Goal: Task Accomplishment & Management: Manage account settings

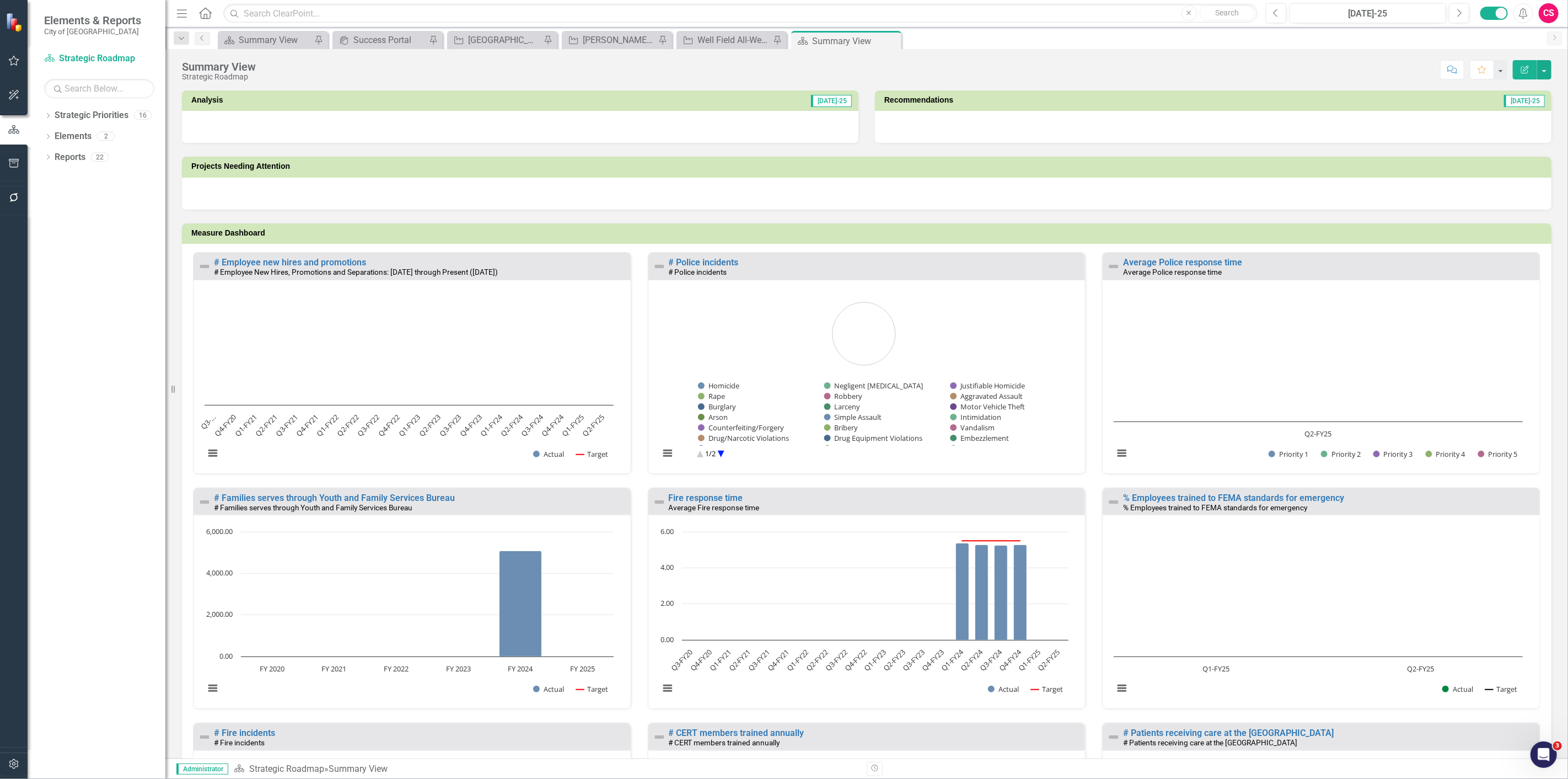
click at [19, 188] on button "button" at bounding box center [14, 198] width 25 height 23
click at [111, 75] on link "Reporting Workflows" at bounding box center [96, 68] width 138 height 13
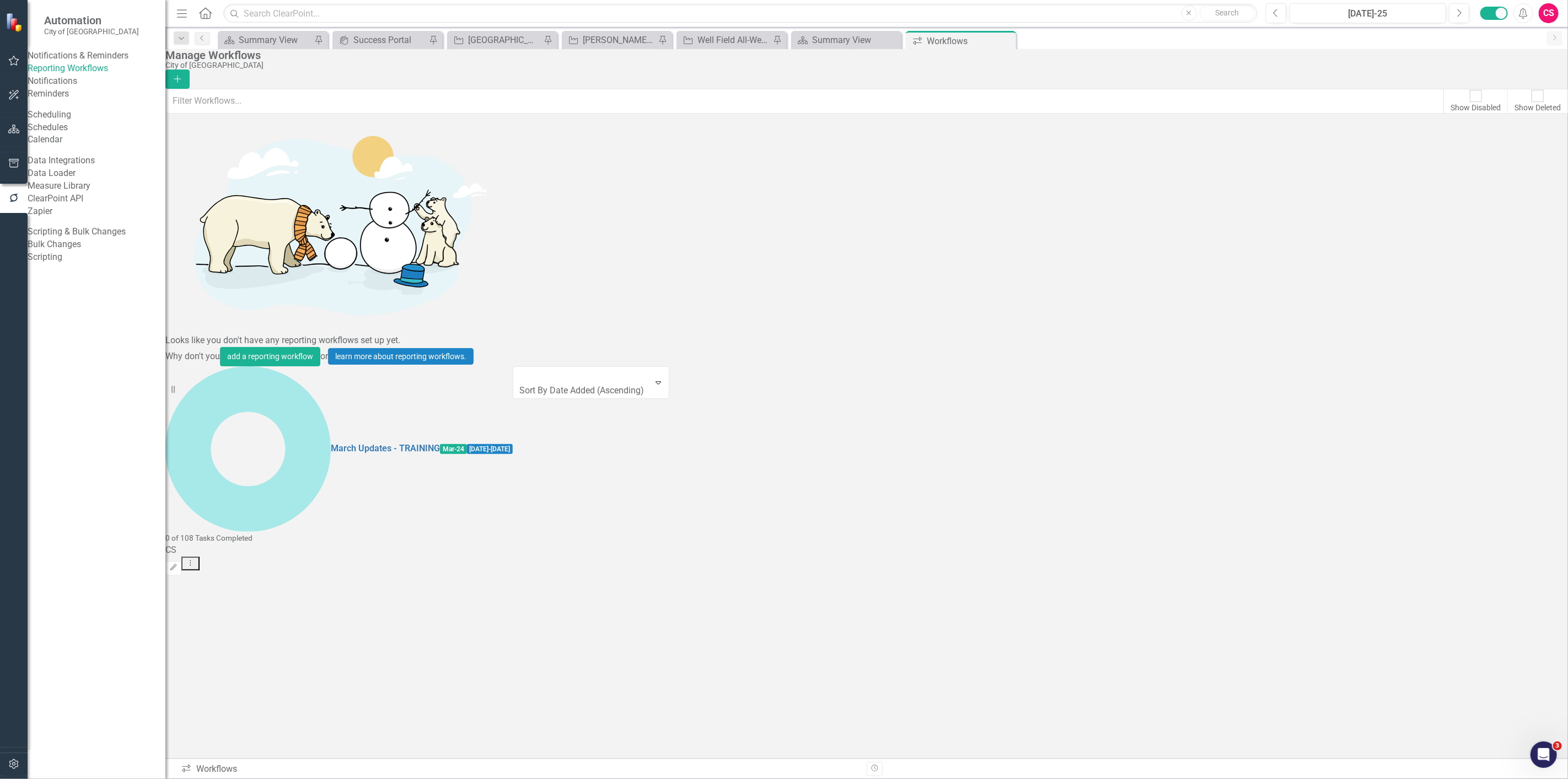
click at [195, 559] on icon "Dropdown Menu" at bounding box center [190, 563] width 9 height 7
click at [1517, 191] on link "Copy Duplicate Workflow" at bounding box center [1493, 199] width 102 height 21
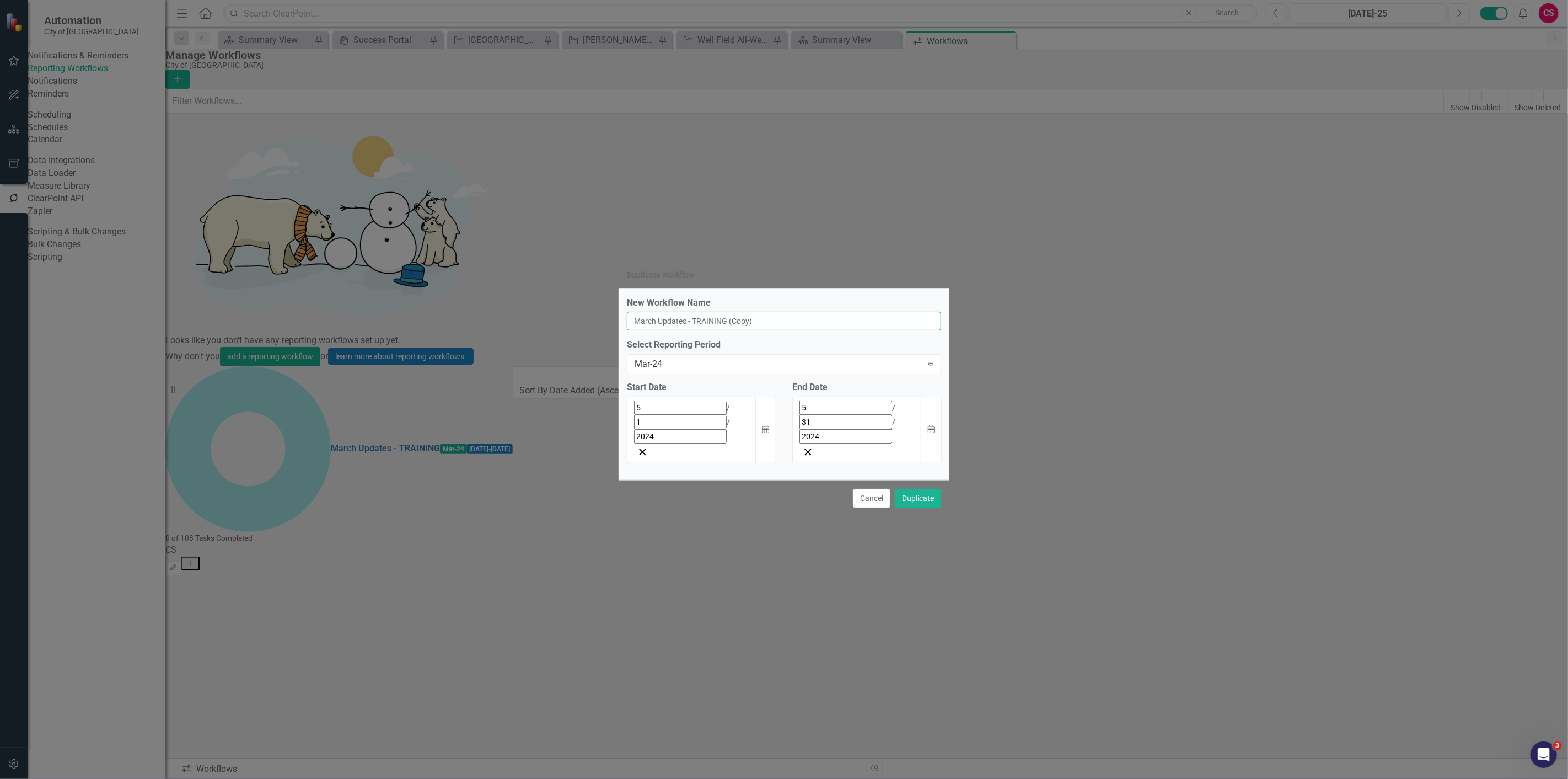
drag, startPoint x: 658, startPoint y: 345, endPoint x: 592, endPoint y: 352, distance: 66.4
click at [593, 354] on div "Duplicate Workflow New Workflow Name March Updates - TRAINING (Copy) Select Rep…" at bounding box center [784, 389] width 1568 height 779
type input "August Updates - TRAINING"
click at [689, 374] on div "Mar-24 Expand" at bounding box center [784, 364] width 314 height 20
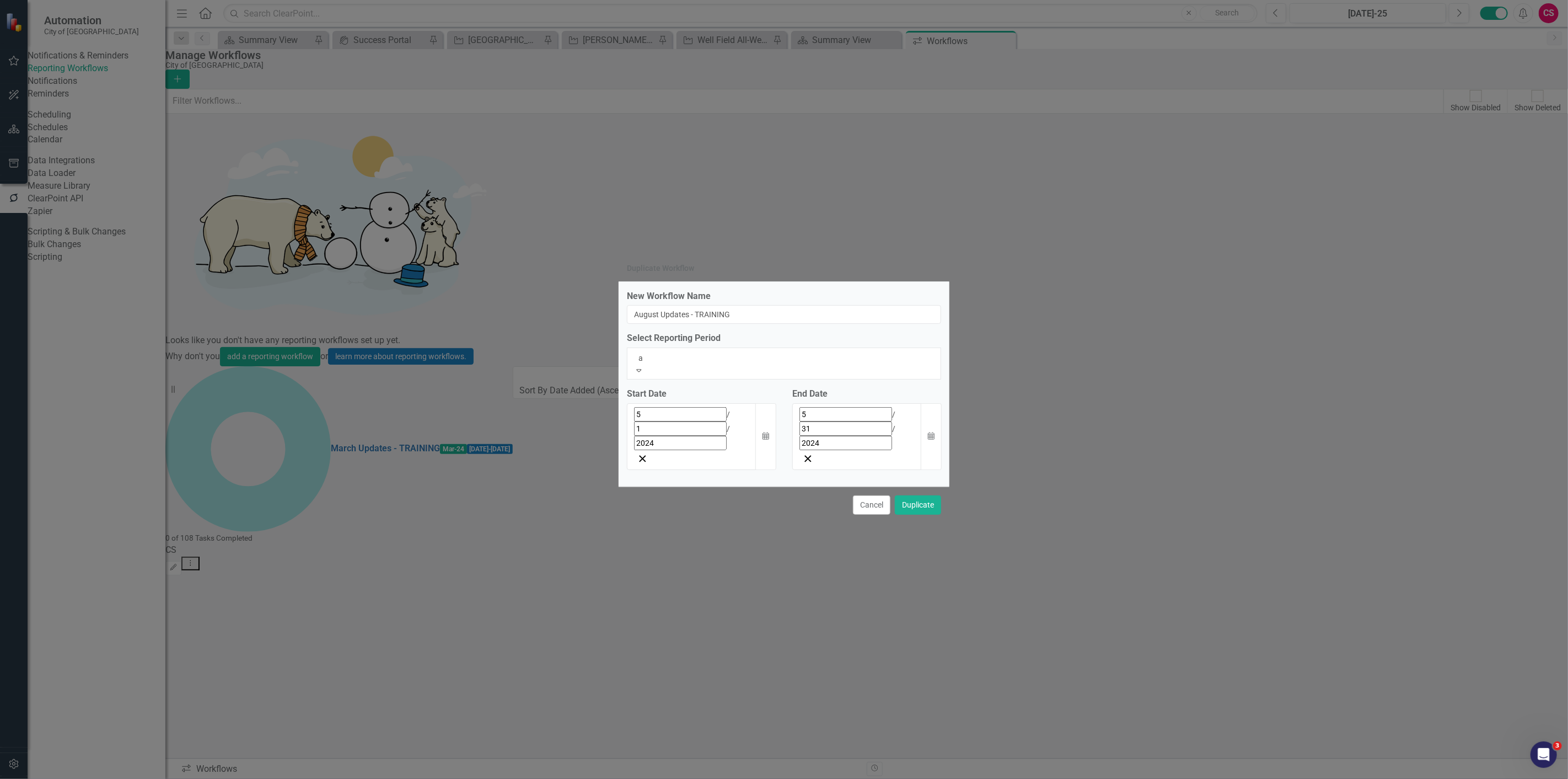
scroll to position [378, 0]
type input "aug"
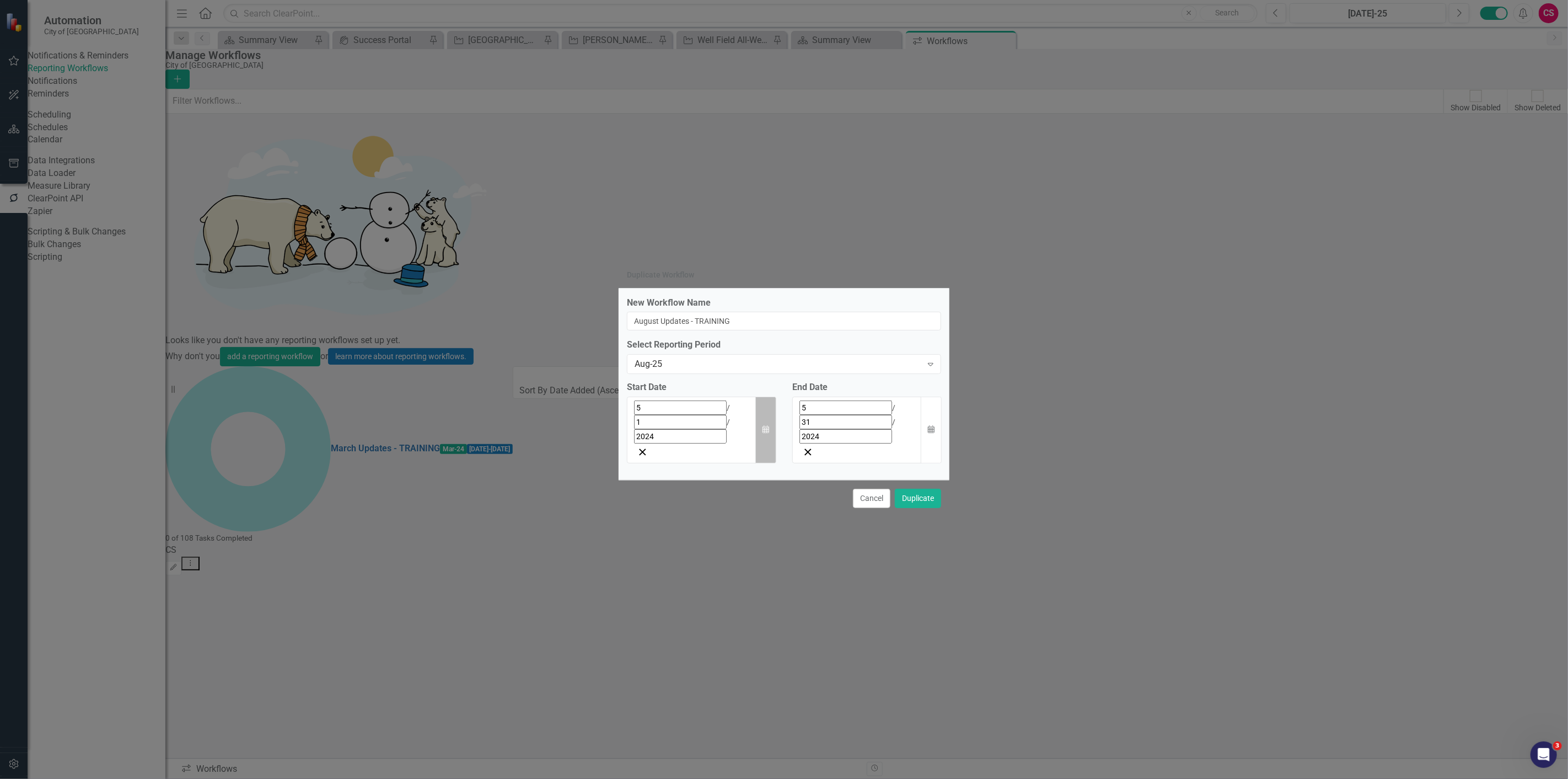
click at [764, 428] on icon "Calendar" at bounding box center [766, 429] width 7 height 8
click at [712, 436] on span "[DATE]" at bounding box center [724, 432] width 24 height 9
click at [715, 436] on span "2024" at bounding box center [724, 432] width 17 height 9
click at [692, 523] on button "2025" at bounding box center [724, 512] width 64 height 40
click at [769, 556] on abbr "September" at bounding box center [788, 552] width 38 height 9
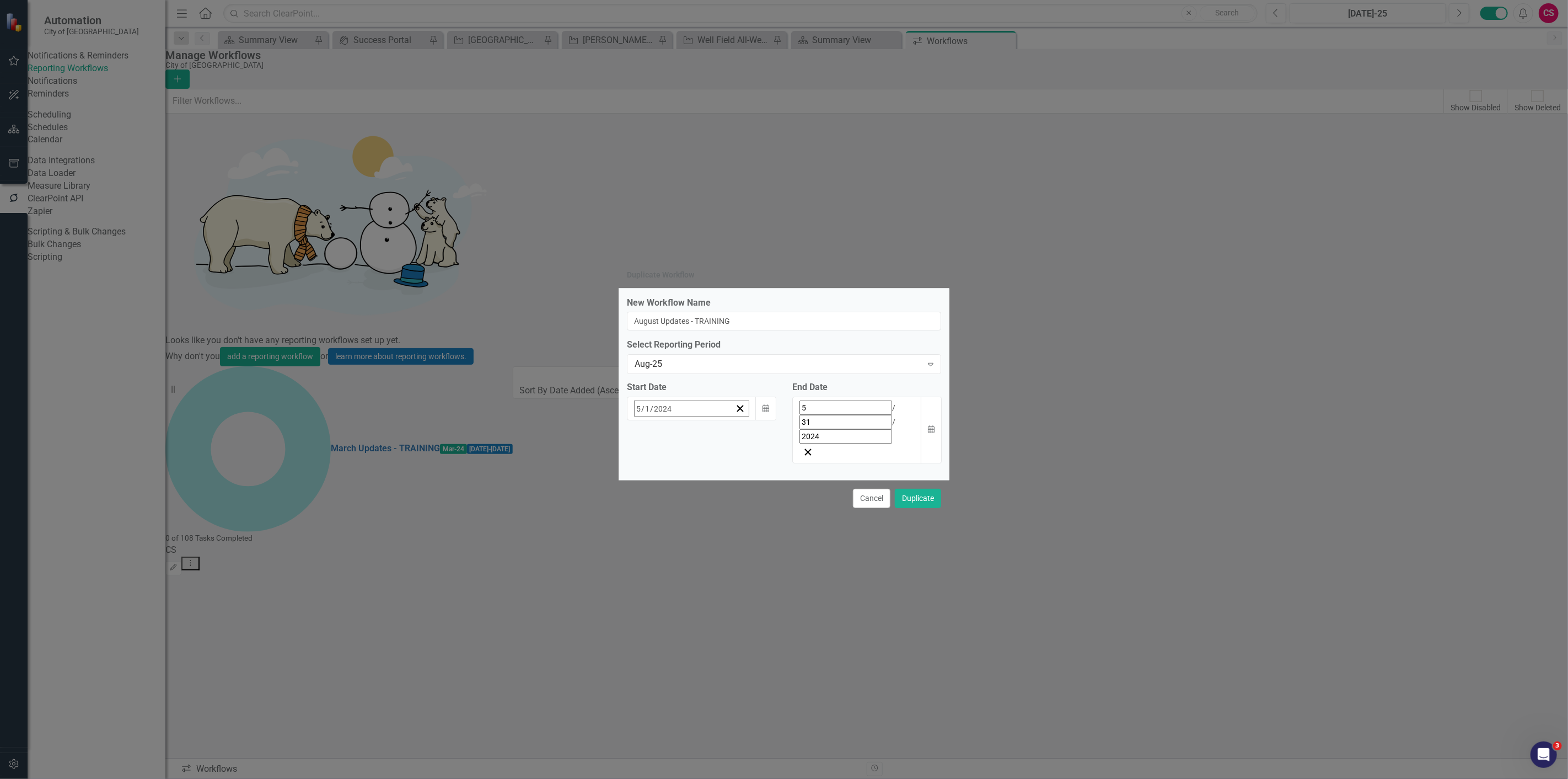
click at [712, 436] on span "[DATE]" at bounding box center [724, 432] width 24 height 9
click at [712, 556] on abbr "August" at bounding box center [724, 552] width 24 height 9
drag, startPoint x: 657, startPoint y: 575, endPoint x: 686, endPoint y: 553, distance: 36.4
click at [682, 566] on button "26" at bounding box center [696, 556] width 27 height 20
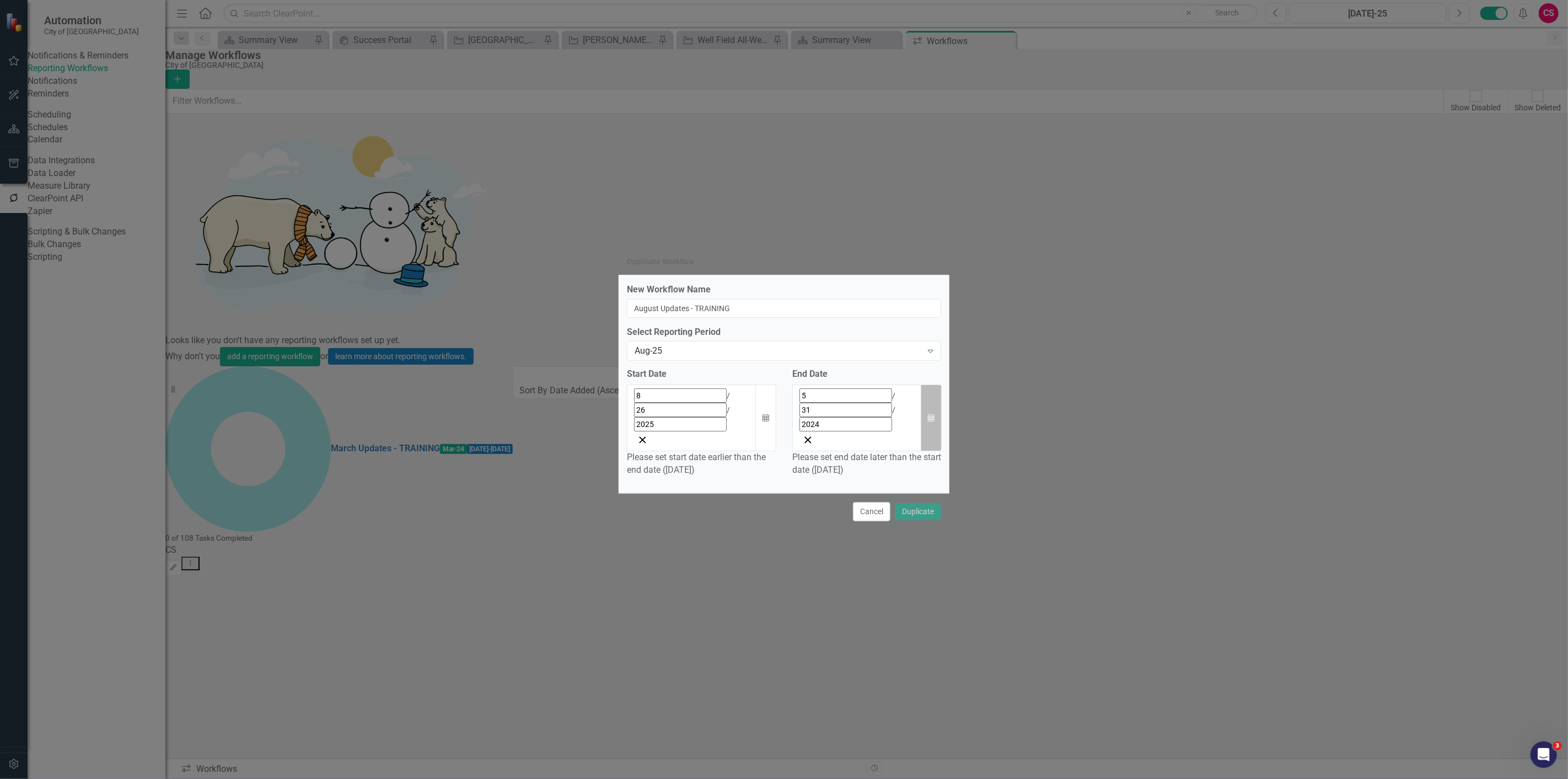
click at [930, 420] on icon "Calendar" at bounding box center [931, 418] width 7 height 8
click at [837, 425] on span "[DATE]" at bounding box center [825, 420] width 24 height 9
click at [833, 425] on span "2024" at bounding box center [825, 420] width 17 height 9
click at [831, 518] on button "2025" at bounding box center [824, 499] width 64 height 40
click at [921, 559] on button "September" at bounding box center [889, 539] width 64 height 40
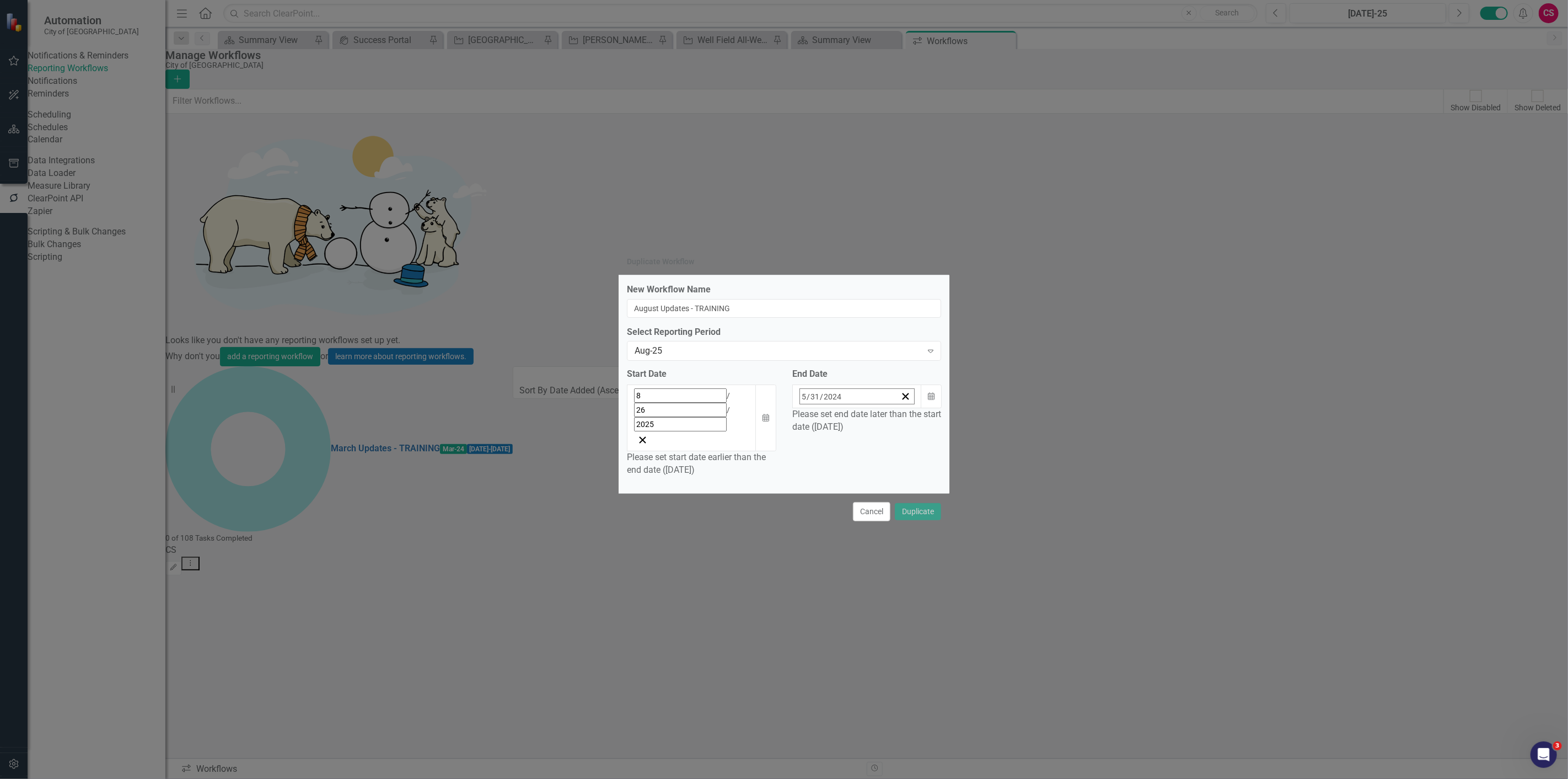
click at [811, 554] on button "30" at bounding box center [797, 544] width 27 height 20
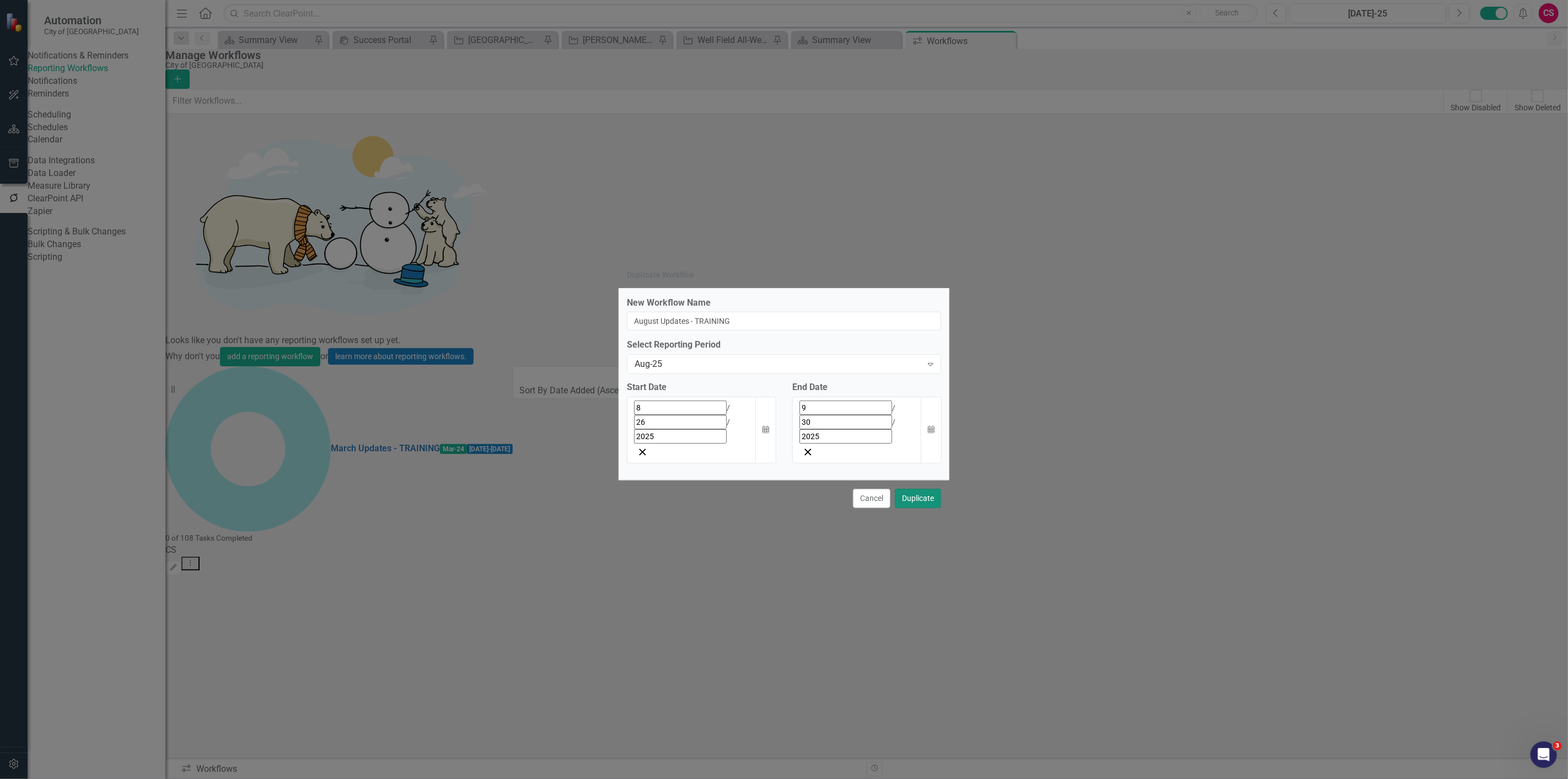
click at [903, 489] on button "Duplicate" at bounding box center [918, 499] width 46 height 19
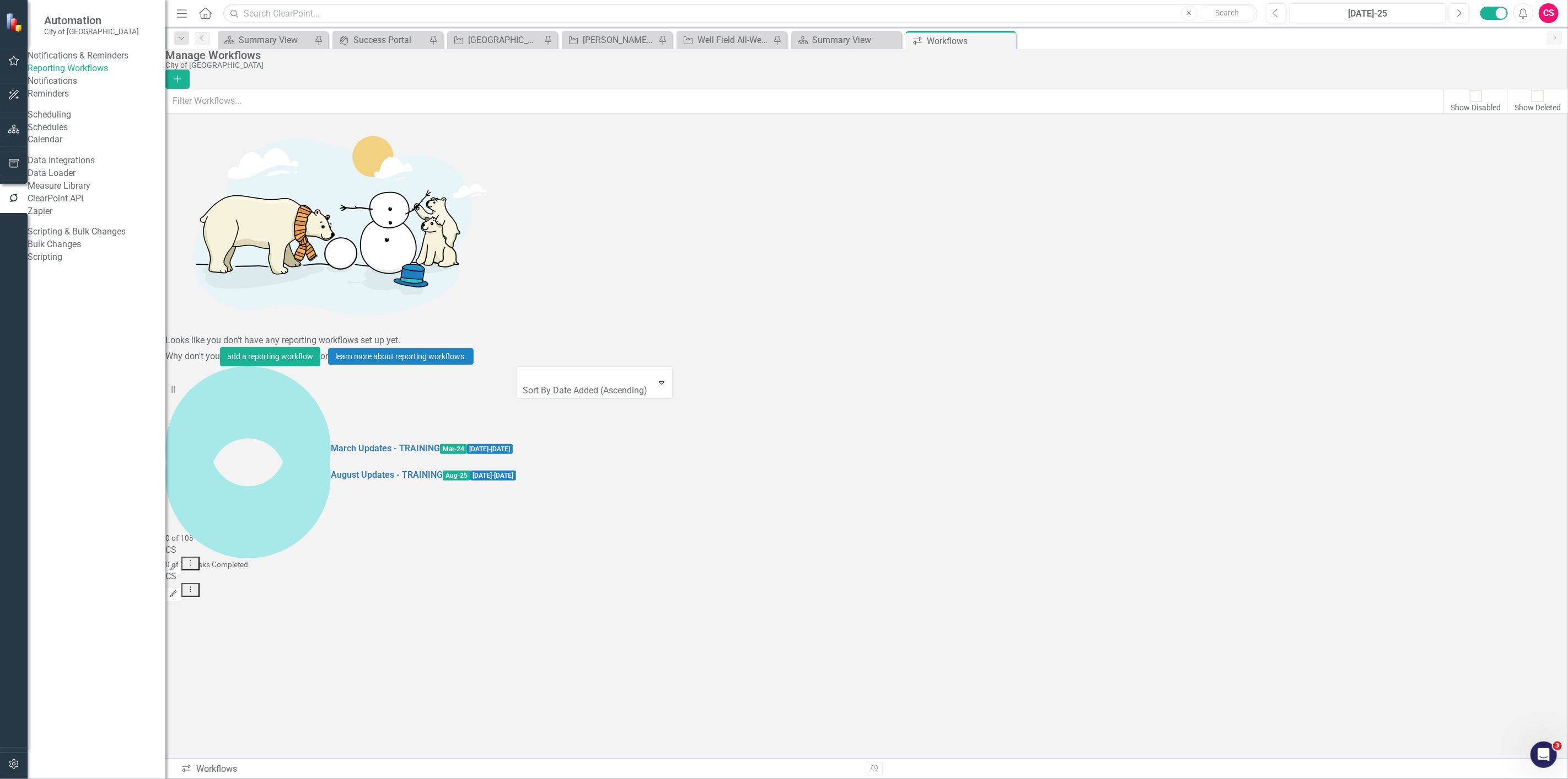
click at [181, 588] on button "Edit" at bounding box center [173, 595] width 16 height 15
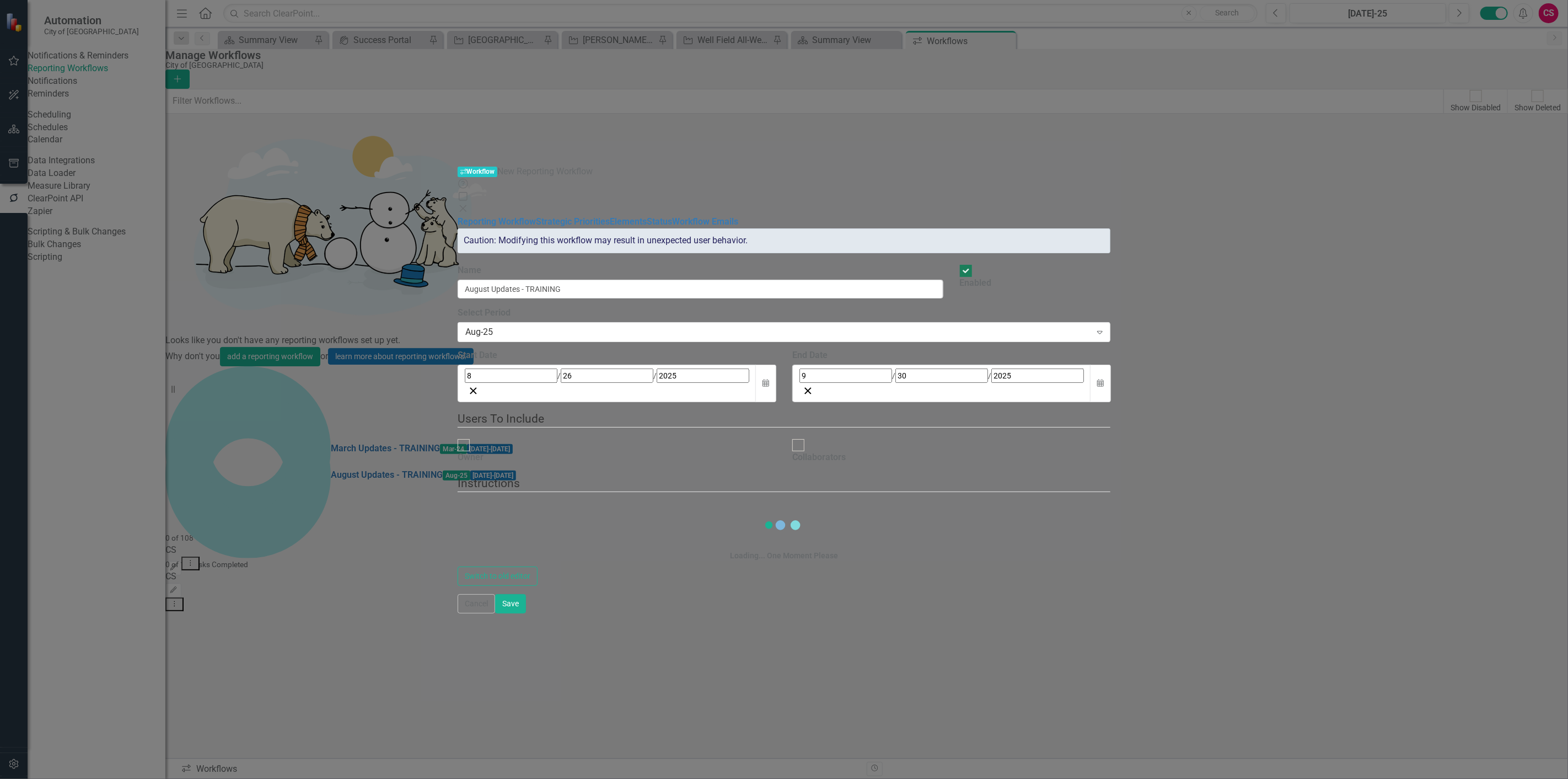
checkbox input "true"
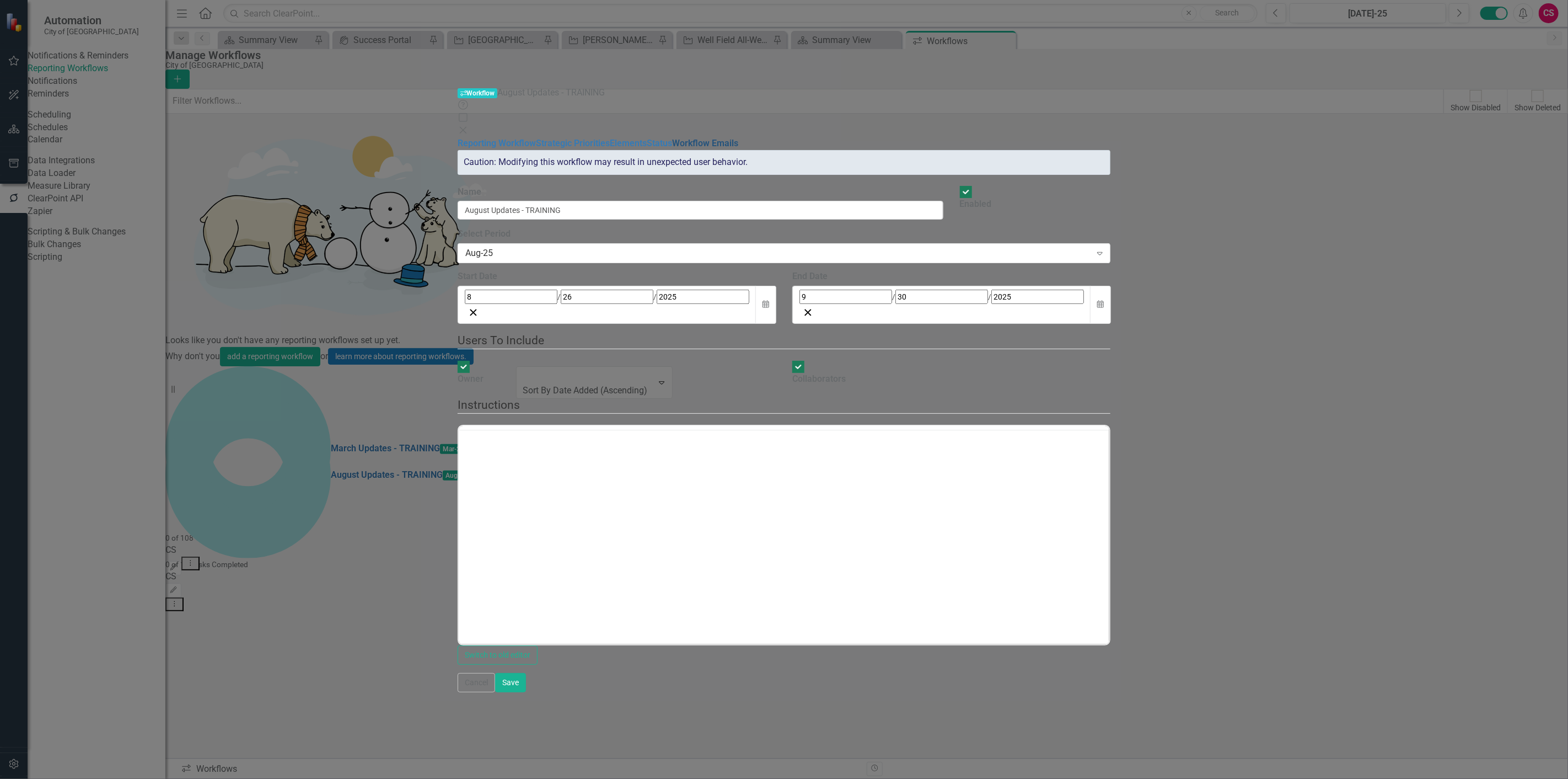
click at [672, 138] on link "Workflow Emails" at bounding box center [705, 143] width 66 height 10
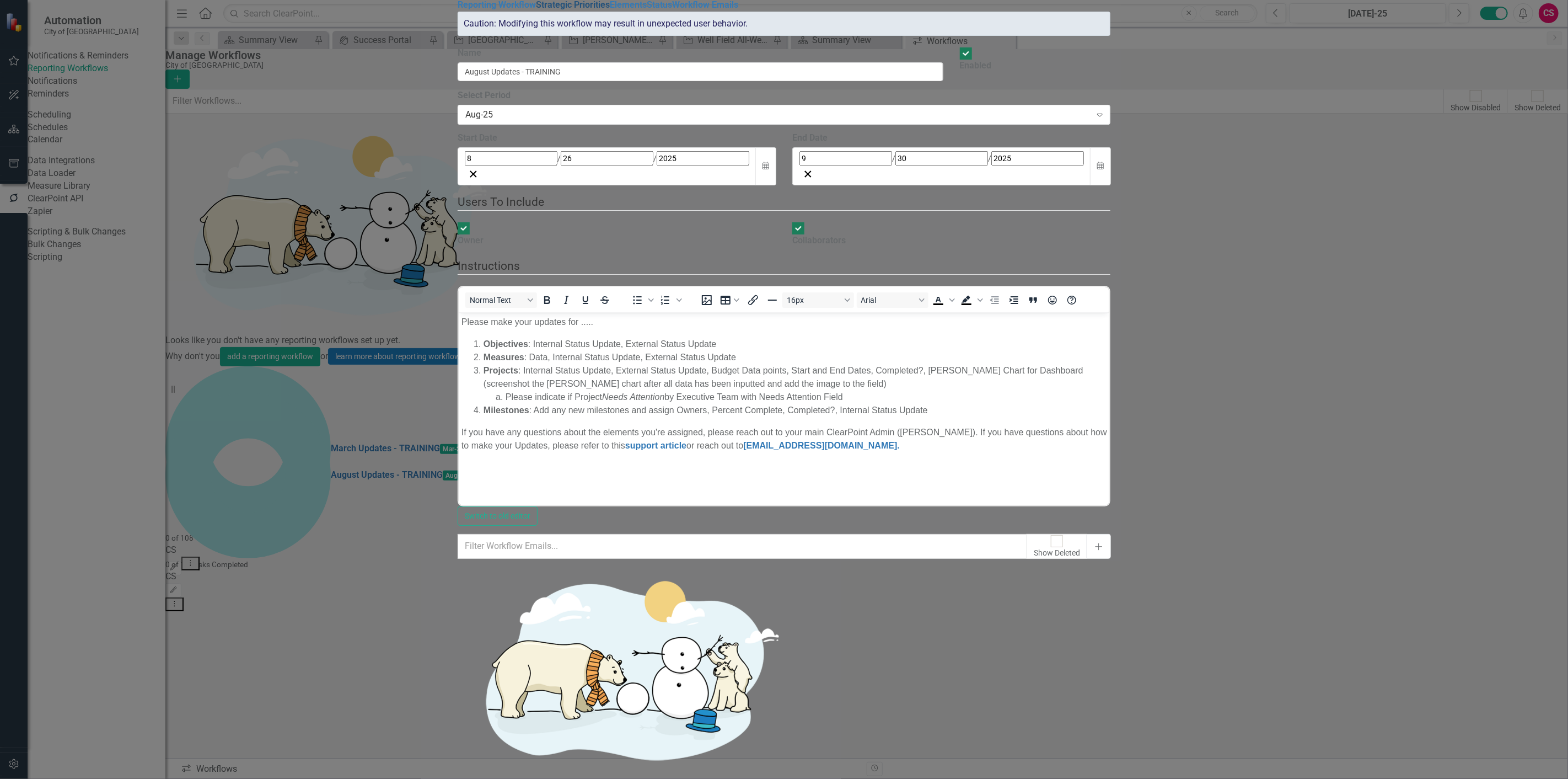
click at [536, 10] on link "Strategic Priorities" at bounding box center [572, 4] width 74 height 10
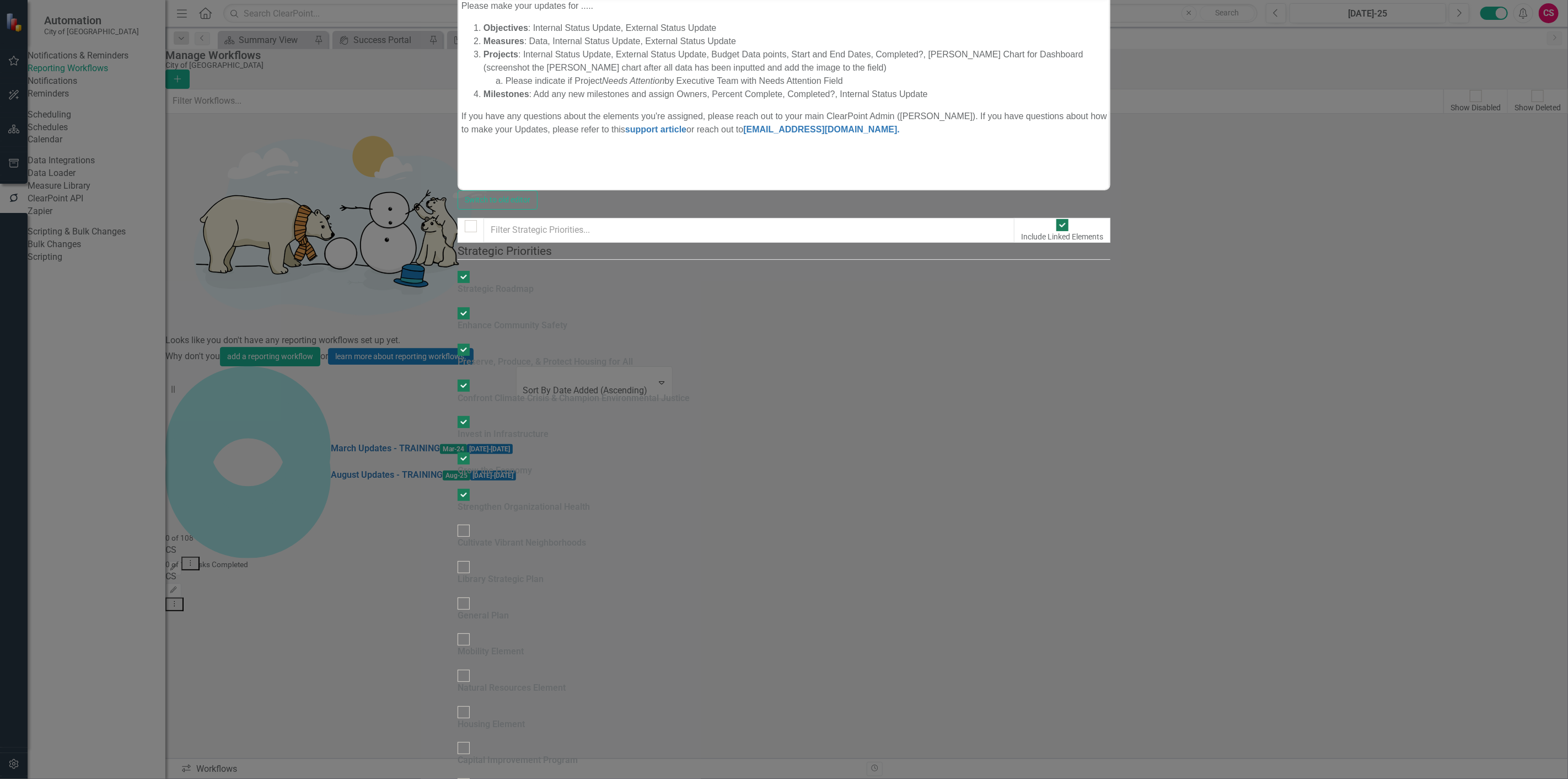
click at [463, 218] on input "checkbox" at bounding box center [471, 227] width 17 height 17
checkbox input "true"
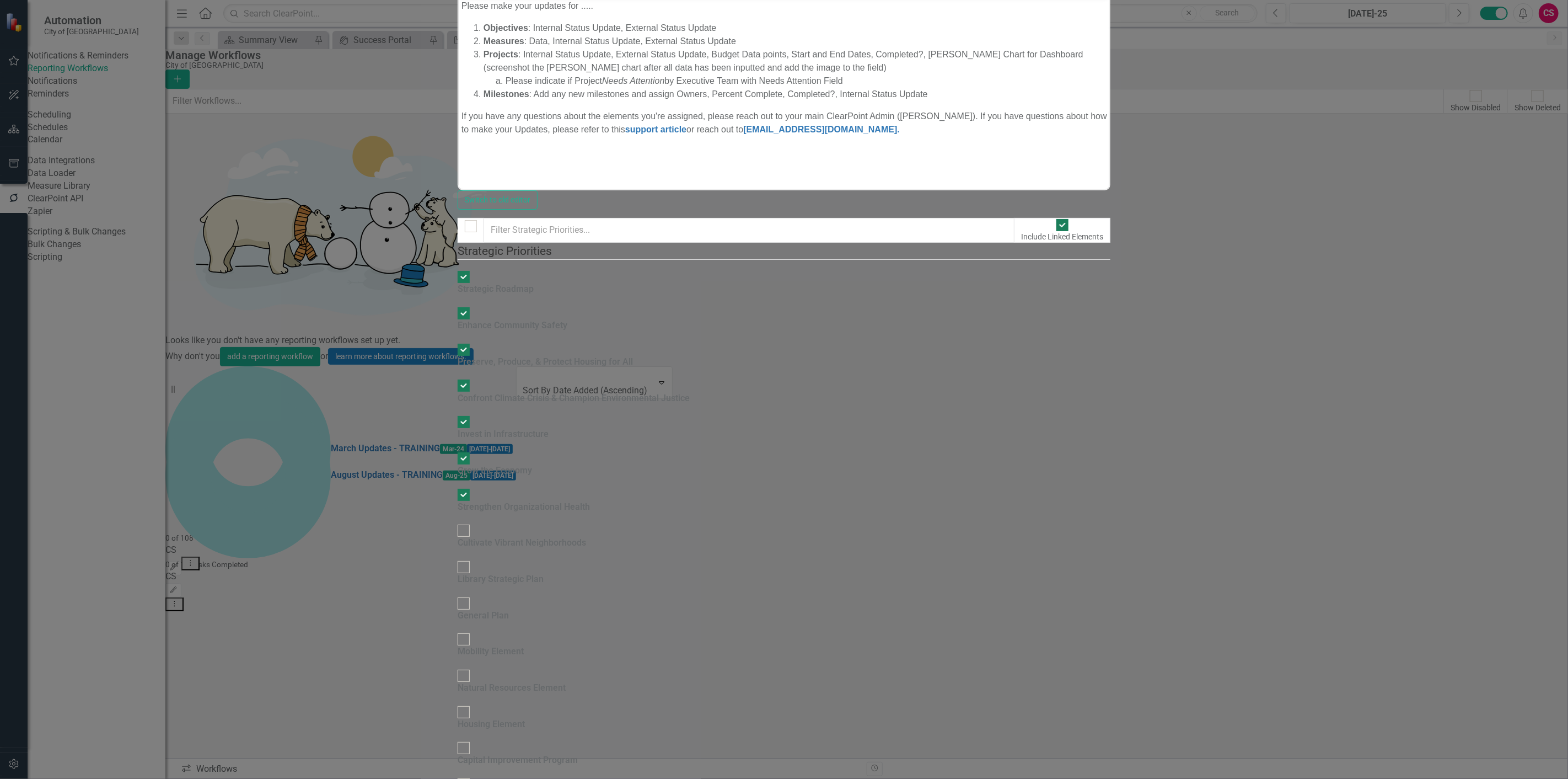
checkbox input "true"
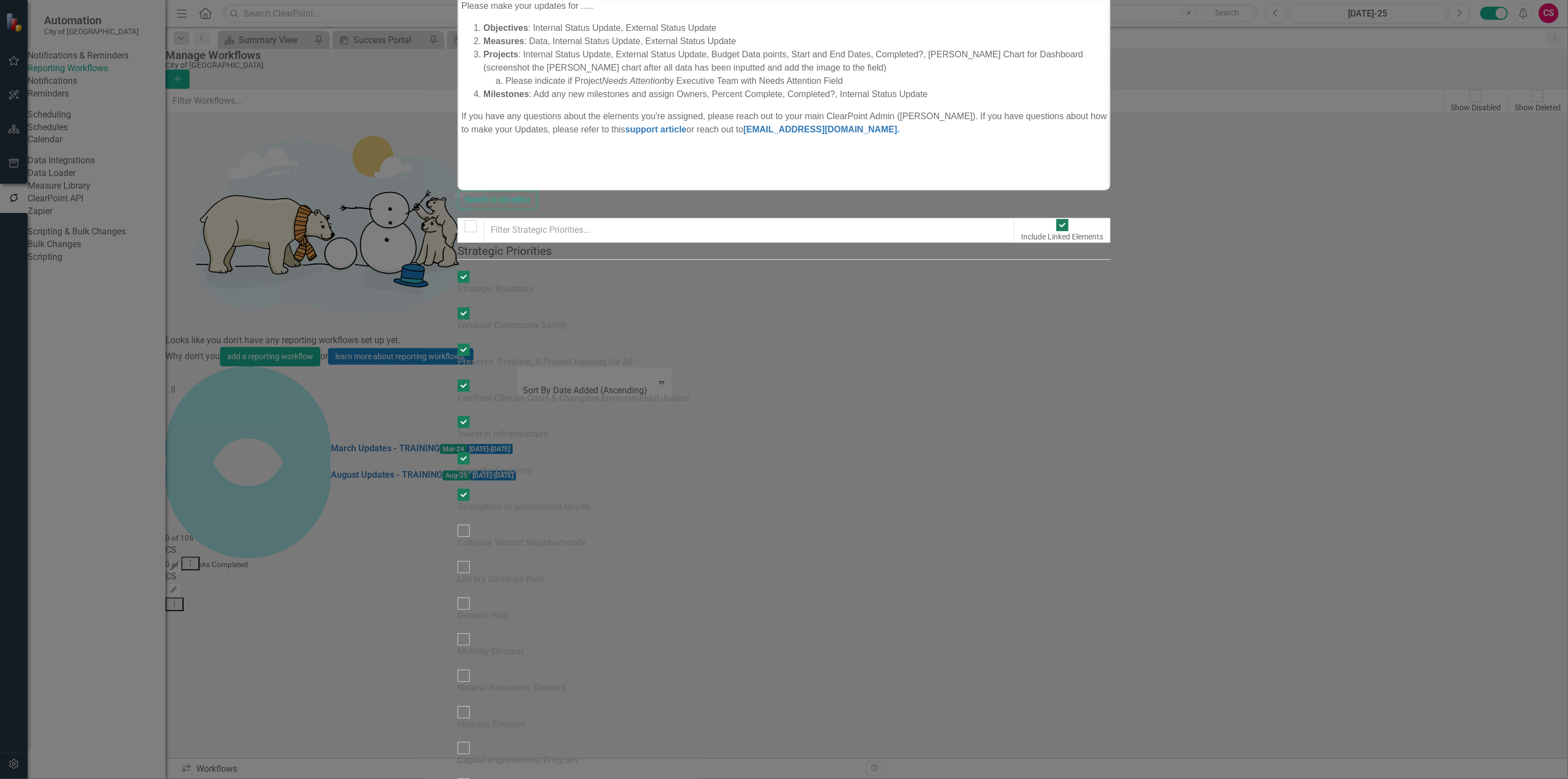
checkbox input "true"
click at [463, 218] on input "checkbox" at bounding box center [471, 227] width 17 height 17
checkbox input "false"
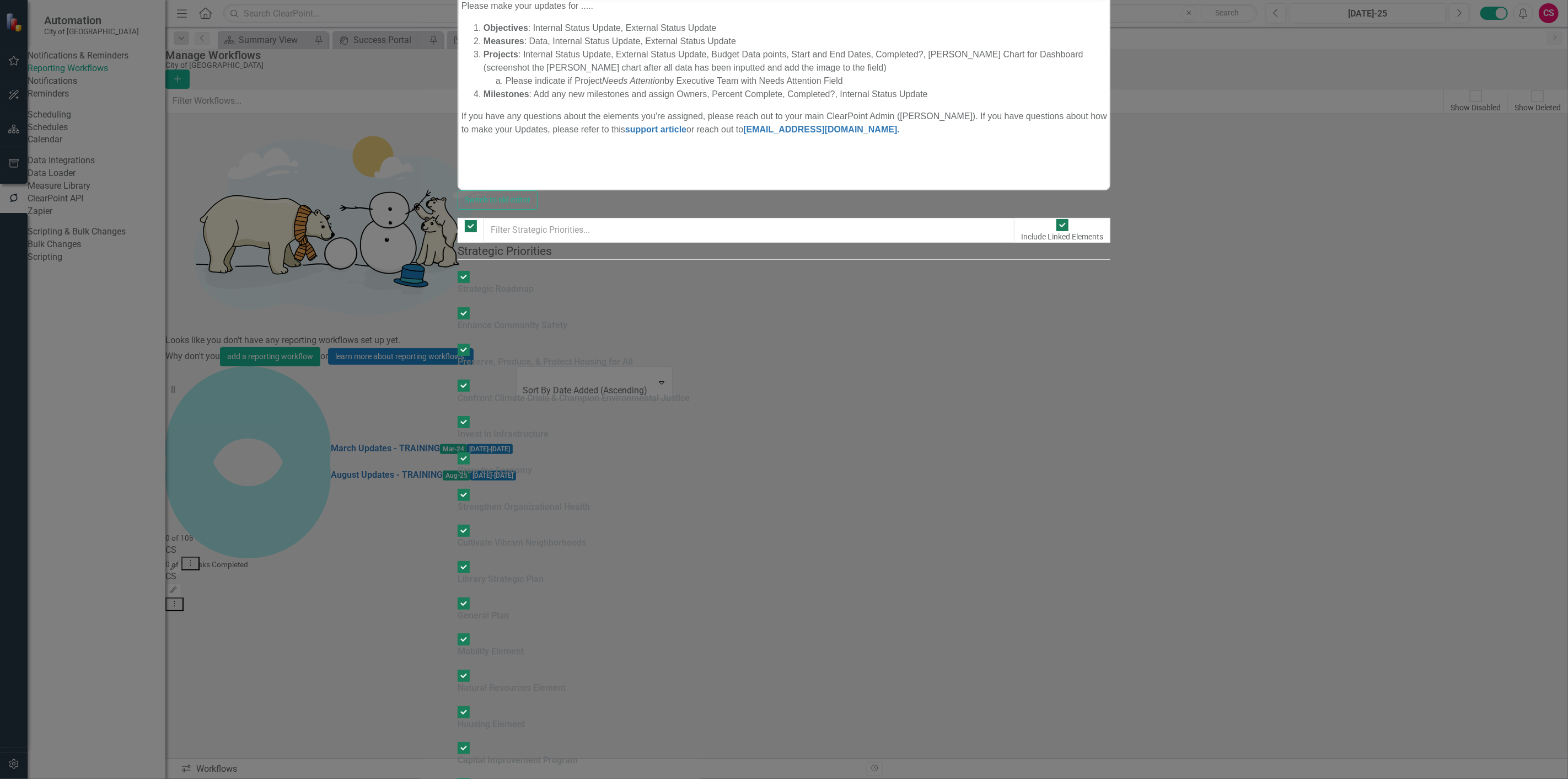
checkbox input "false"
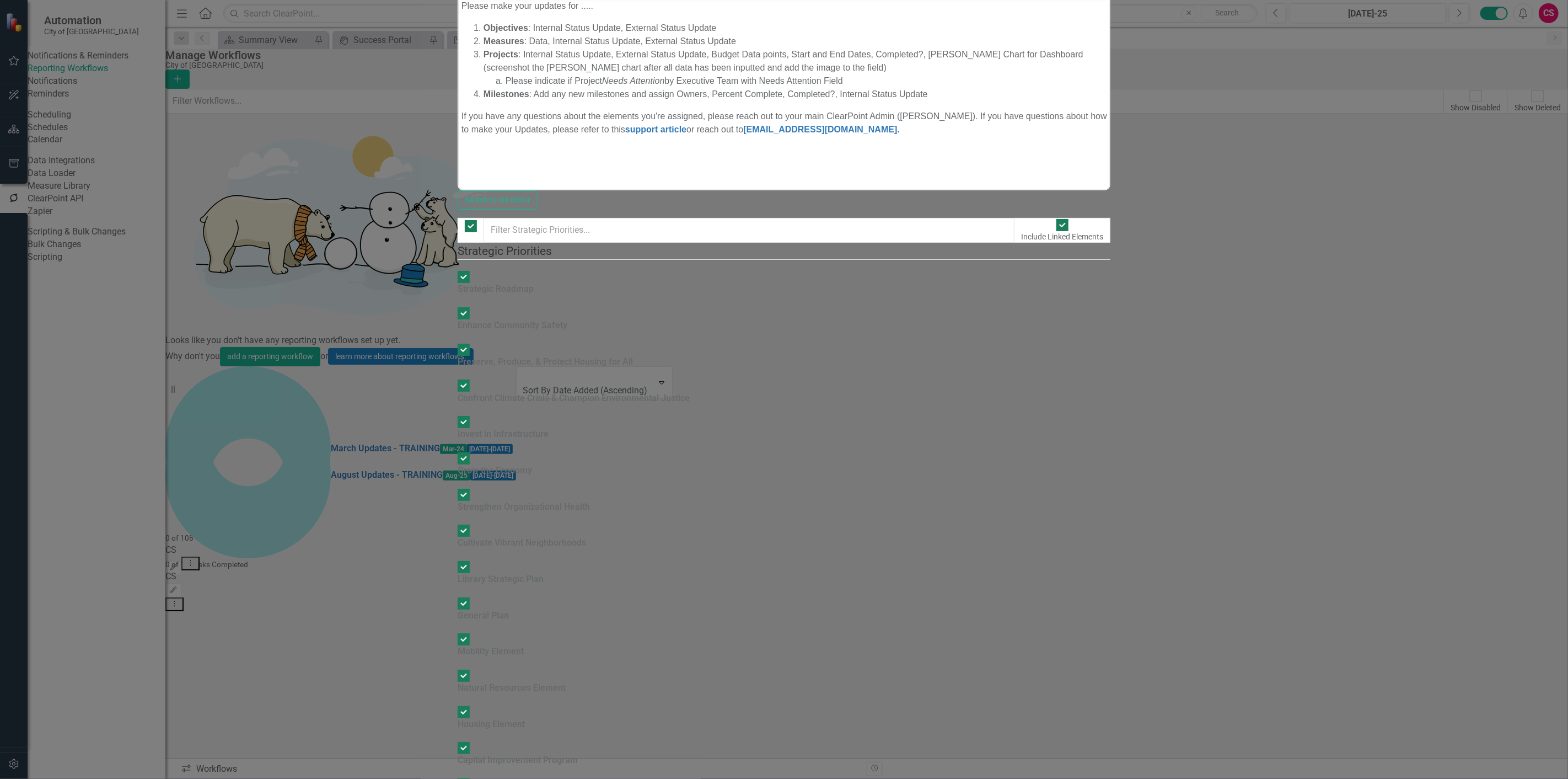
checkbox input "false"
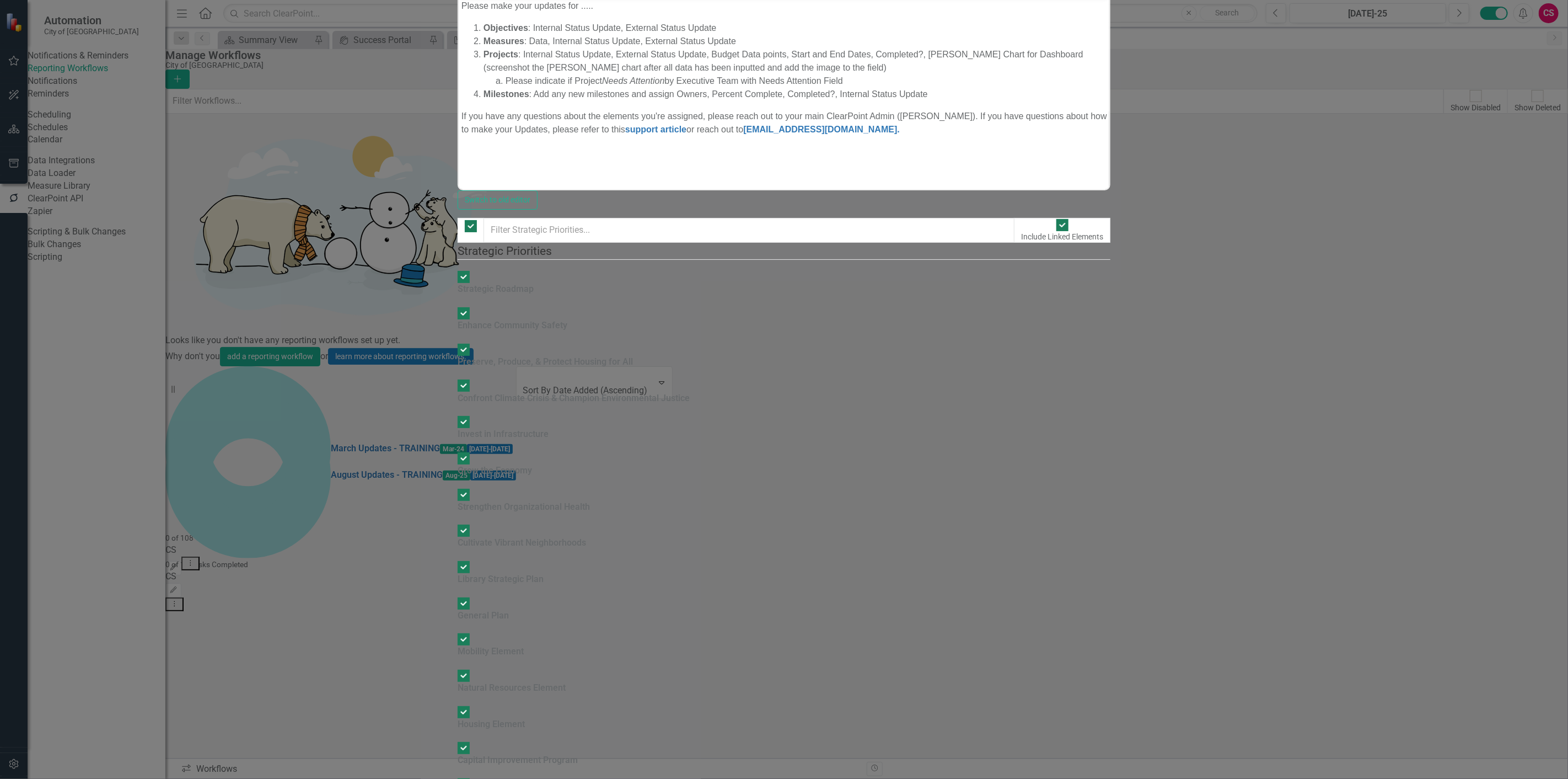
checkbox input "false"
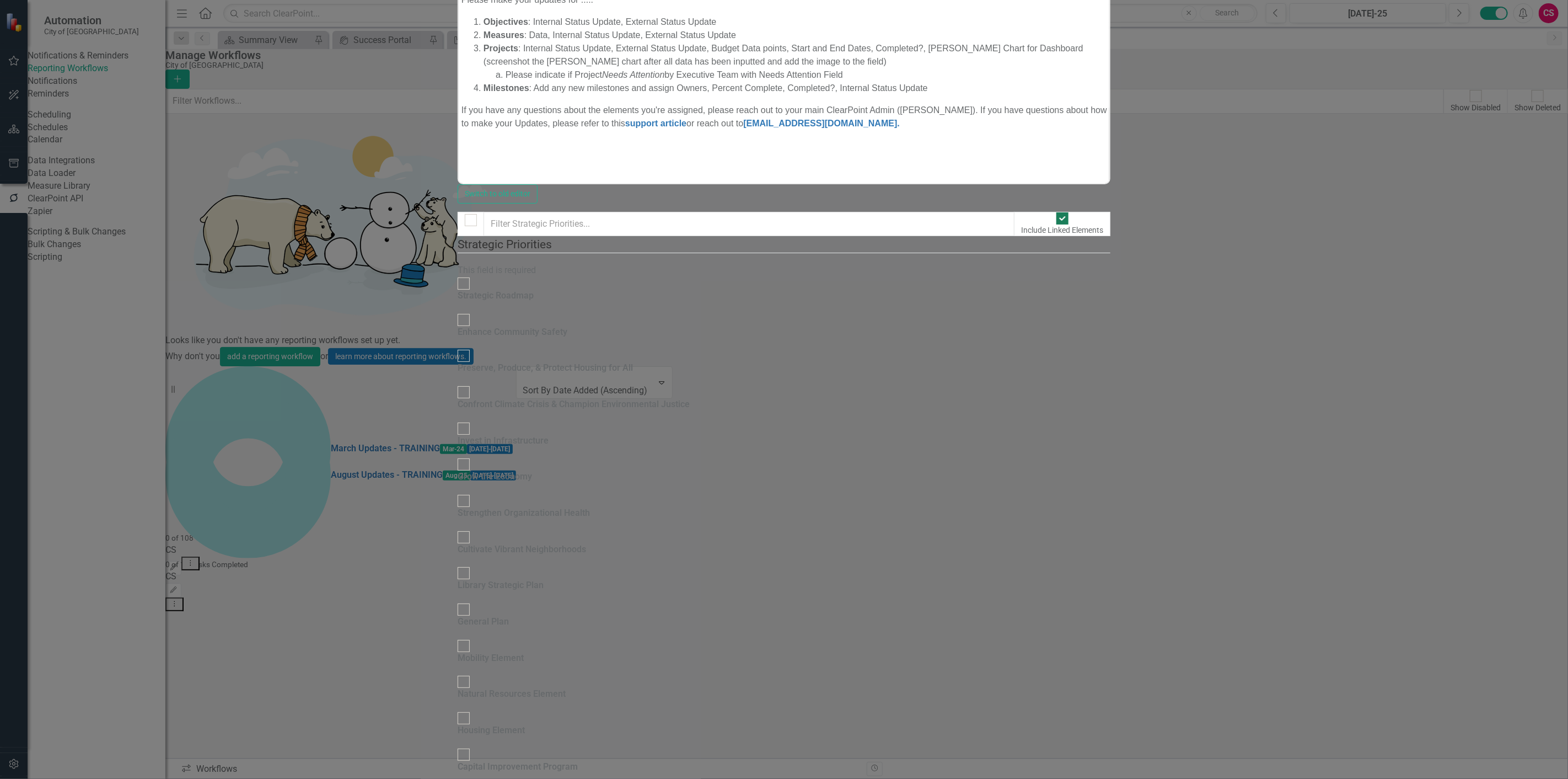
click at [524, 376] on fieldset "Strategic Priorities Please select the scorecards that you want to include in t…" at bounding box center [784, 546] width 653 height 621
click at [519, 761] on div "Capital Improvement Program" at bounding box center [517, 767] width 120 height 13
click at [472, 746] on input "Capital Improvement Program" at bounding box center [463, 755] width 17 height 17
checkbox input "true"
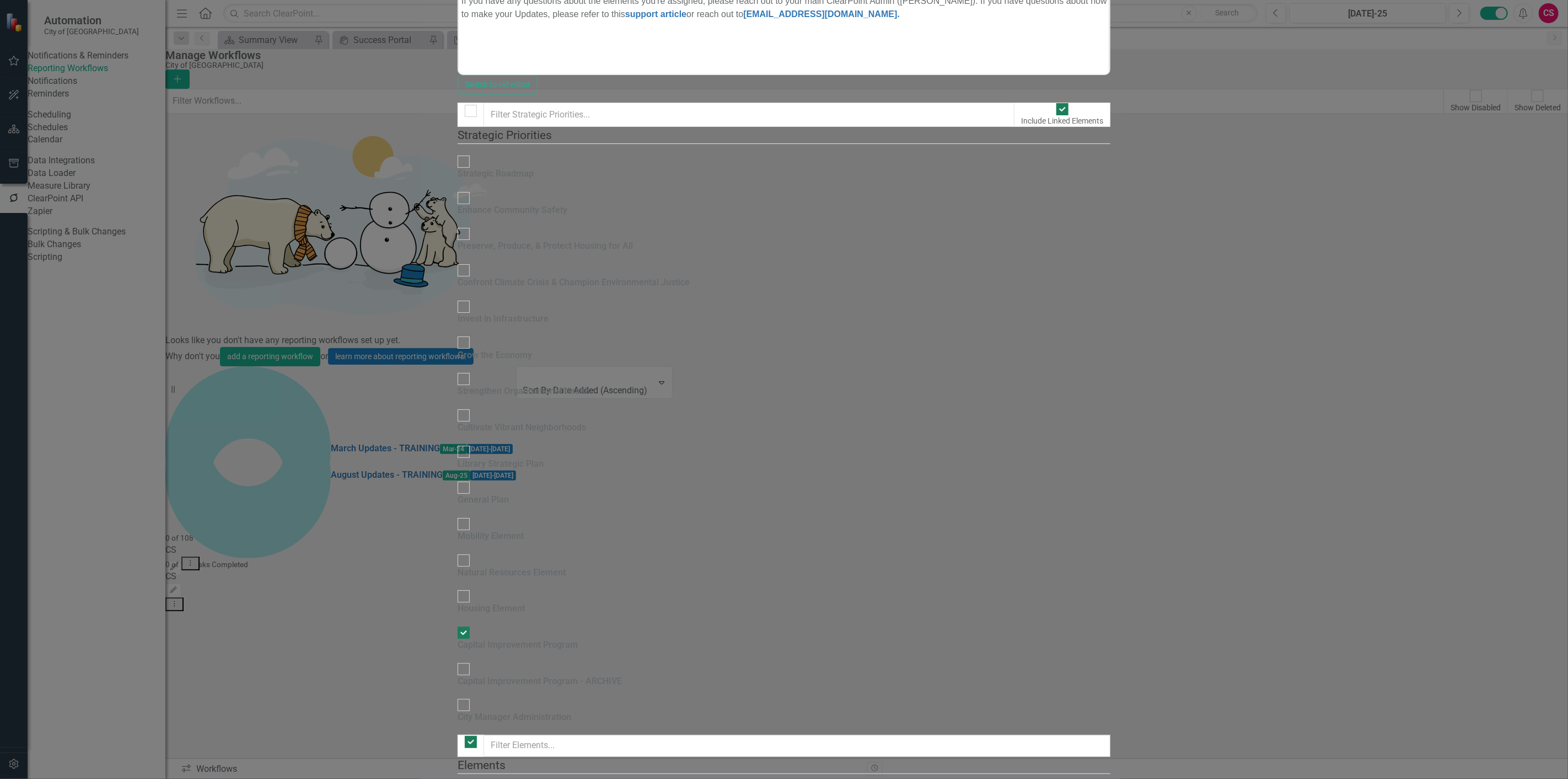
click at [466, 736] on div at bounding box center [471, 742] width 12 height 12
click at [466, 733] on input "checkbox" at bounding box center [471, 742] width 17 height 17
checkbox input "false"
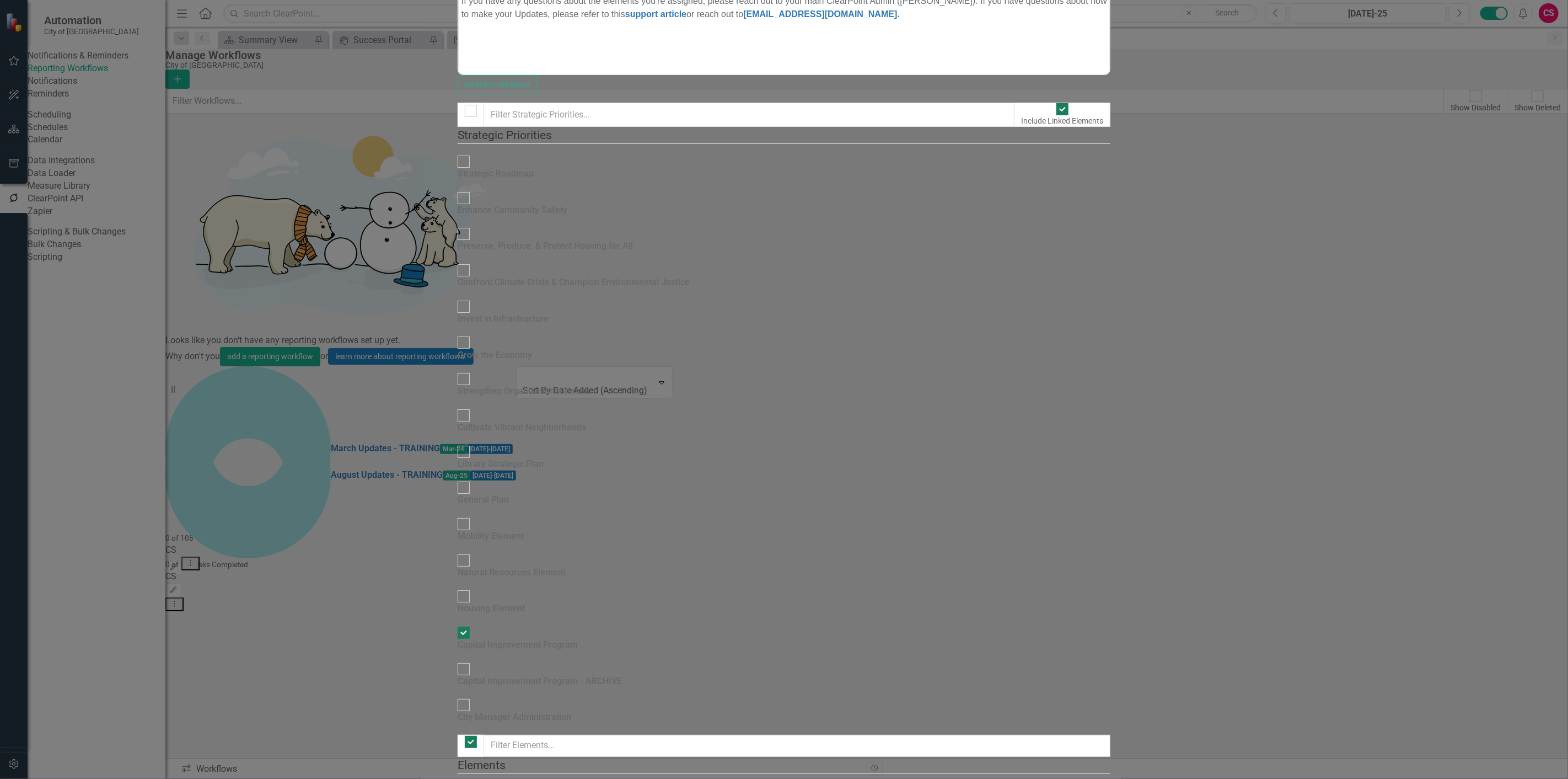
checkbox input "false"
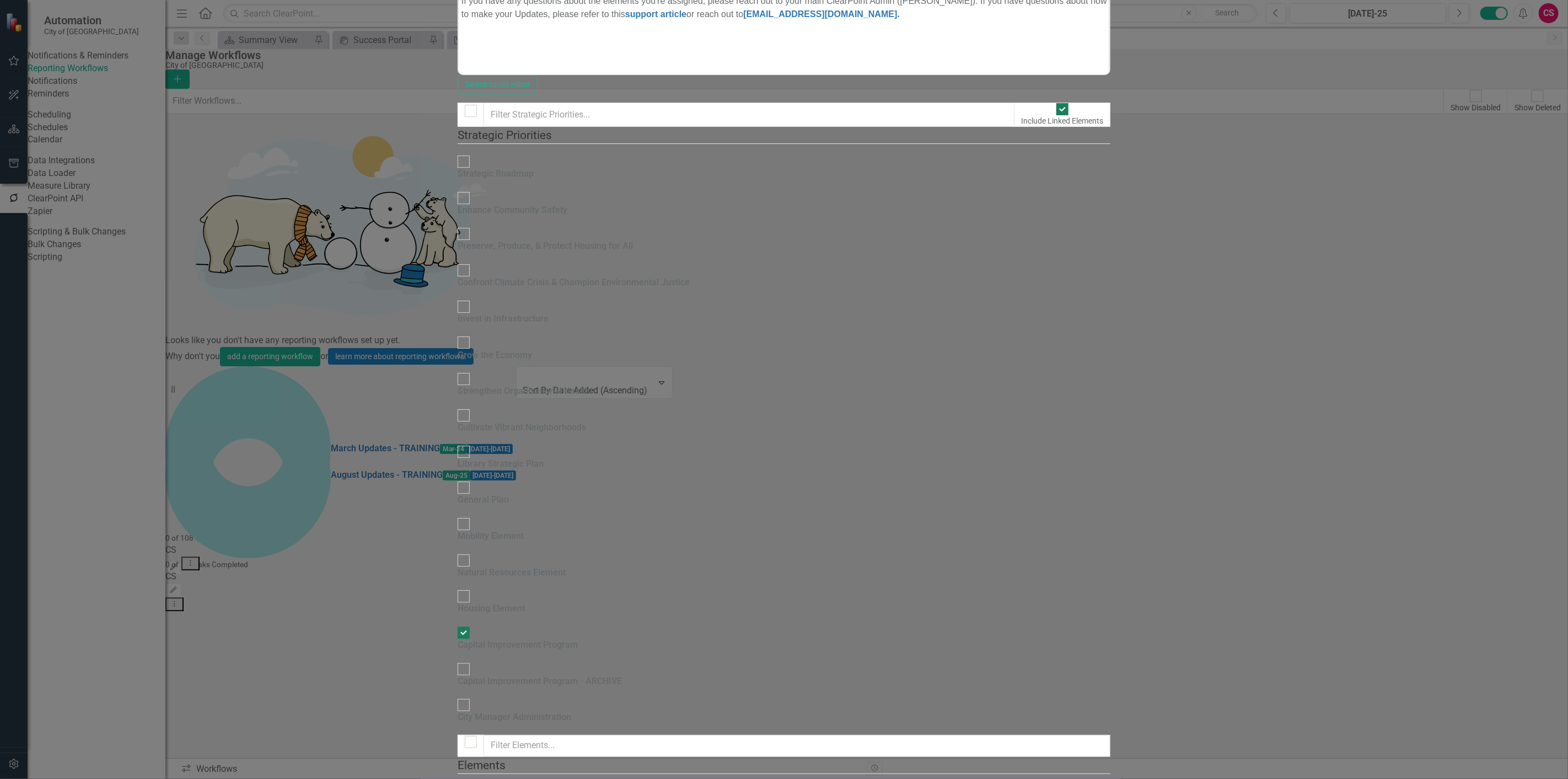
checkbox input "true"
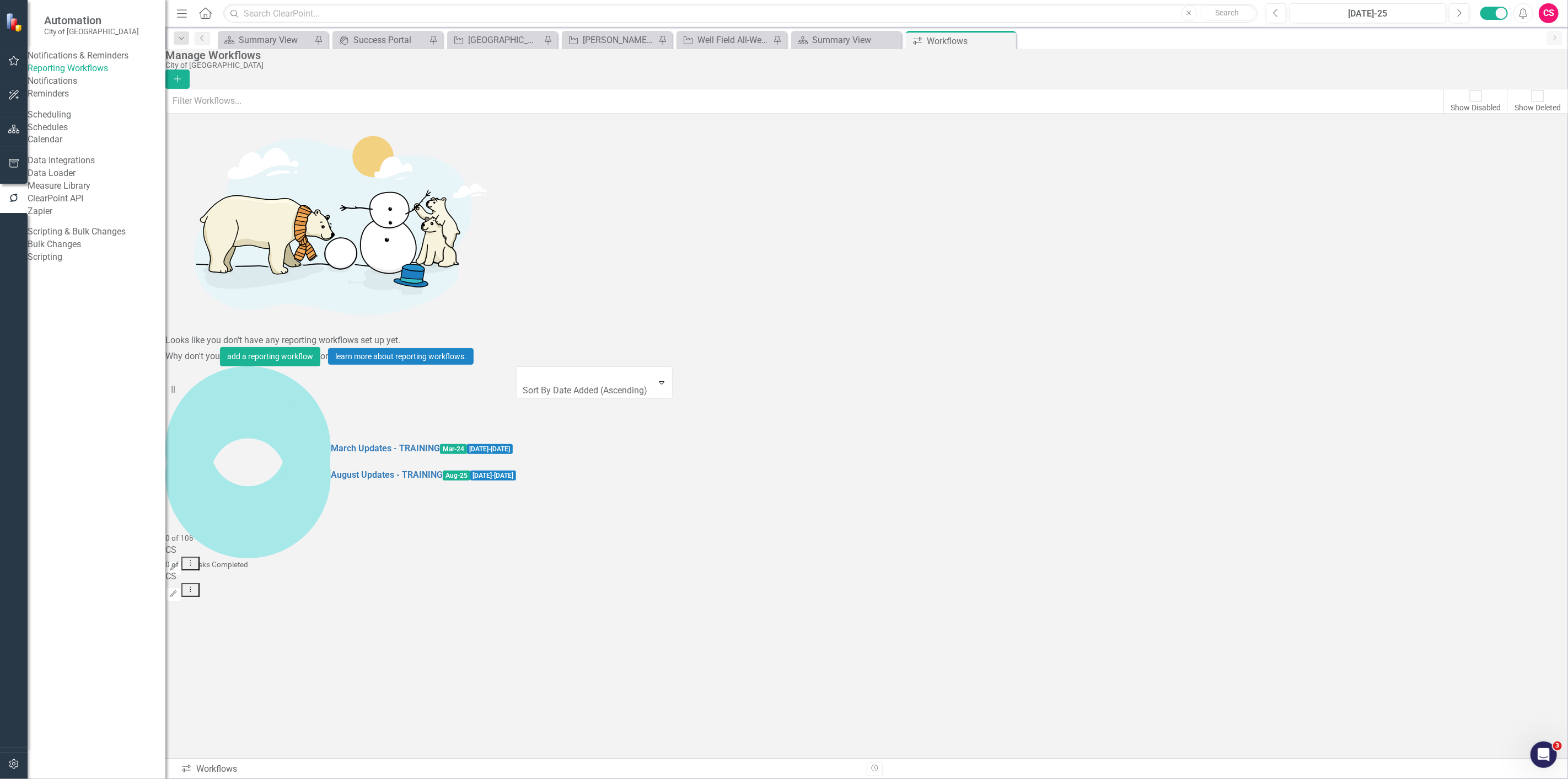
click at [195, 586] on icon "Dropdown Menu" at bounding box center [190, 590] width 9 height 7
click at [1525, 195] on link "Preview Preview Workflow" at bounding box center [1493, 192] width 102 height 21
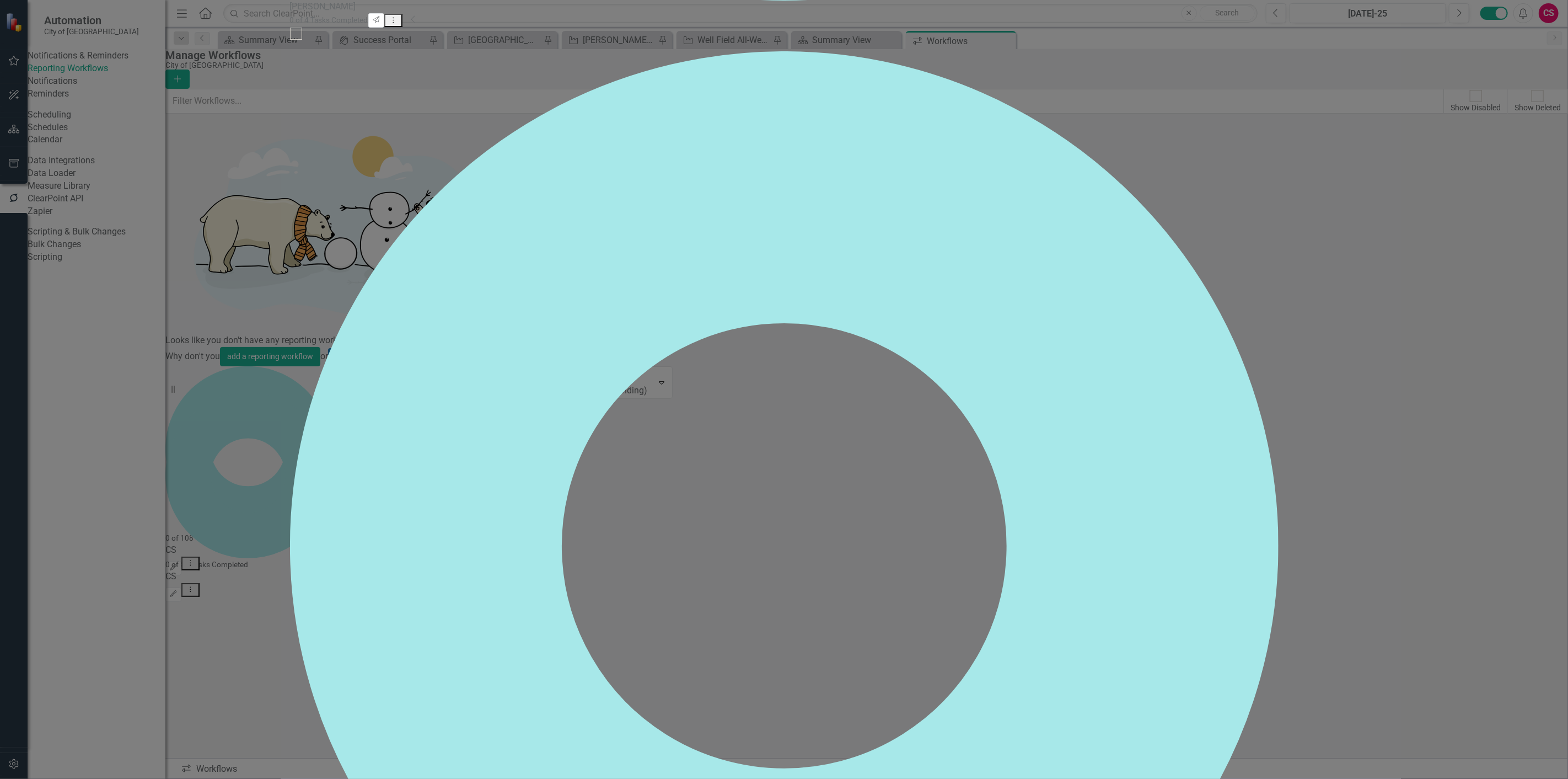
checkbox input "false"
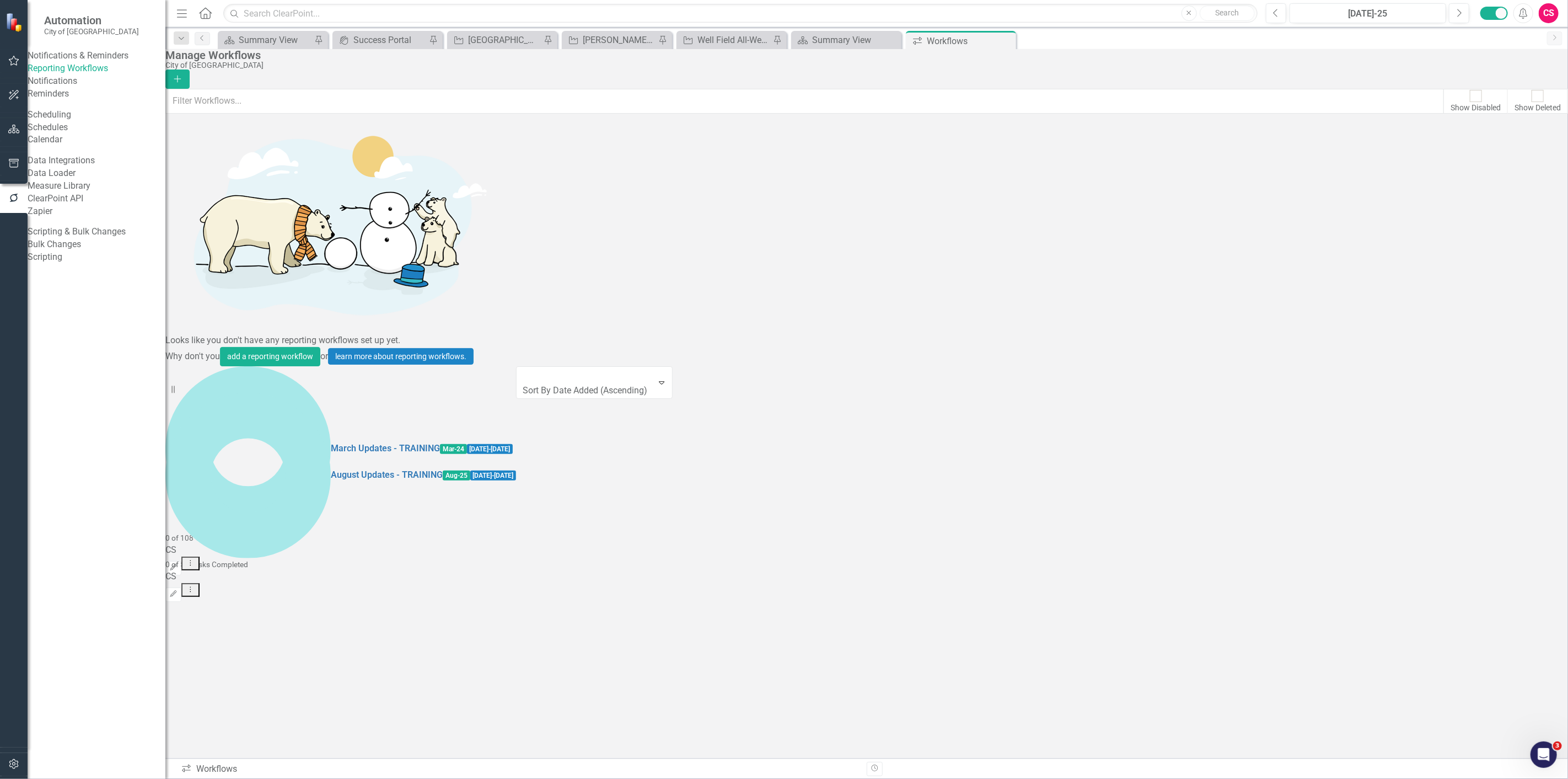
click at [18, 130] on icon "button" at bounding box center [14, 129] width 12 height 9
click at [53, 115] on div "Dropdown Strategic Priorities 16" at bounding box center [104, 117] width 121 height 21
click at [51, 115] on icon "Dropdown" at bounding box center [47, 117] width 8 height 6
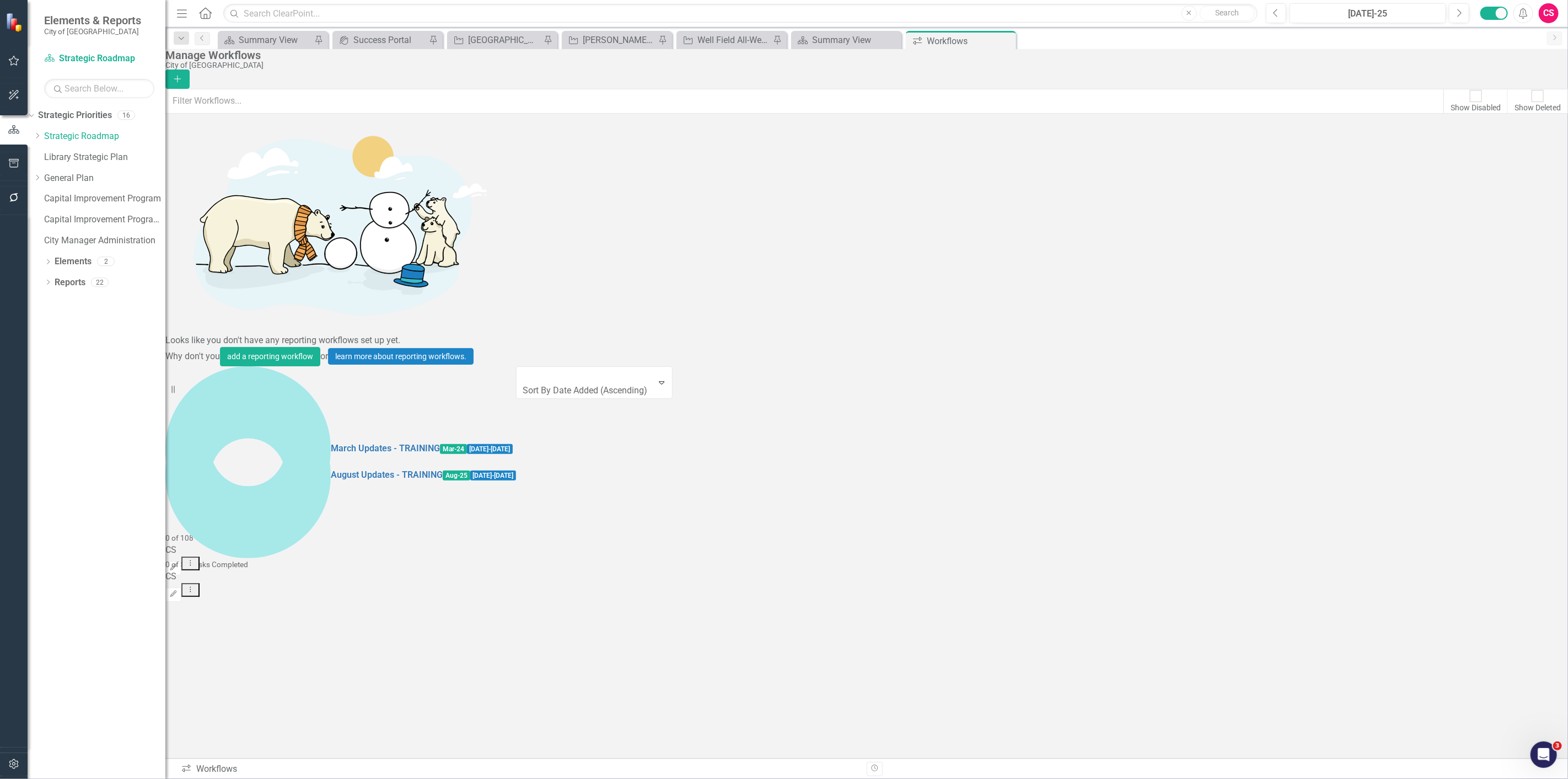
click at [70, 208] on div "Capital Improvement Program" at bounding box center [104, 200] width 121 height 21
click at [79, 200] on link "Capital Improvement Program" at bounding box center [104, 199] width 121 height 13
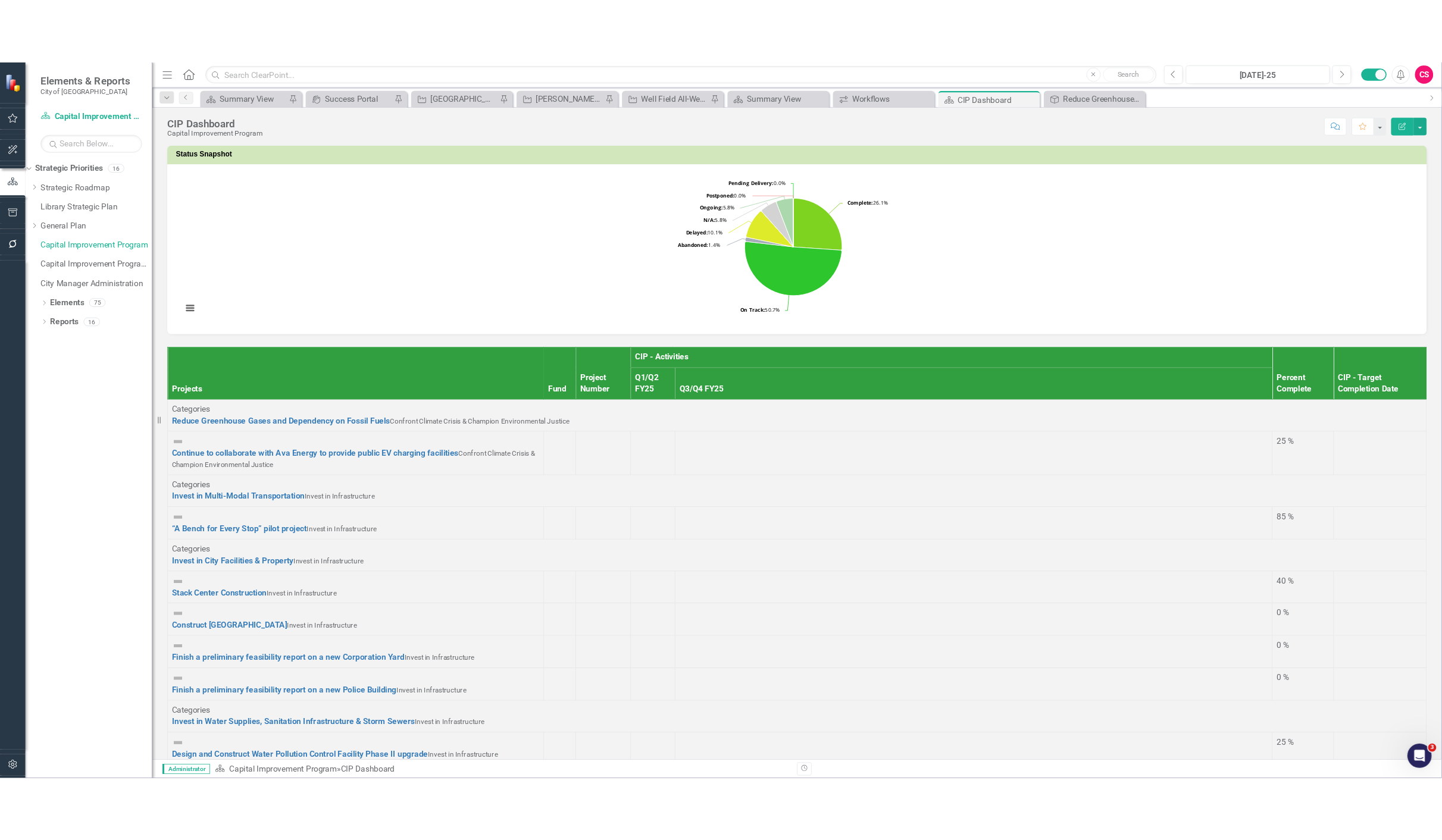
scroll to position [661, 0]
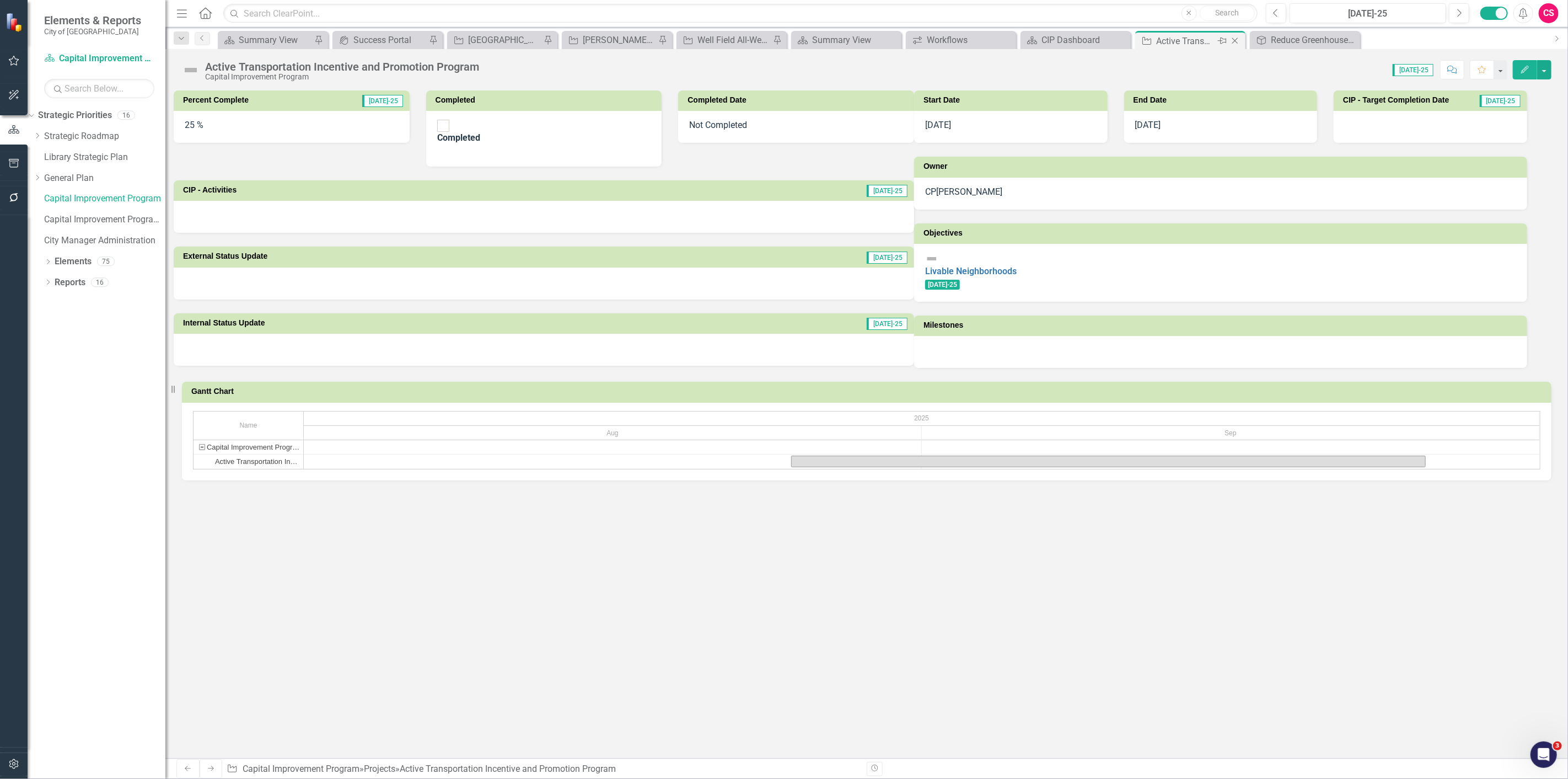
click at [1237, 37] on icon "Close" at bounding box center [1235, 41] width 11 height 9
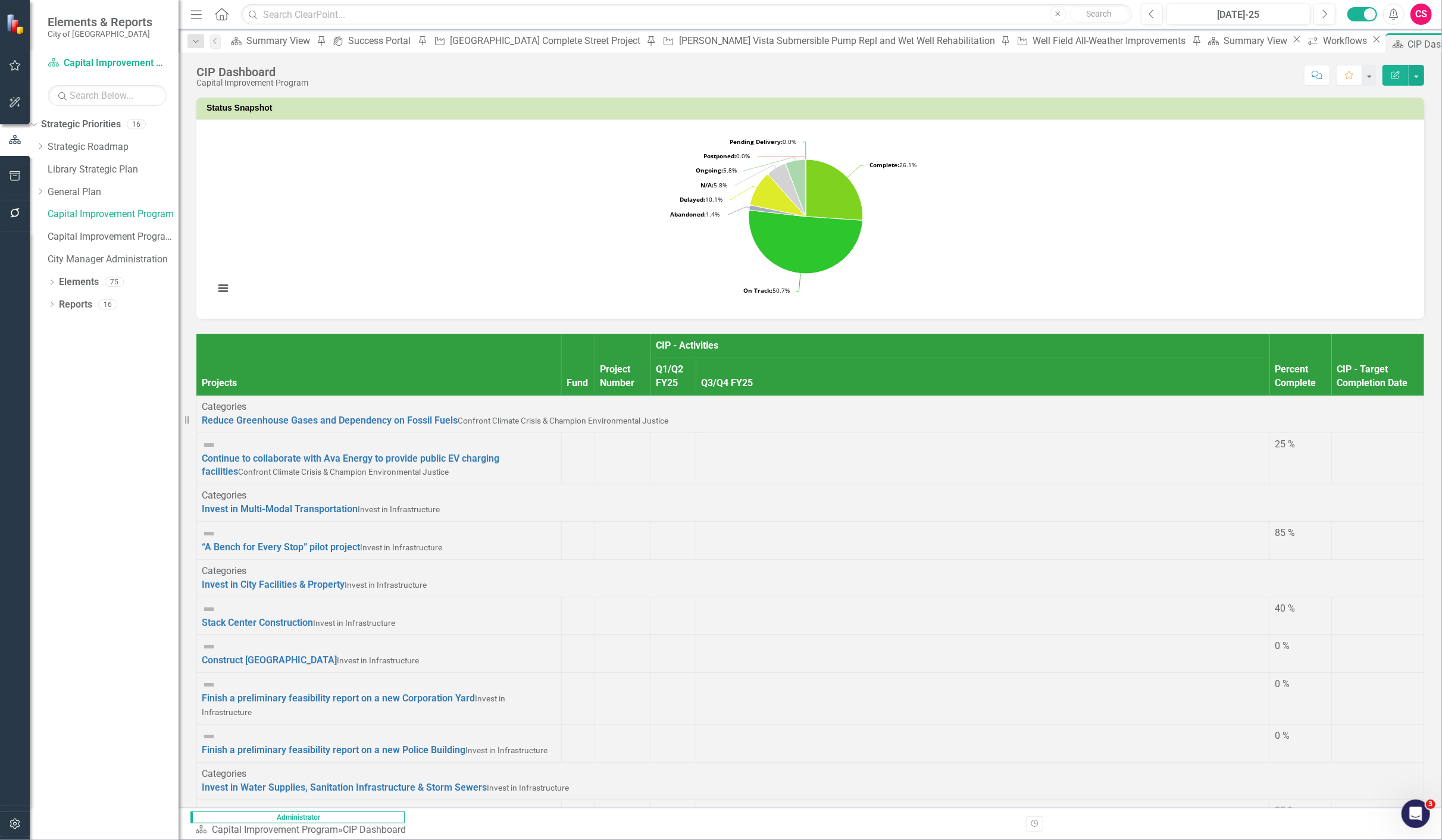
click at [654, 310] on div "Loading... Chart Pie chart with 10 slices. Number of Projects by Status (Chart …" at bounding box center [810, 219] width 1228 height 199
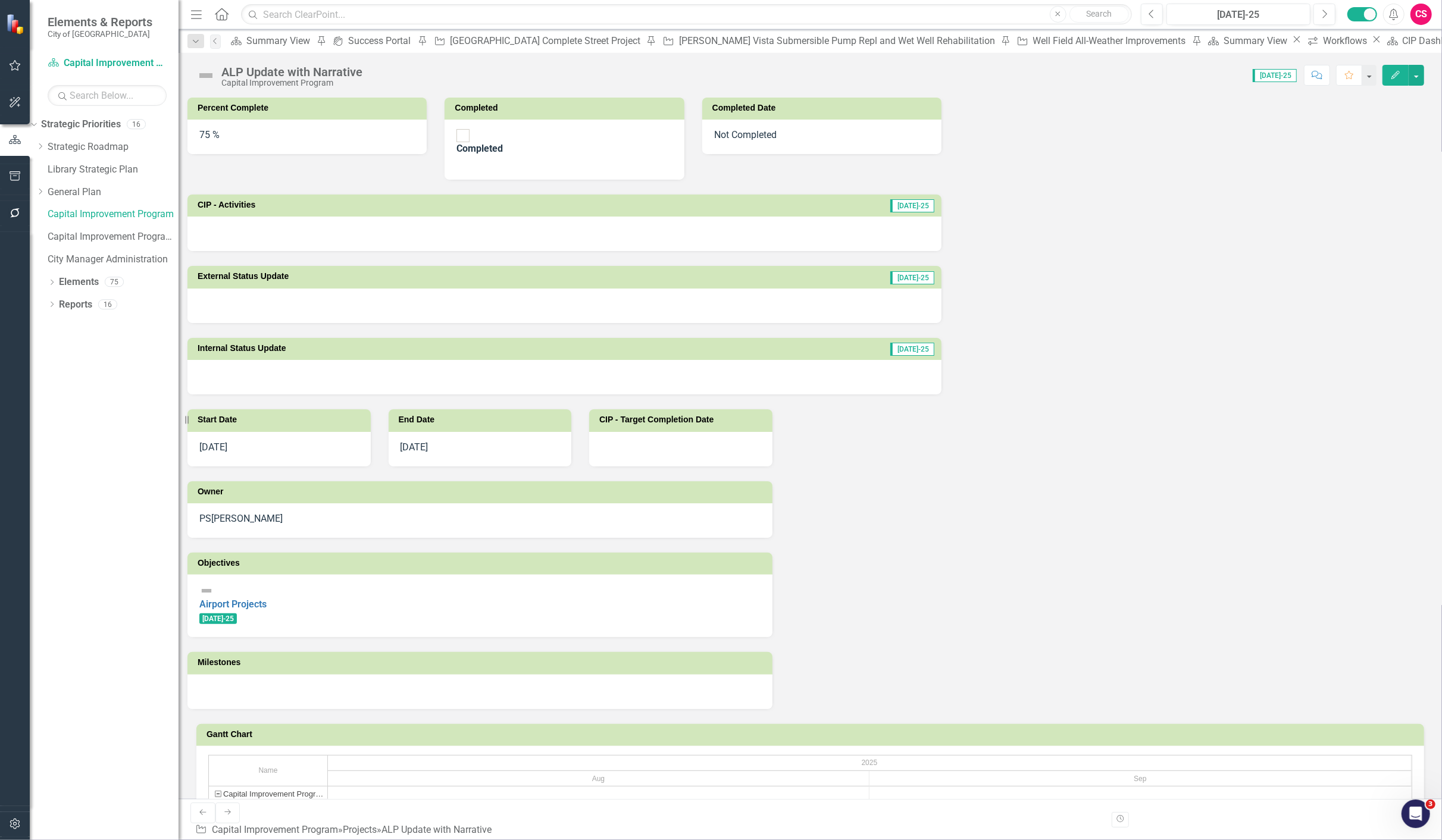
click at [773, 503] on div "PS [PERSON_NAME]" at bounding box center [480, 520] width 585 height 35
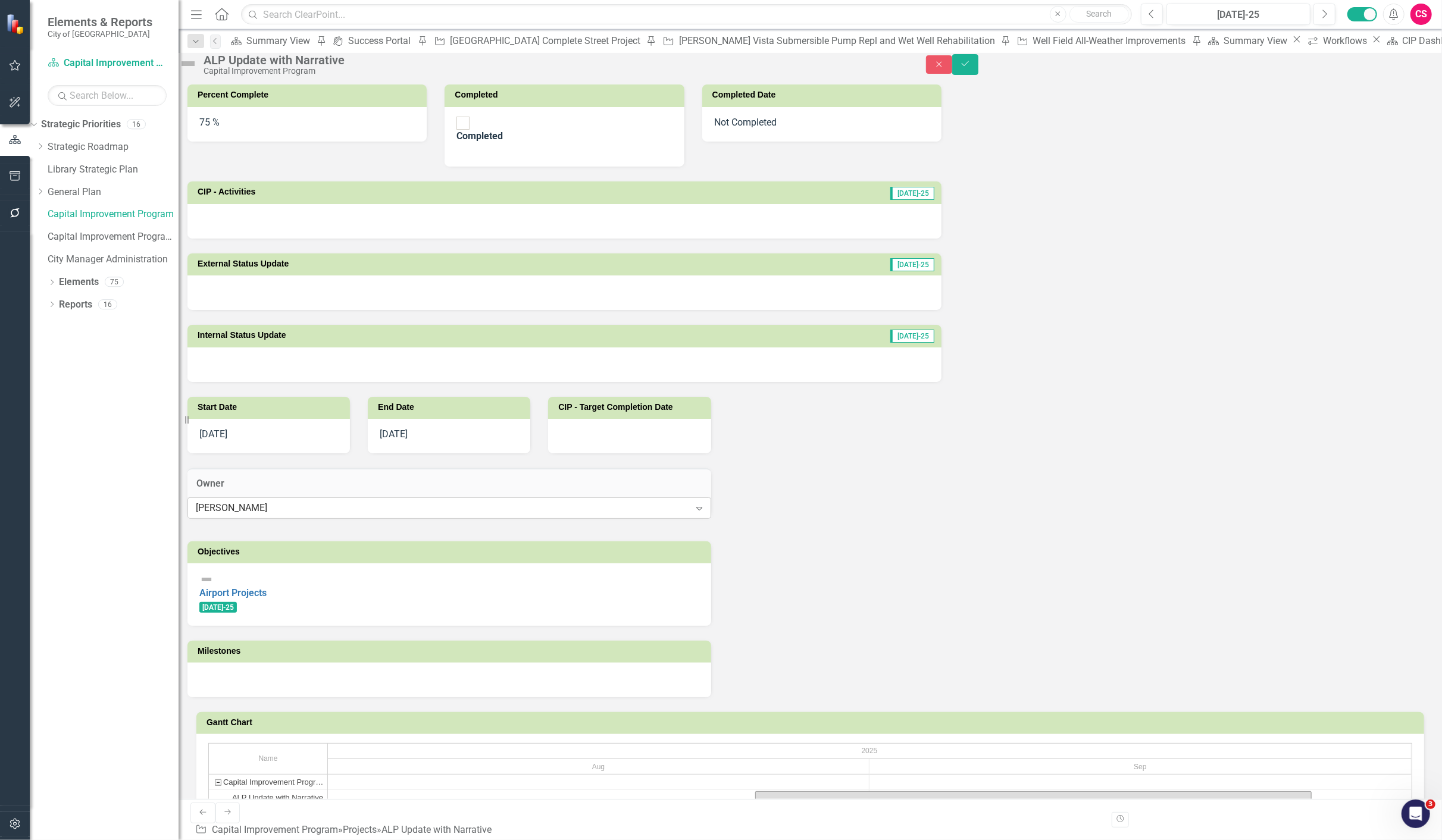
click at [690, 501] on div "[PERSON_NAME]" at bounding box center [443, 508] width 494 height 14
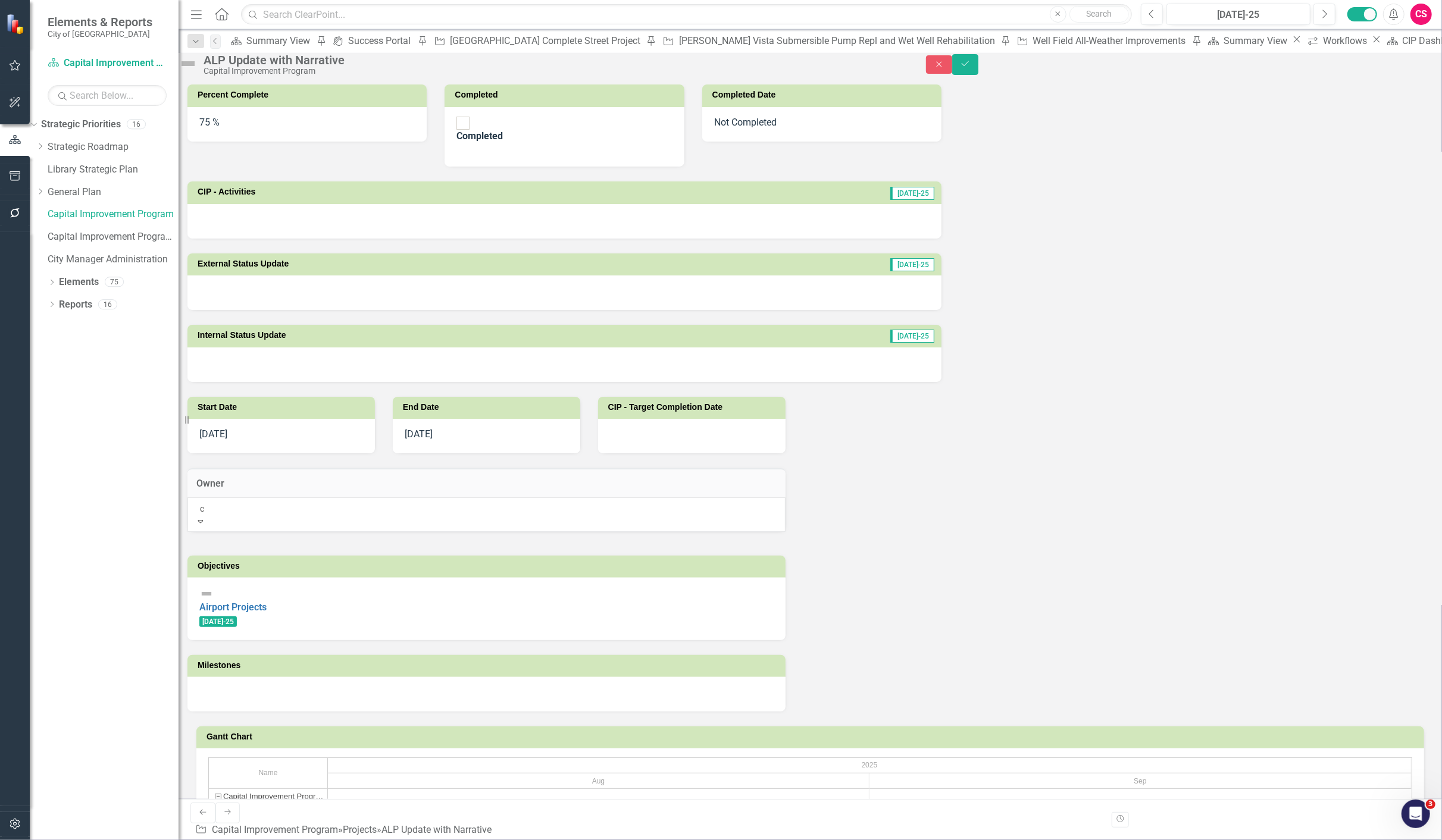
scroll to position [997, 0]
type input "cl"
click at [930, 839] on div "Cl earPoint Support" at bounding box center [721, 847] width 1442 height 14
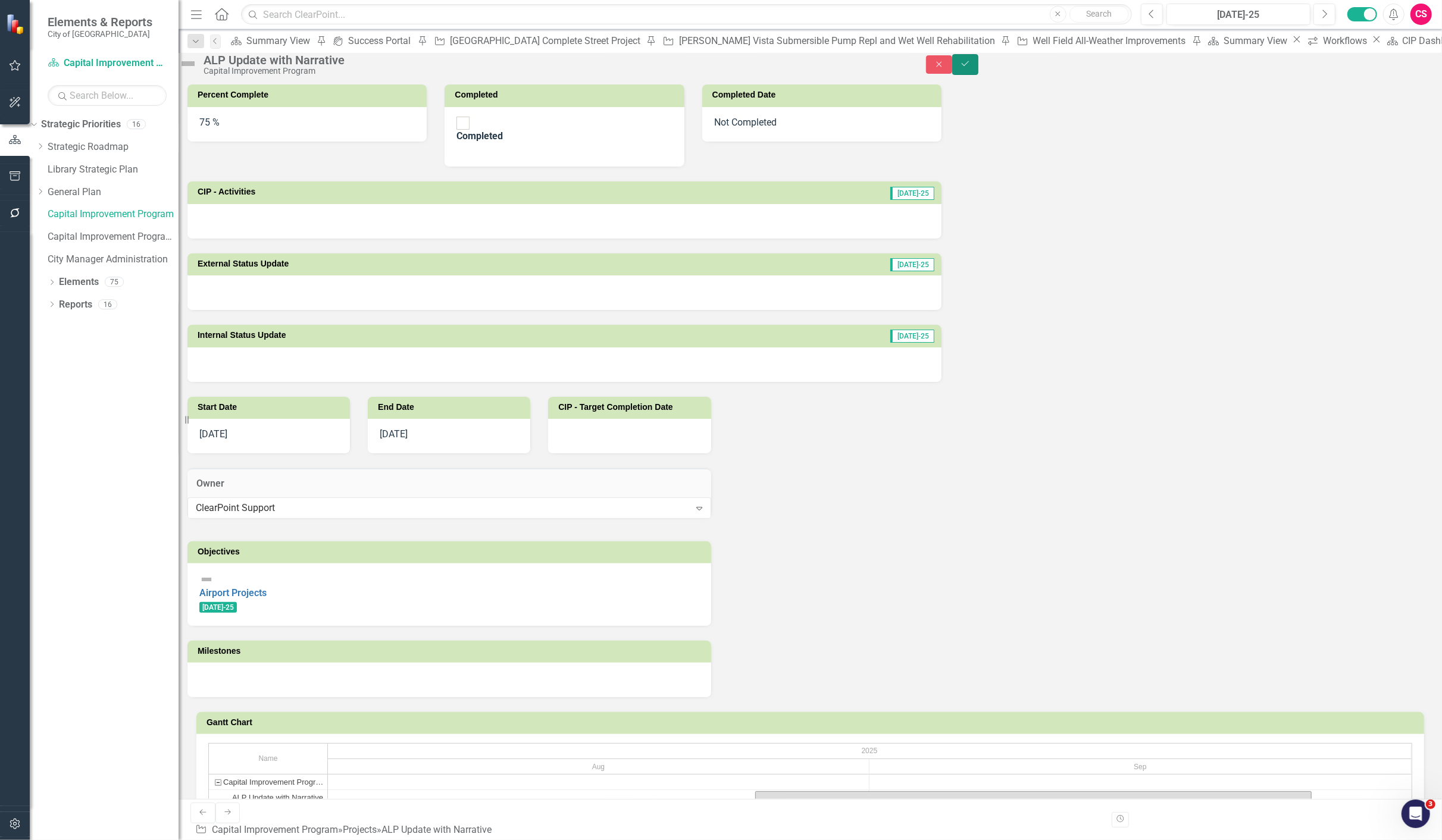
click at [970, 66] on icon "Save" at bounding box center [965, 64] width 11 height 9
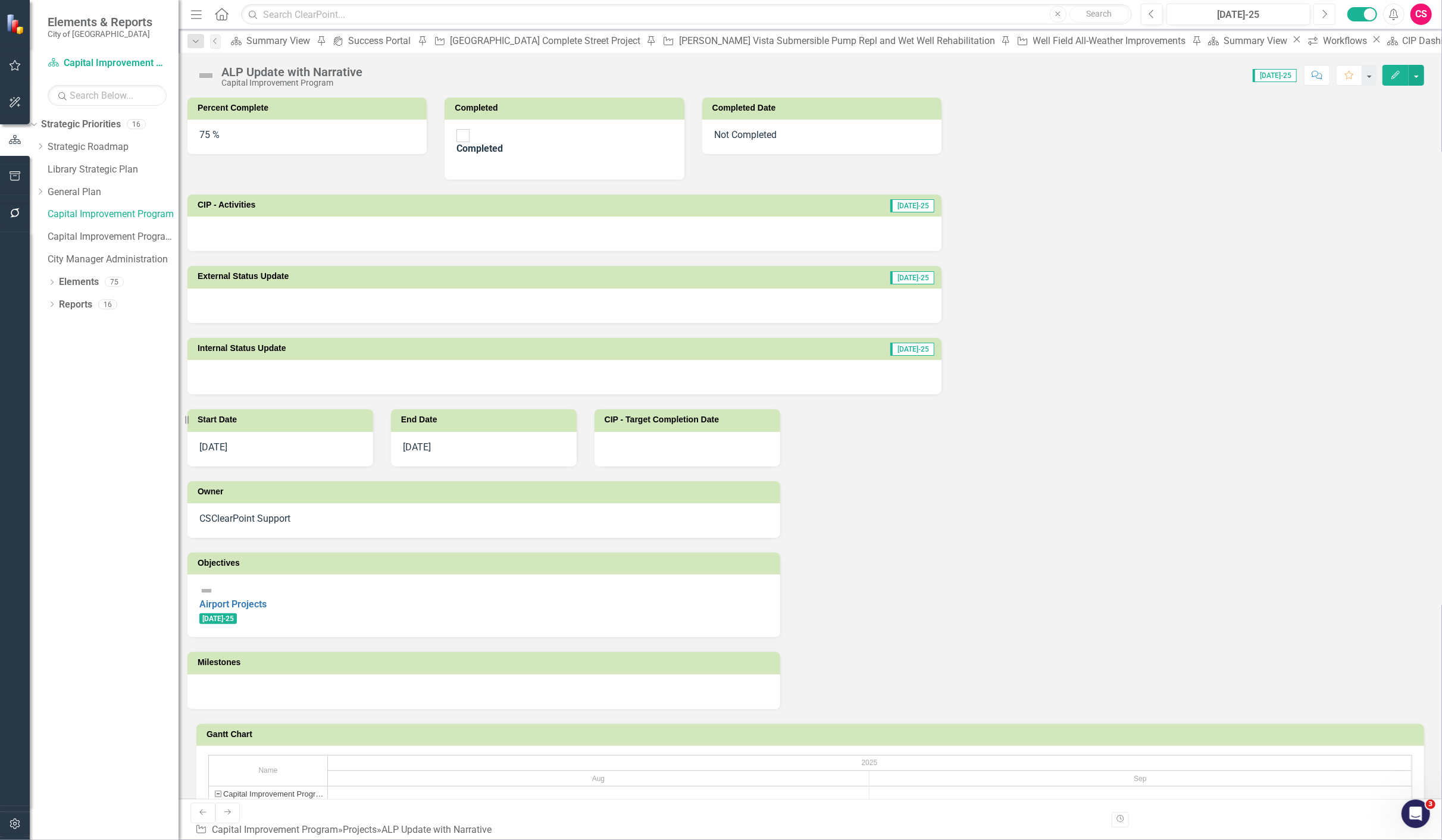
click at [1324, 18] on icon "Next" at bounding box center [1324, 14] width 7 height 11
click at [1158, 13] on button "Previous" at bounding box center [1152, 14] width 22 height 22
click at [1323, 14] on icon "Next" at bounding box center [1324, 14] width 7 height 11
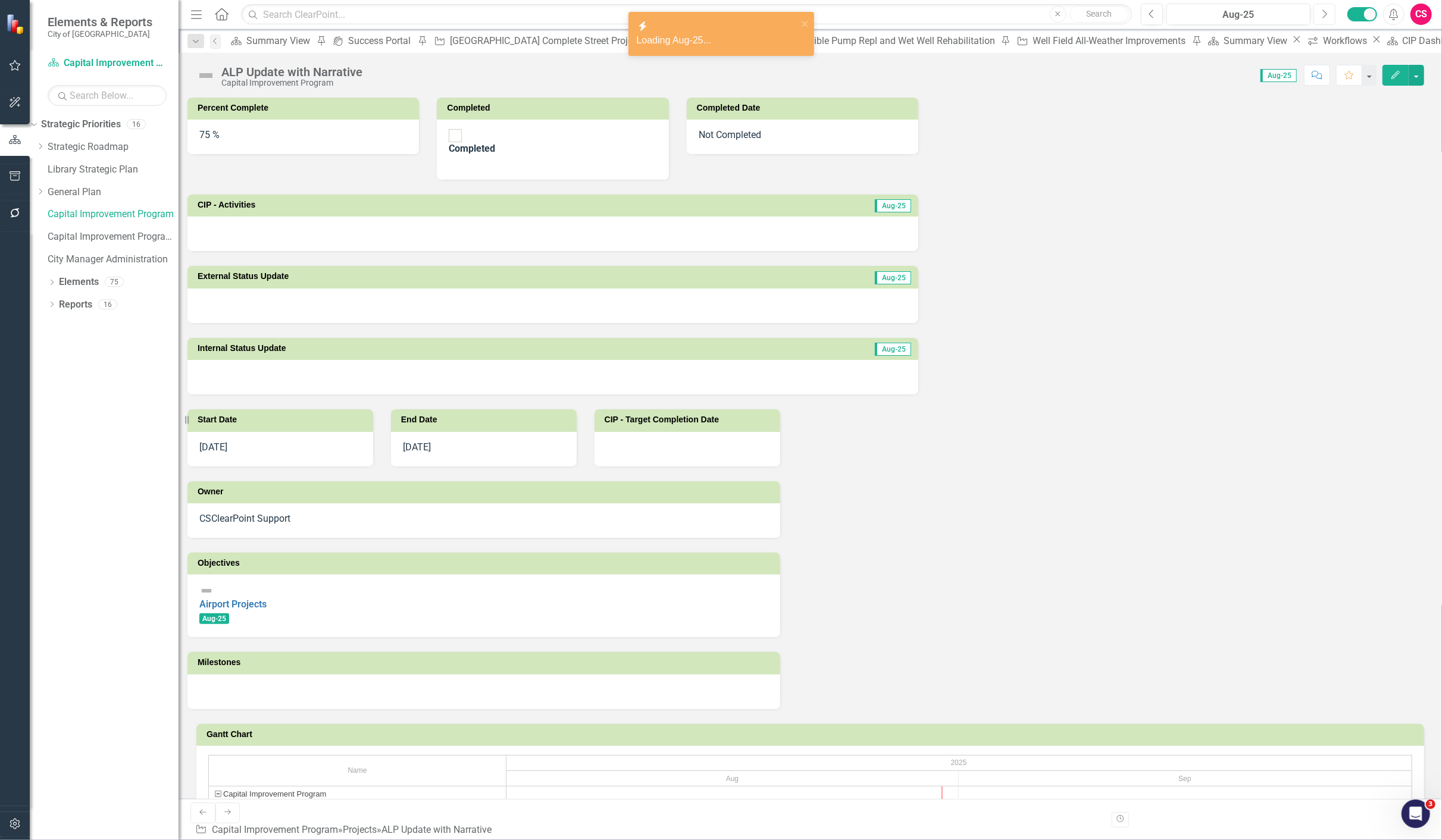
click at [1323, 14] on icon "Next" at bounding box center [1324, 14] width 7 height 11
click at [1399, 79] on button "Edit" at bounding box center [1395, 76] width 26 height 21
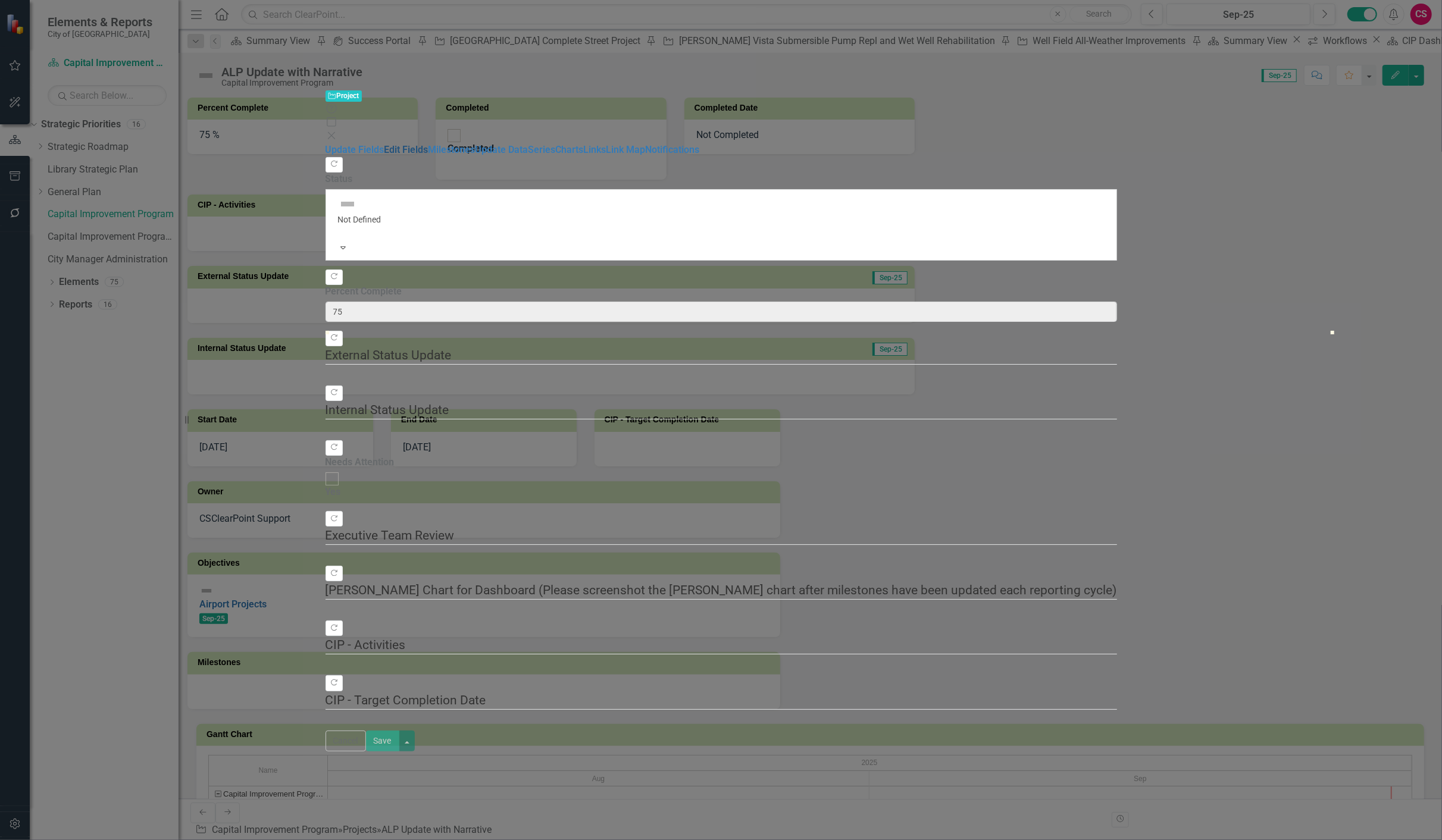
drag, startPoint x: 192, startPoint y: 52, endPoint x: 192, endPoint y: 60, distance: 8.0
click at [192, 51] on div "Project Project Help Maximize Close Update Fields Edit Fields Milestones Update…" at bounding box center [721, 420] width 1442 height 840
click at [384, 144] on link "Edit Fields" at bounding box center [406, 149] width 44 height 11
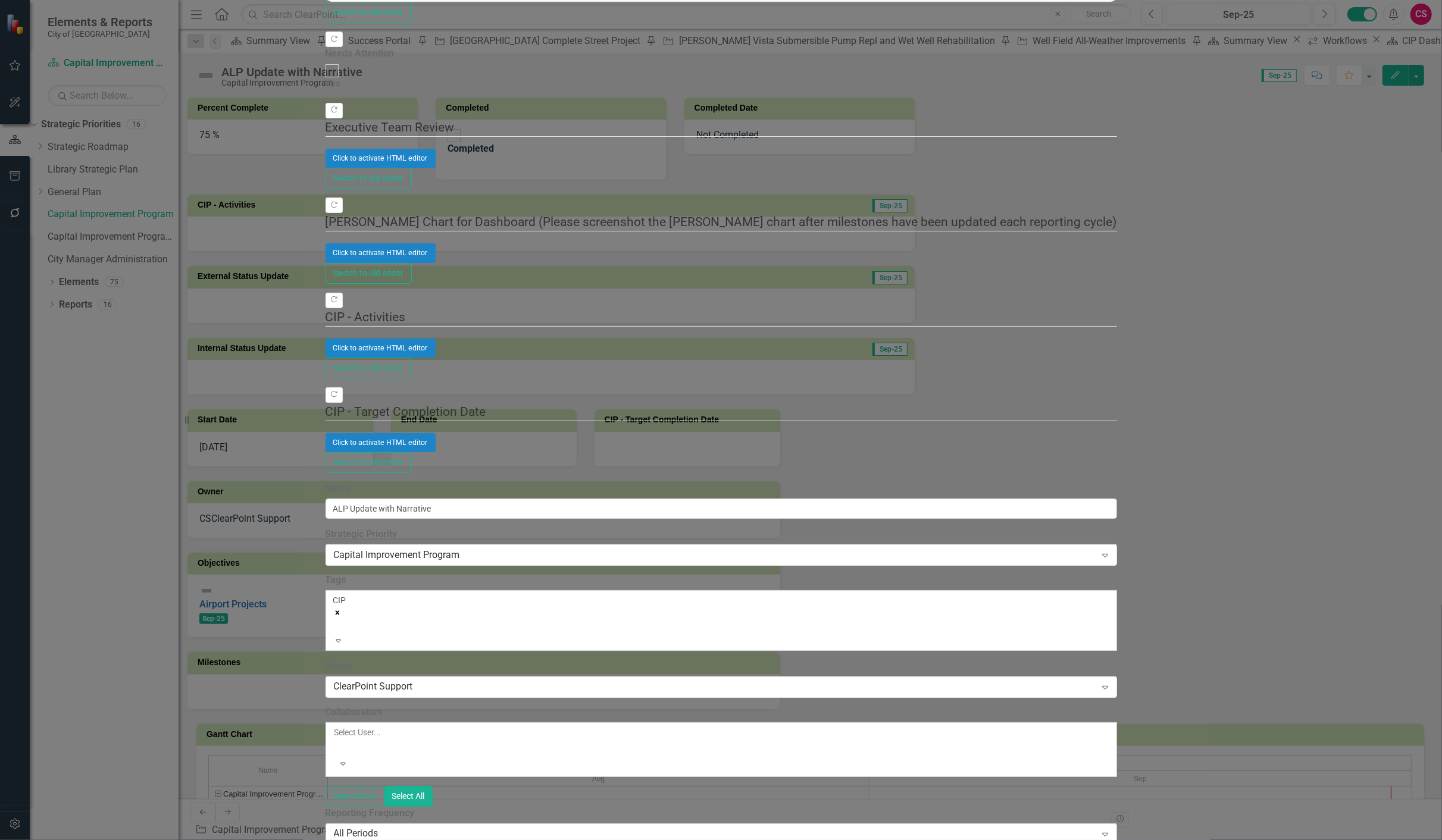
click at [515, 827] on div "All Periods" at bounding box center [715, 833] width 762 height 14
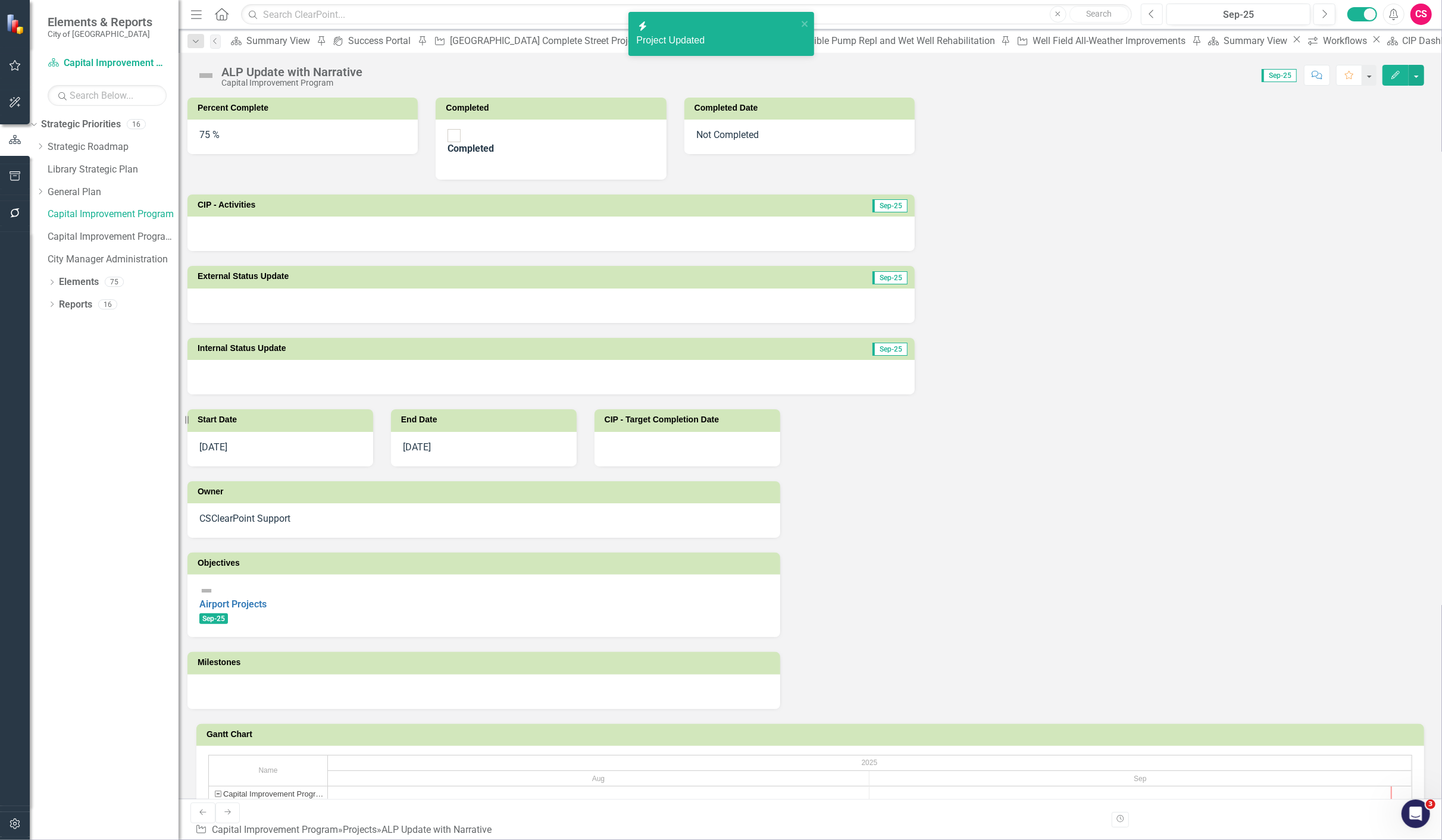
click at [1151, 13] on icon "Previous" at bounding box center [1152, 14] width 7 height 11
click at [1151, 14] on icon "Previous" at bounding box center [1152, 14] width 7 height 11
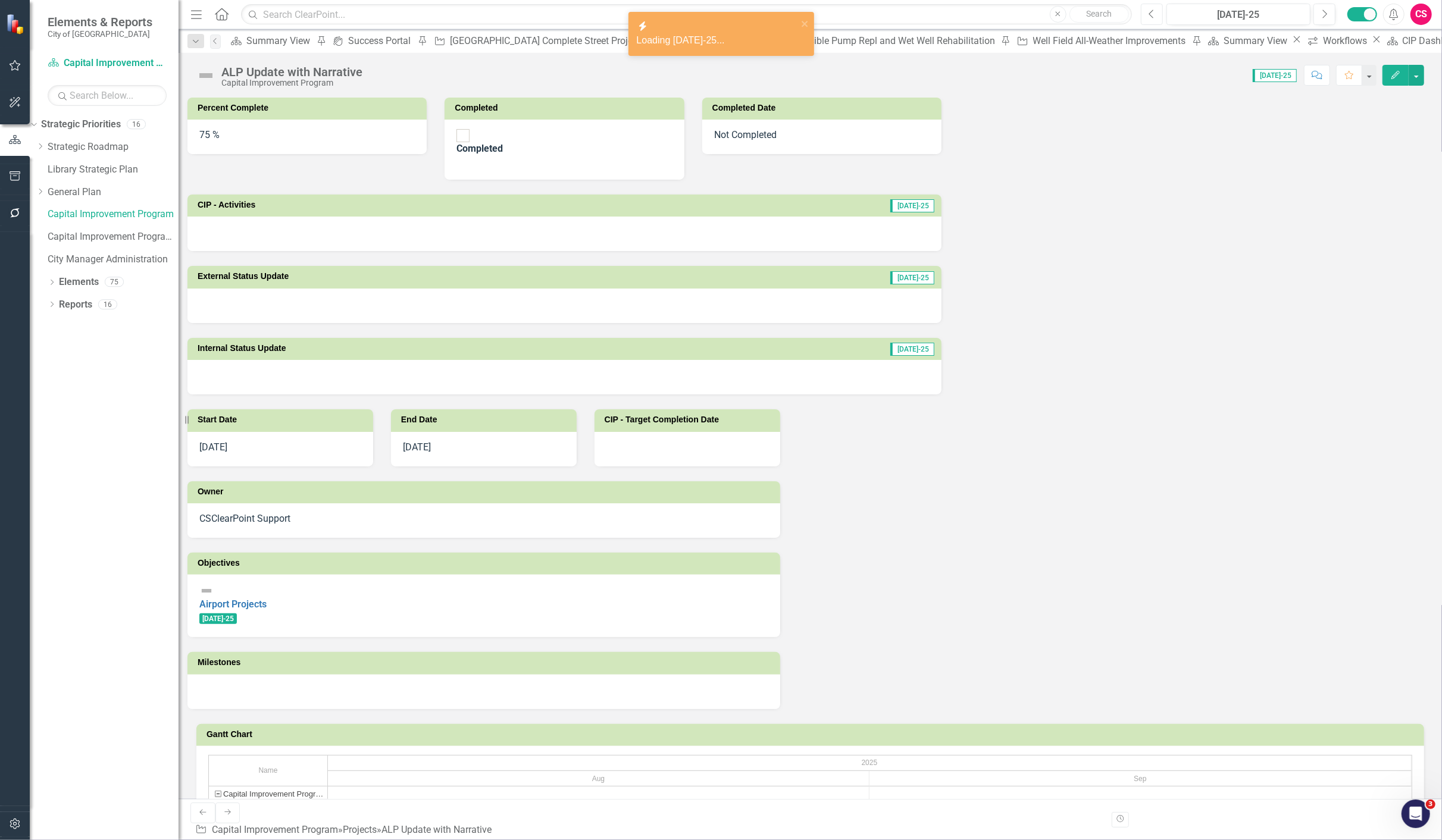
click at [1151, 14] on icon "Previous" at bounding box center [1152, 14] width 7 height 11
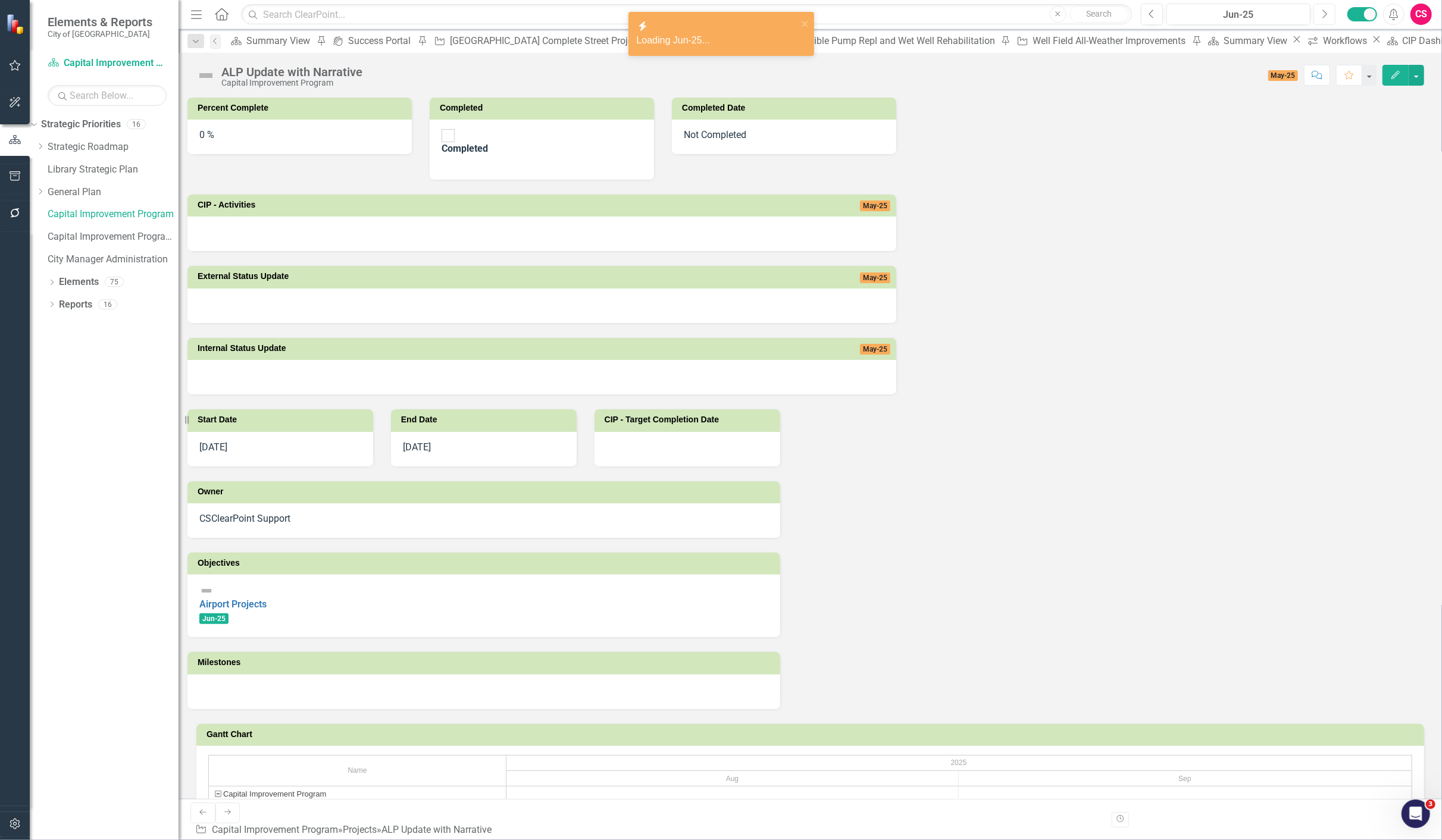
click at [1333, 14] on button "Next" at bounding box center [1324, 14] width 22 height 22
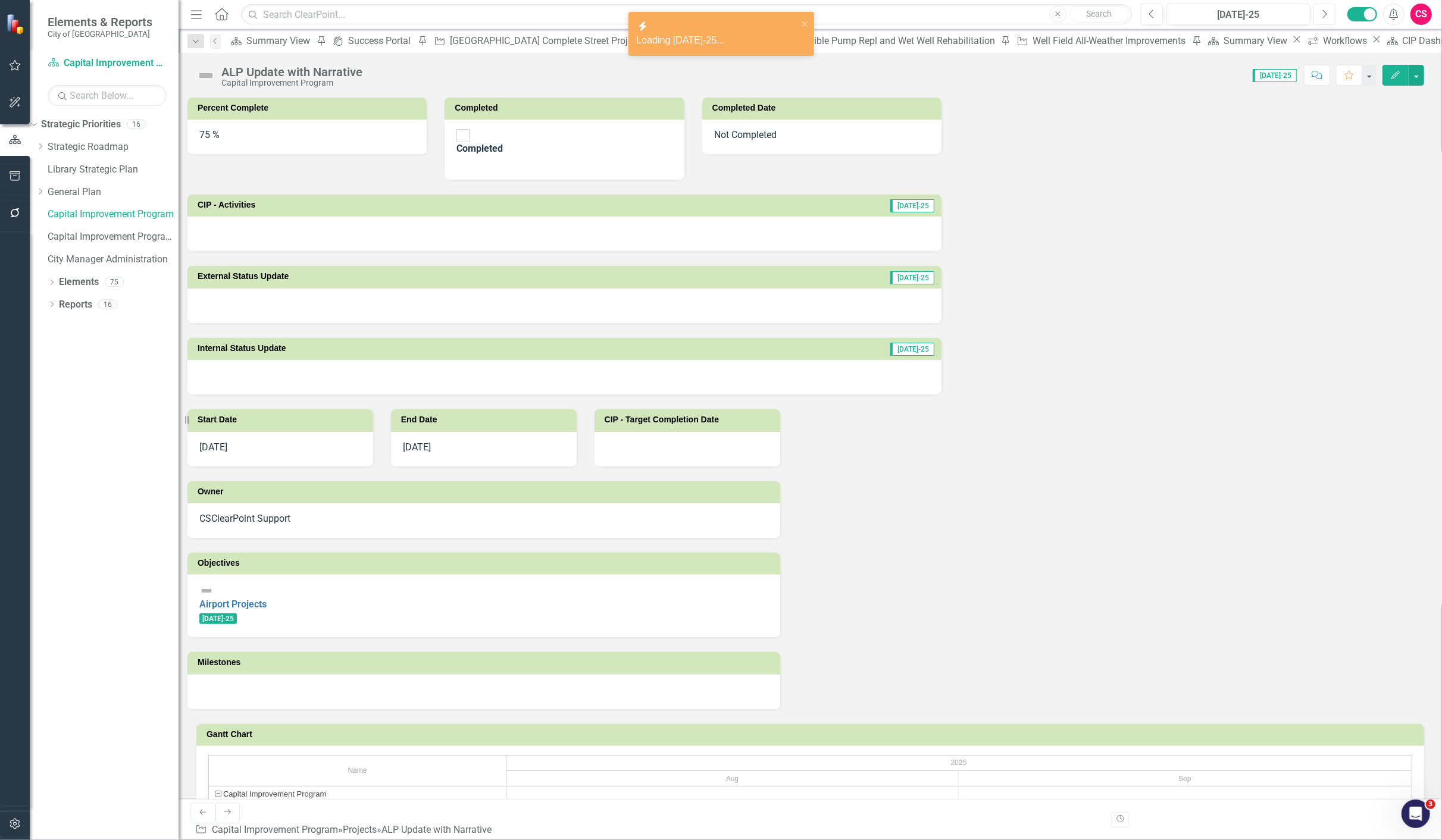
click at [1333, 14] on button "Next" at bounding box center [1324, 14] width 22 height 22
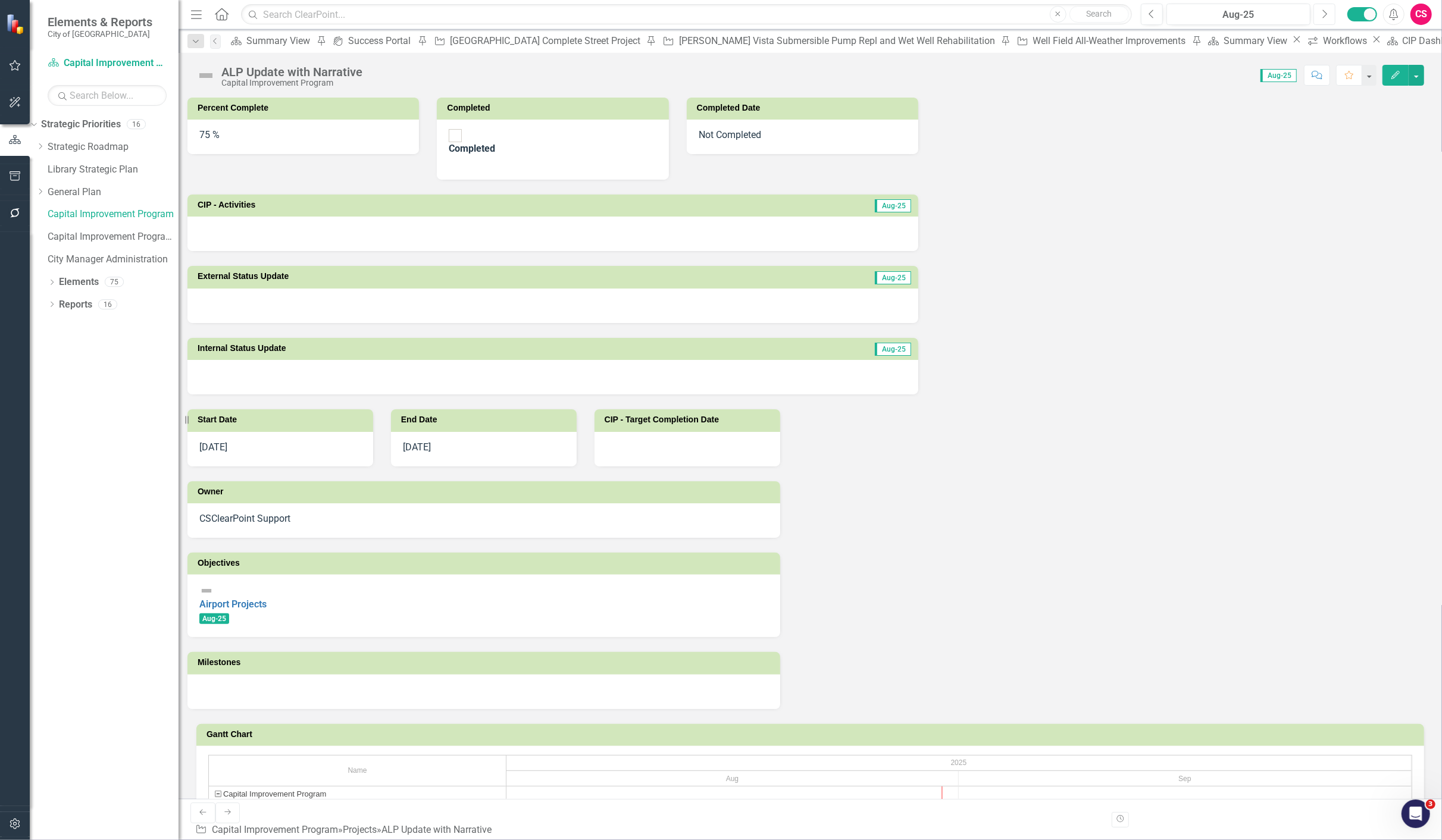
click at [1328, 7] on button "Next" at bounding box center [1324, 14] width 22 height 22
click at [1325, 12] on icon "Next" at bounding box center [1324, 14] width 7 height 11
click at [1215, 14] on div "Oct-25" at bounding box center [1238, 15] width 136 height 14
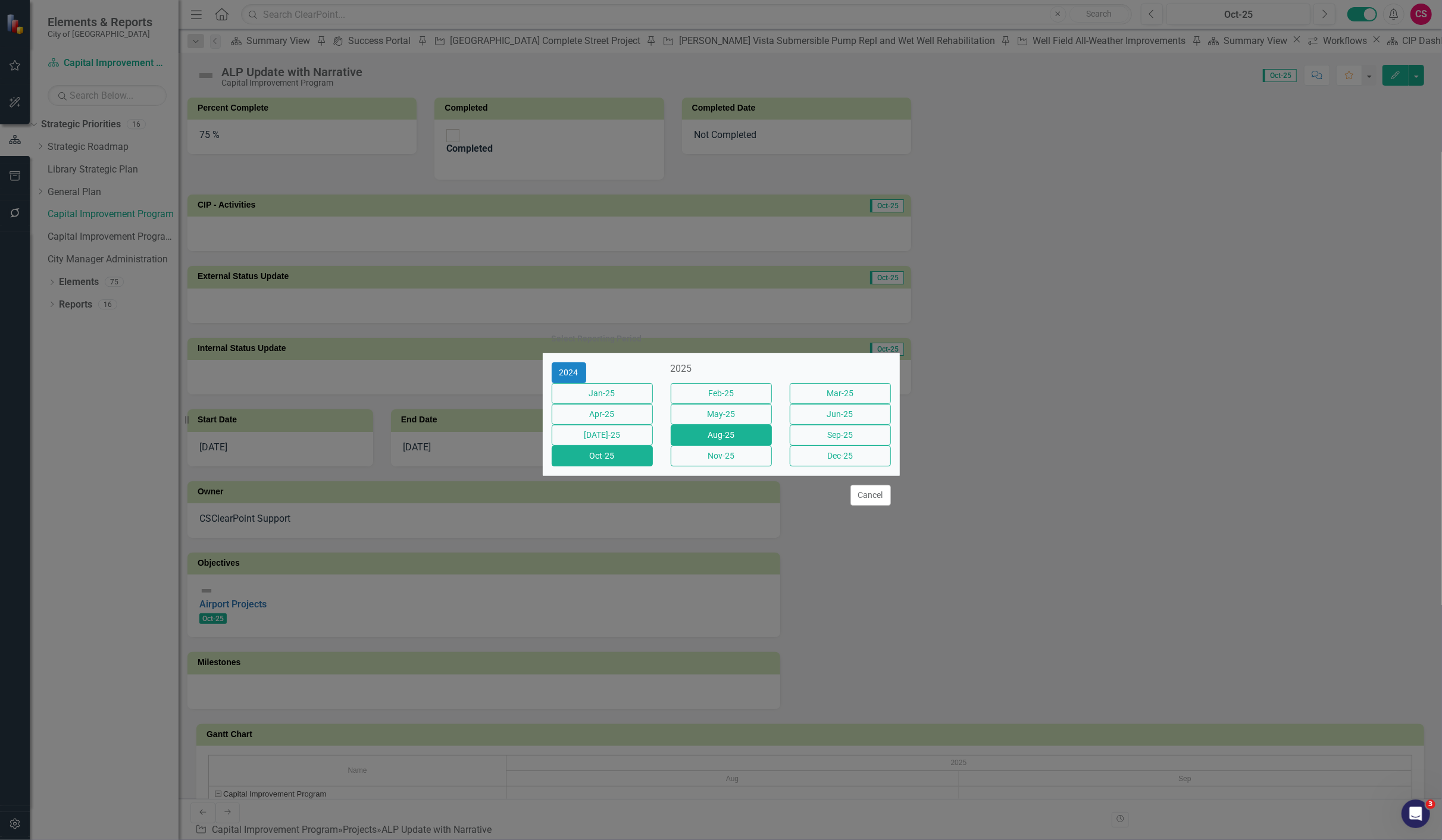
click at [693, 435] on button "Aug-25" at bounding box center [721, 435] width 101 height 21
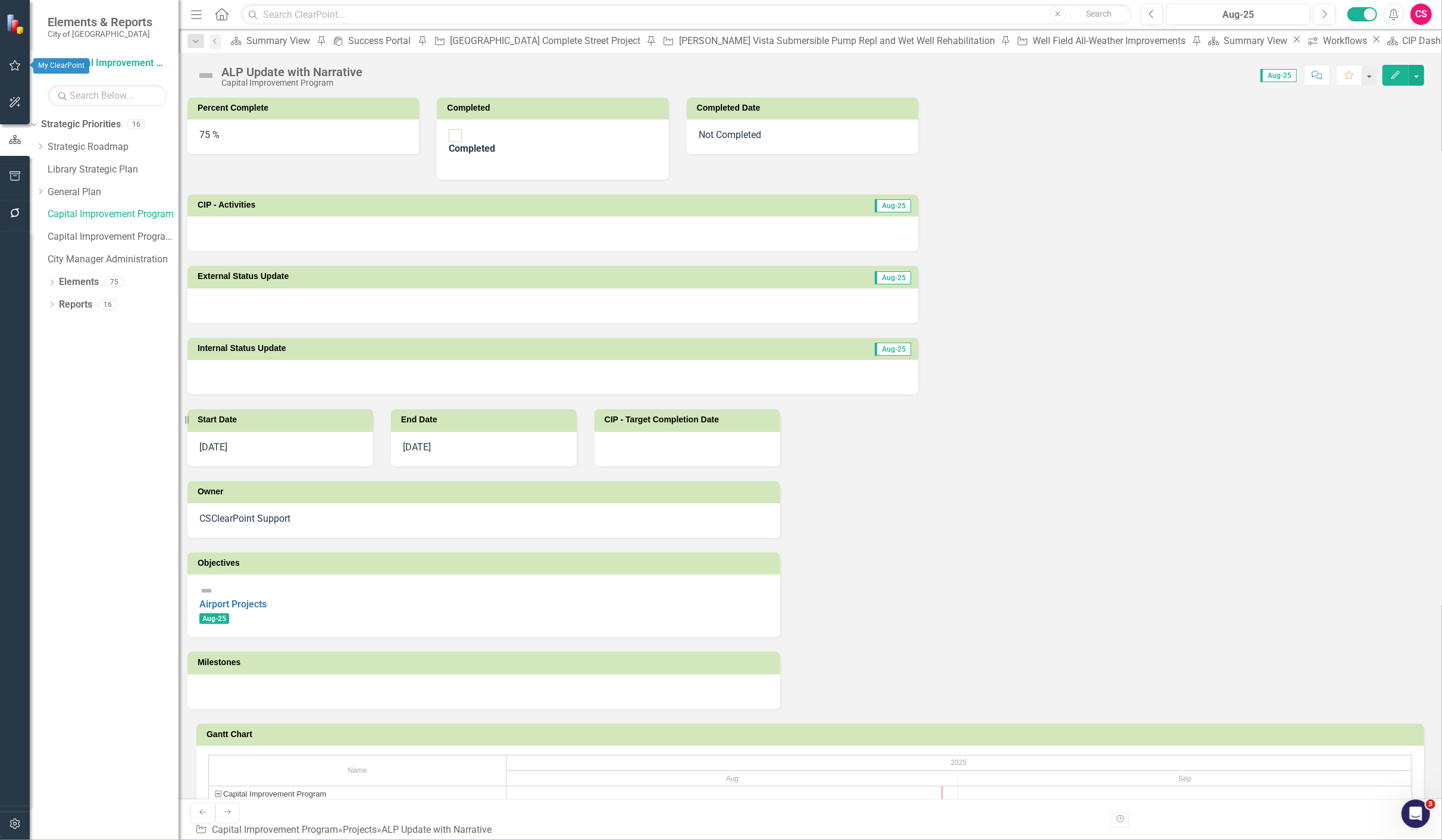
click at [10, 66] on icon "button" at bounding box center [15, 65] width 12 height 9
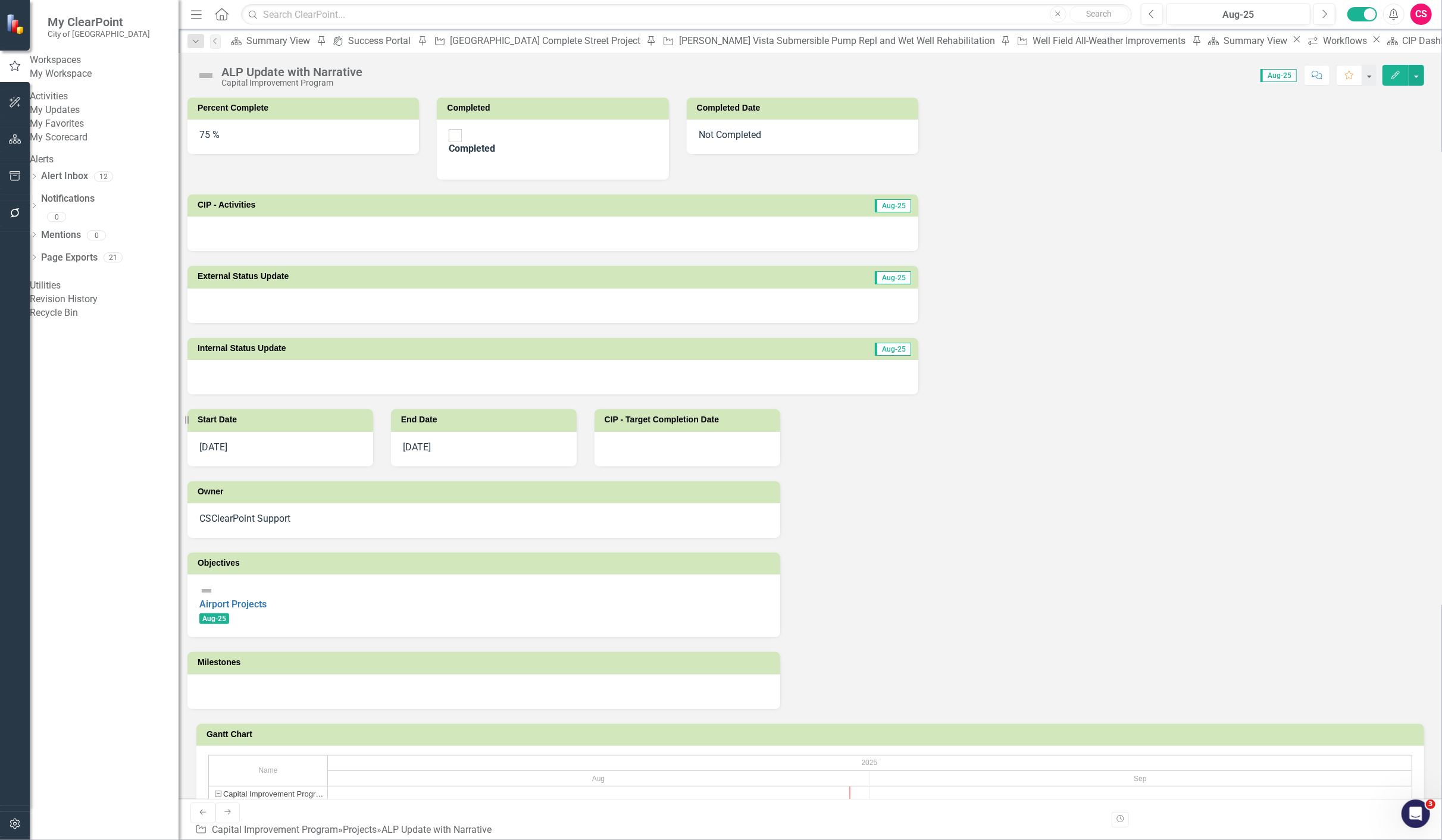
click at [83, 81] on div "My Workspace" at bounding box center [104, 74] width 148 height 14
click at [80, 81] on link "My Workspace" at bounding box center [104, 74] width 148 height 14
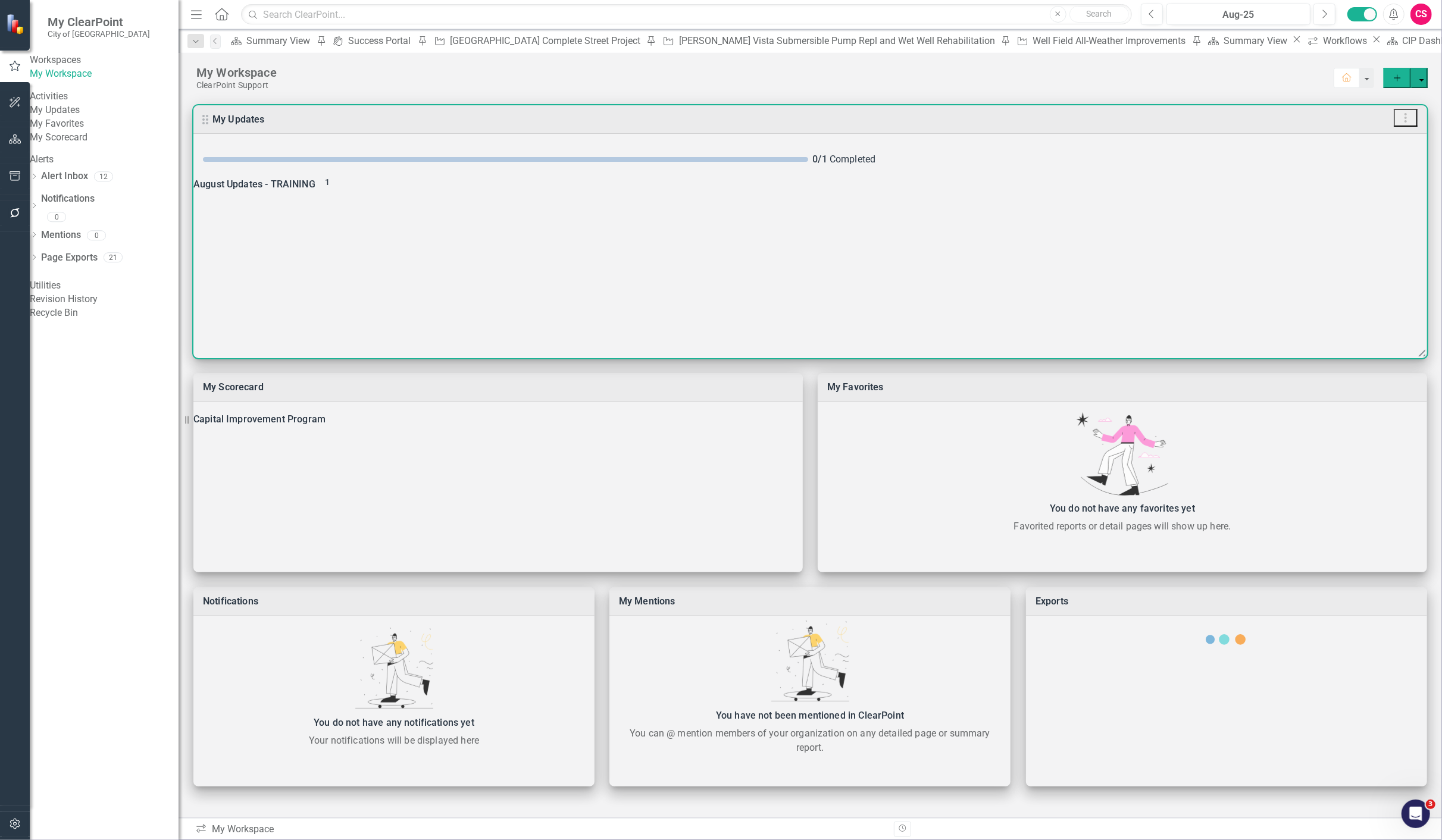
click at [512, 187] on div "August Updates - TRAINING 1" at bounding box center [810, 184] width 1234 height 16
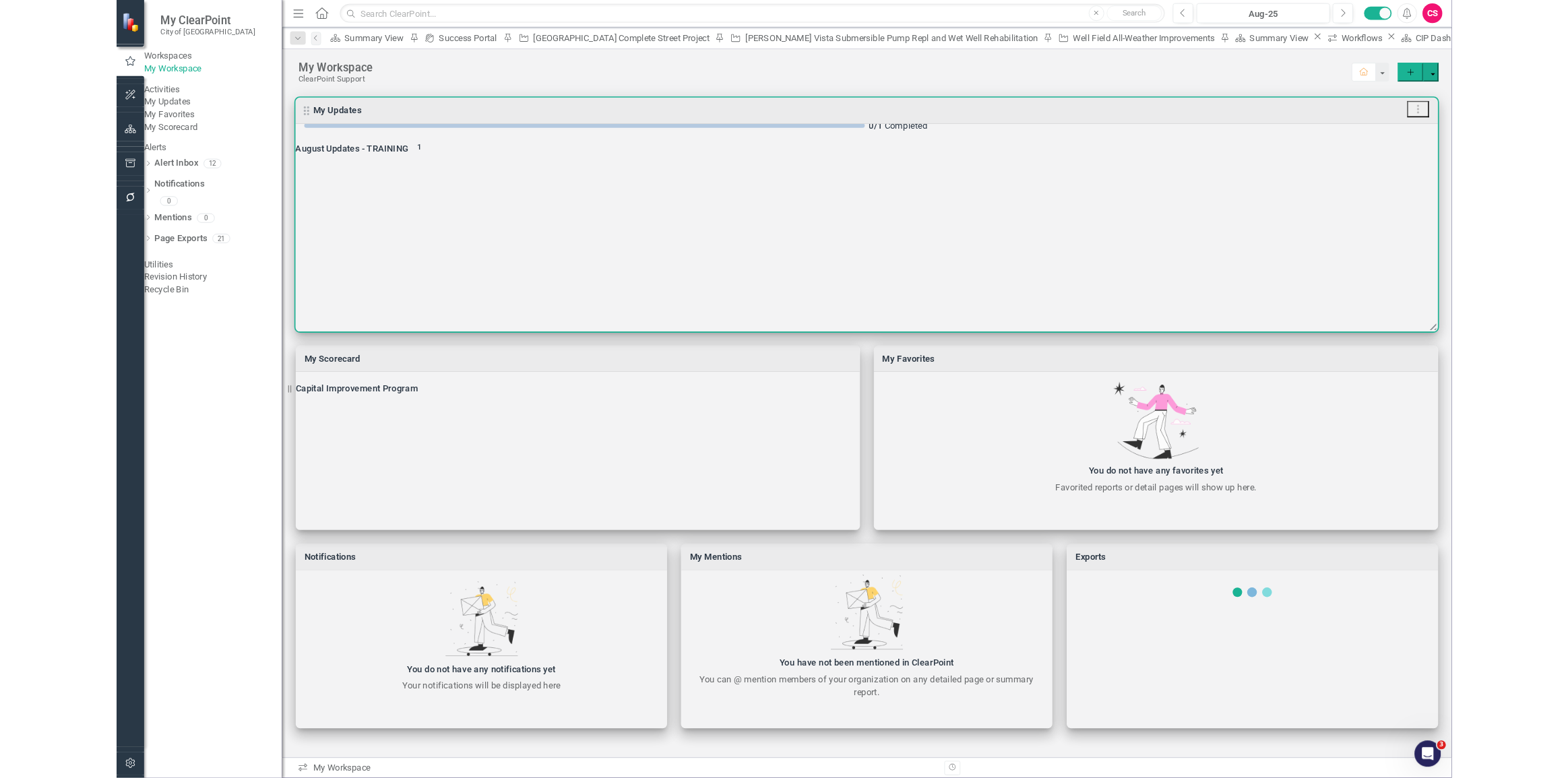
scroll to position [39, 0]
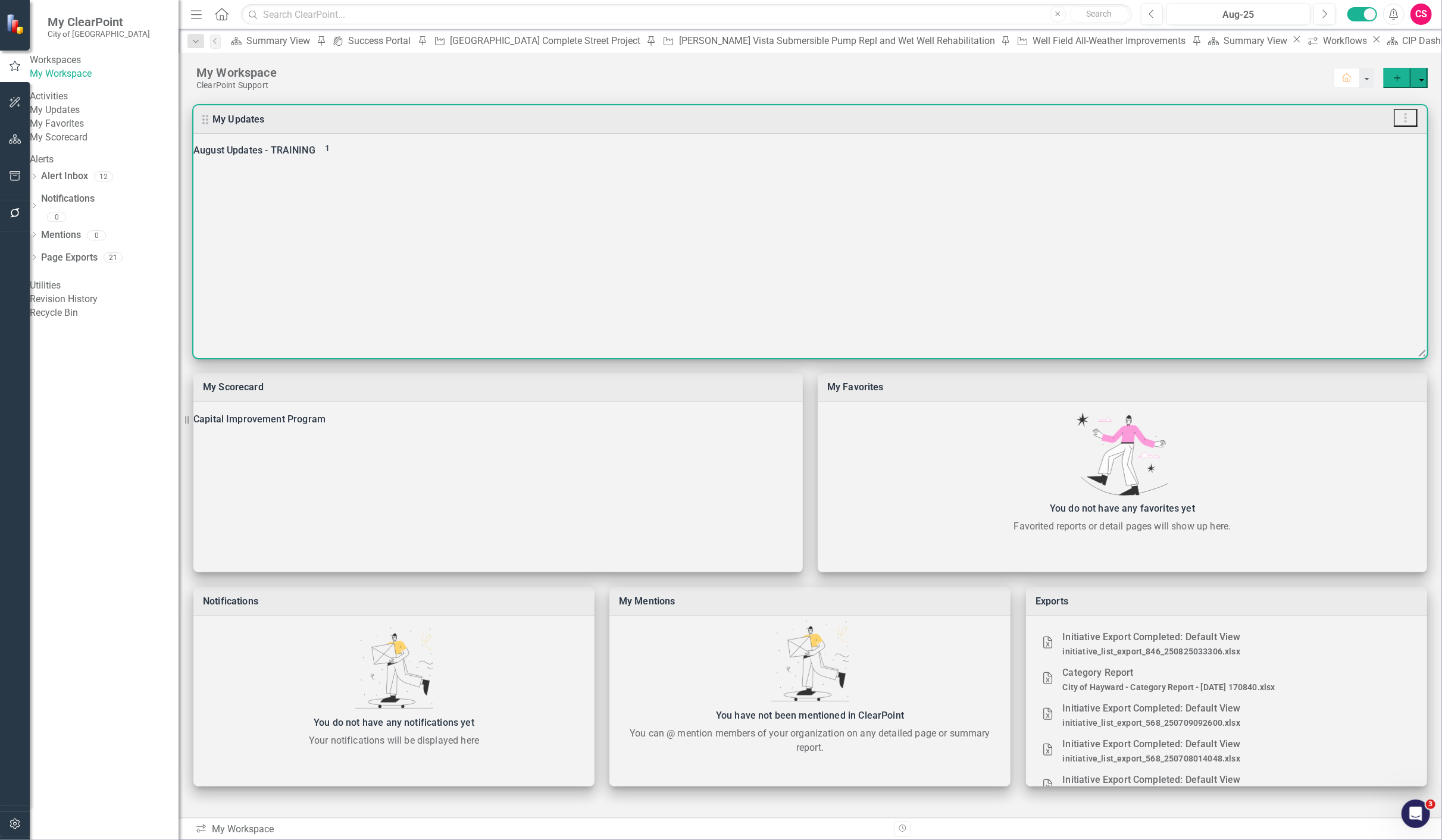
click at [1033, 839] on div at bounding box center [721, 840] width 1442 height 0
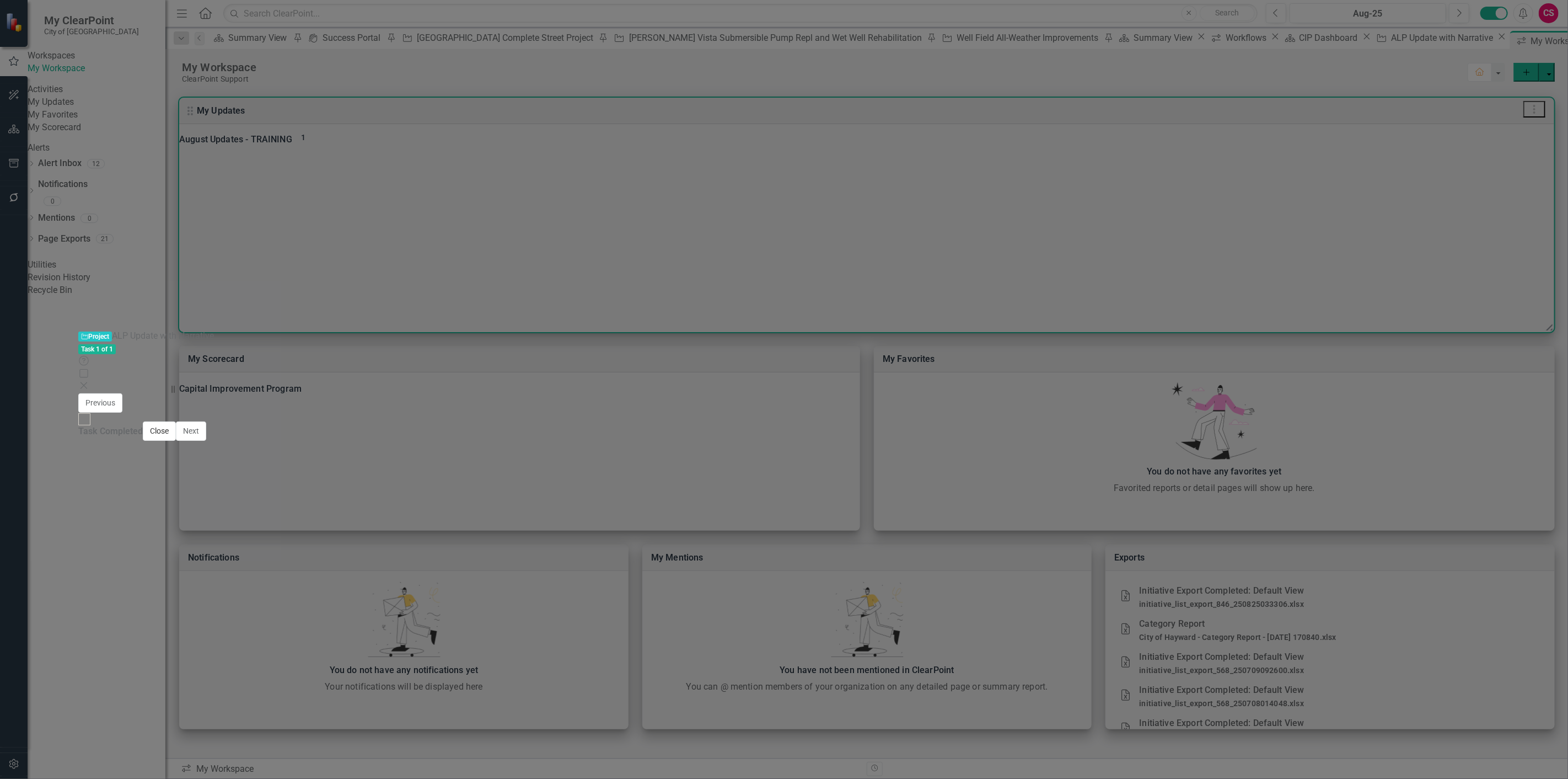
click at [176, 441] on button "Close" at bounding box center [159, 431] width 33 height 19
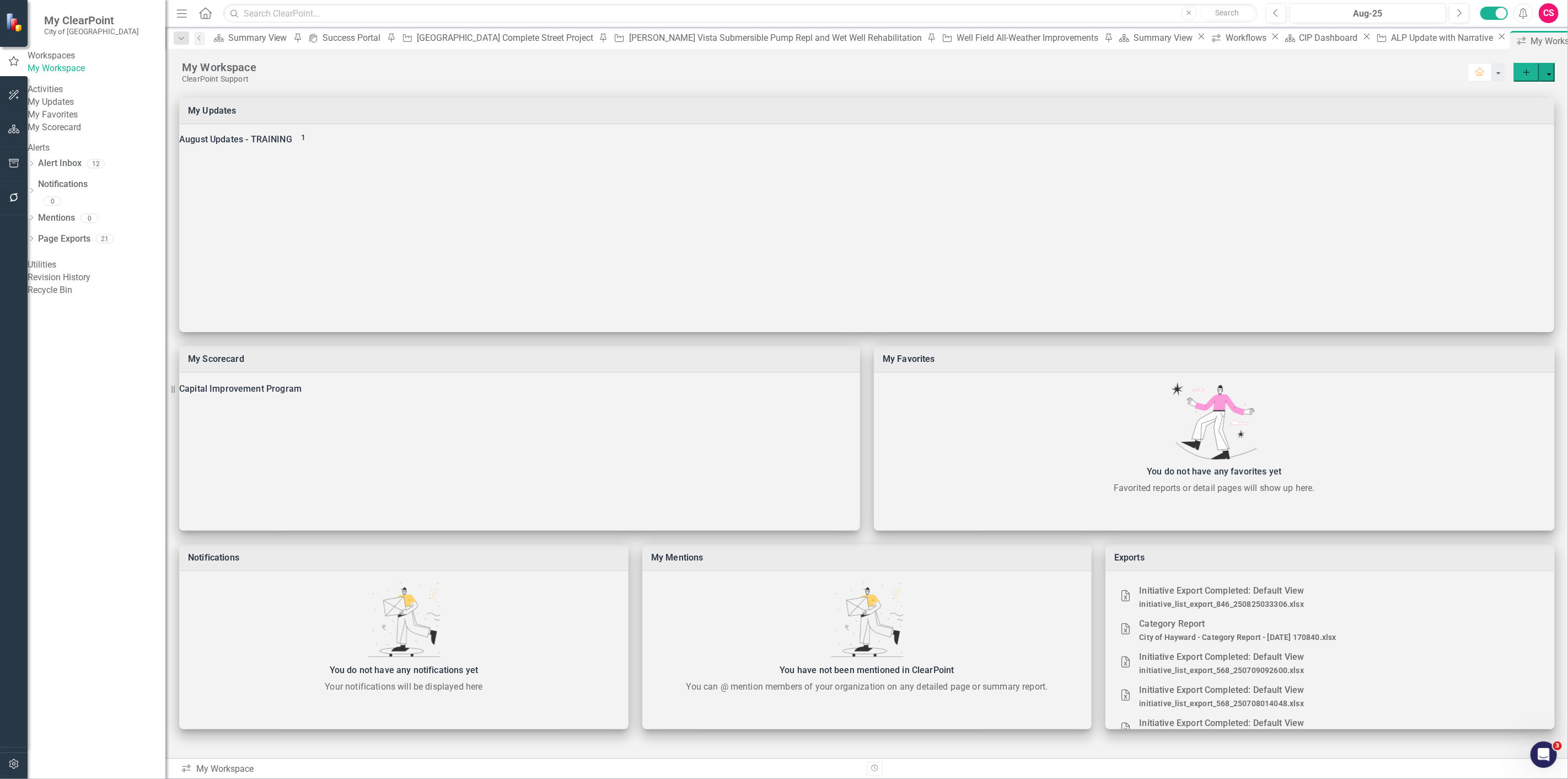
click at [205, 11] on icon "Home" at bounding box center [205, 13] width 15 height 12
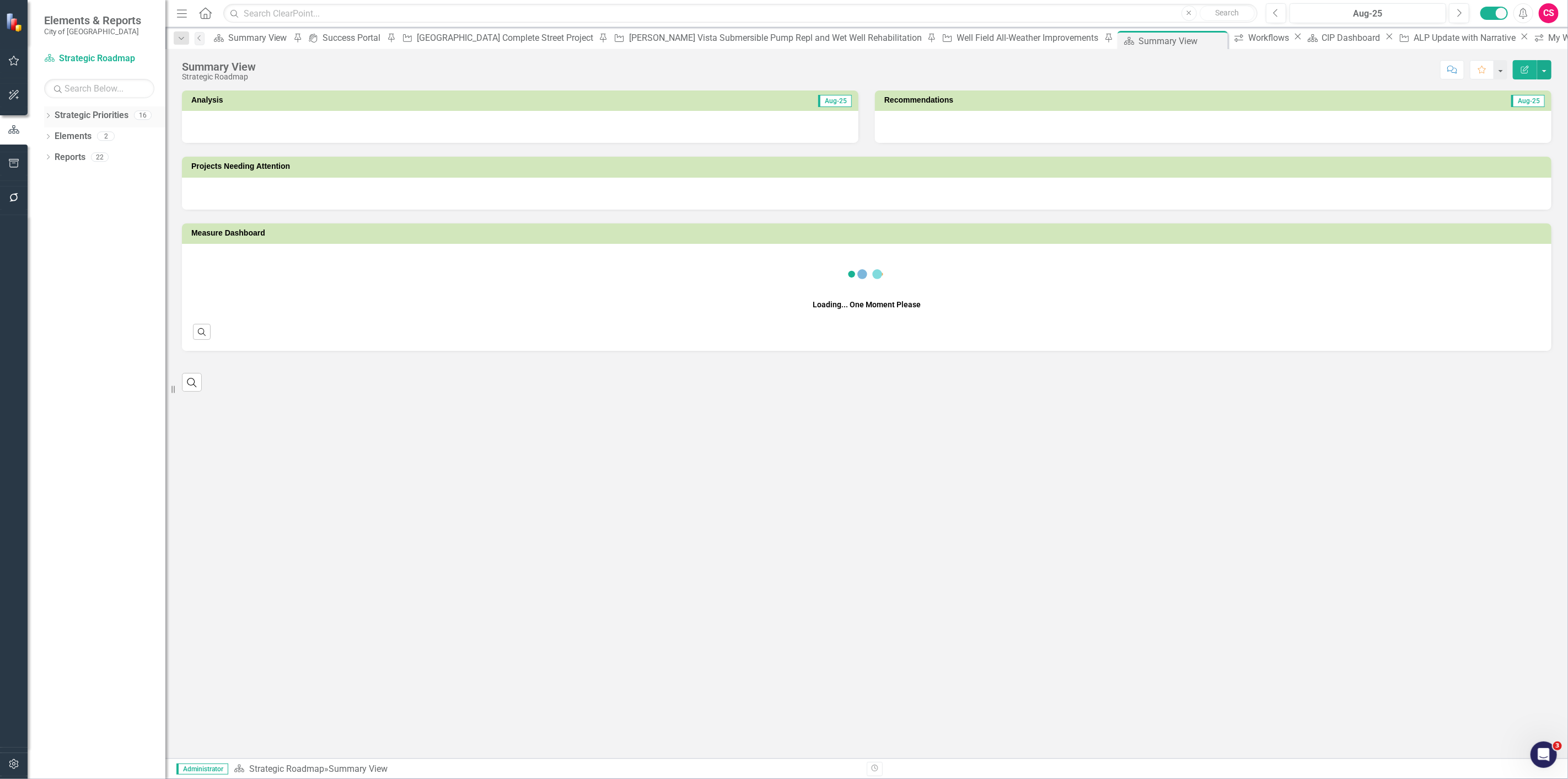
click at [46, 120] on div "Dropdown" at bounding box center [47, 116] width 8 height 9
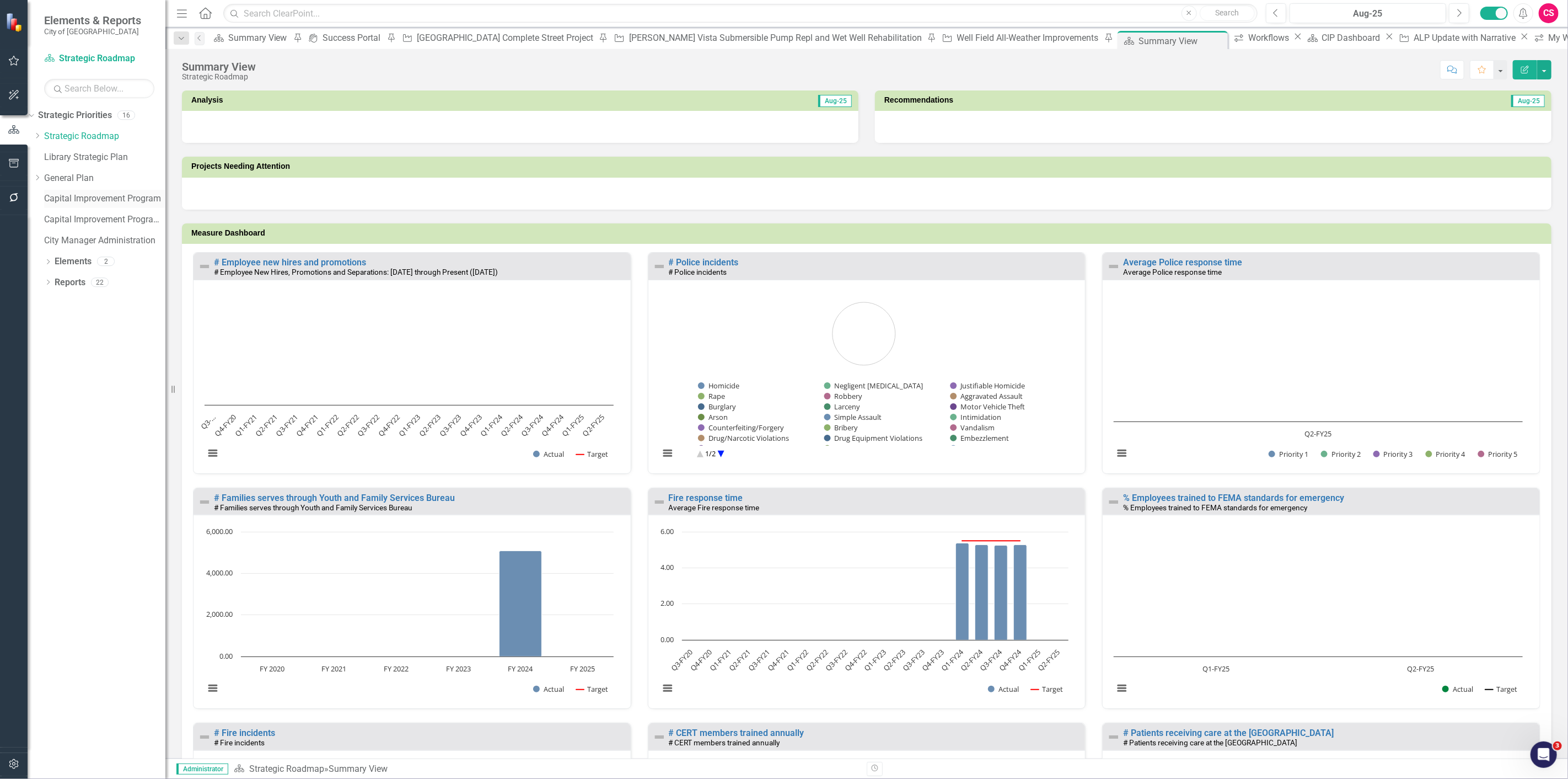
click at [63, 202] on link "Capital Improvement Program" at bounding box center [104, 199] width 121 height 13
click at [81, 199] on link "Capital Improvement Program" at bounding box center [104, 199] width 121 height 13
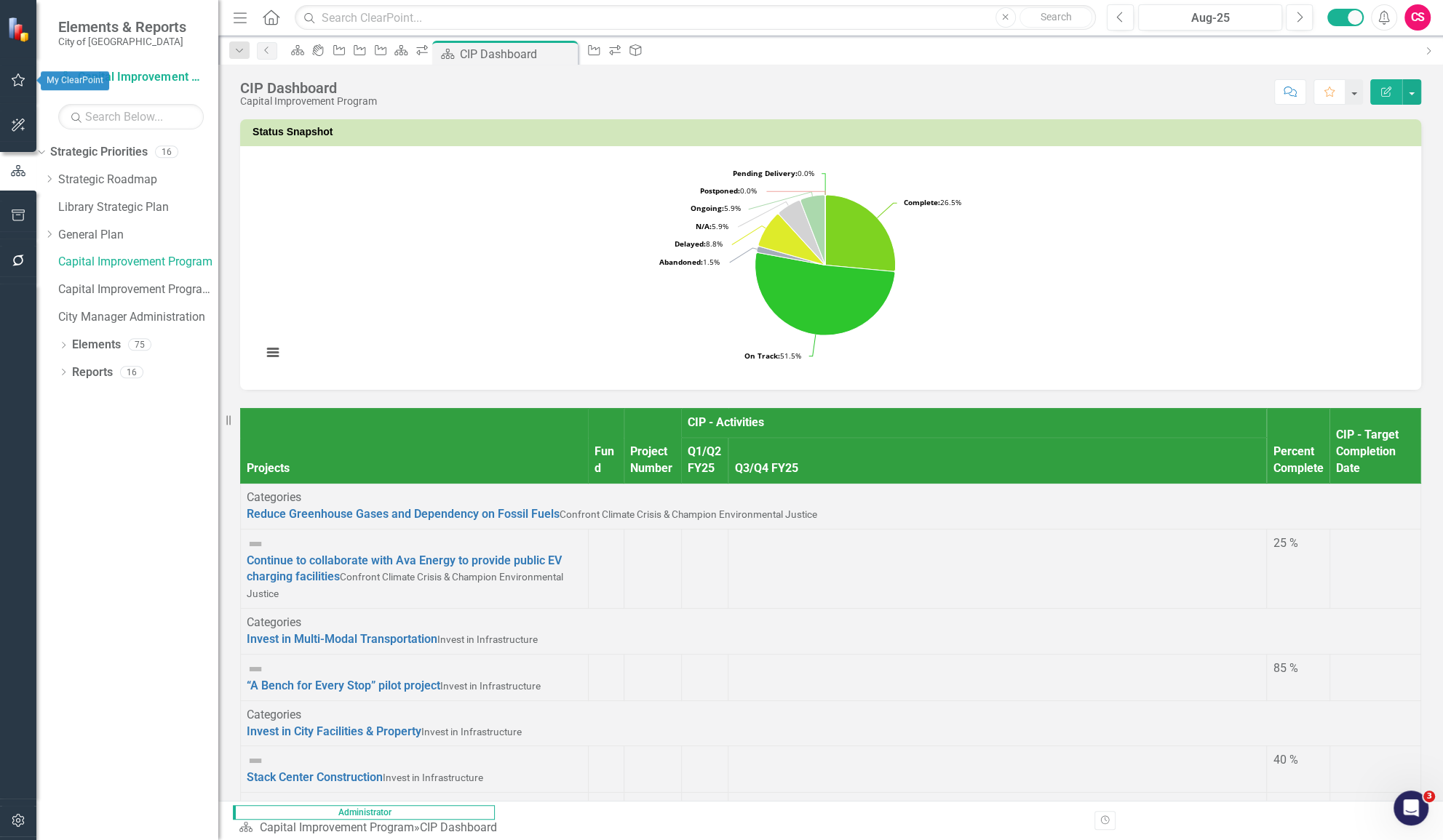
click at [22, 81] on icon "button" at bounding box center [18, 80] width 15 height 11
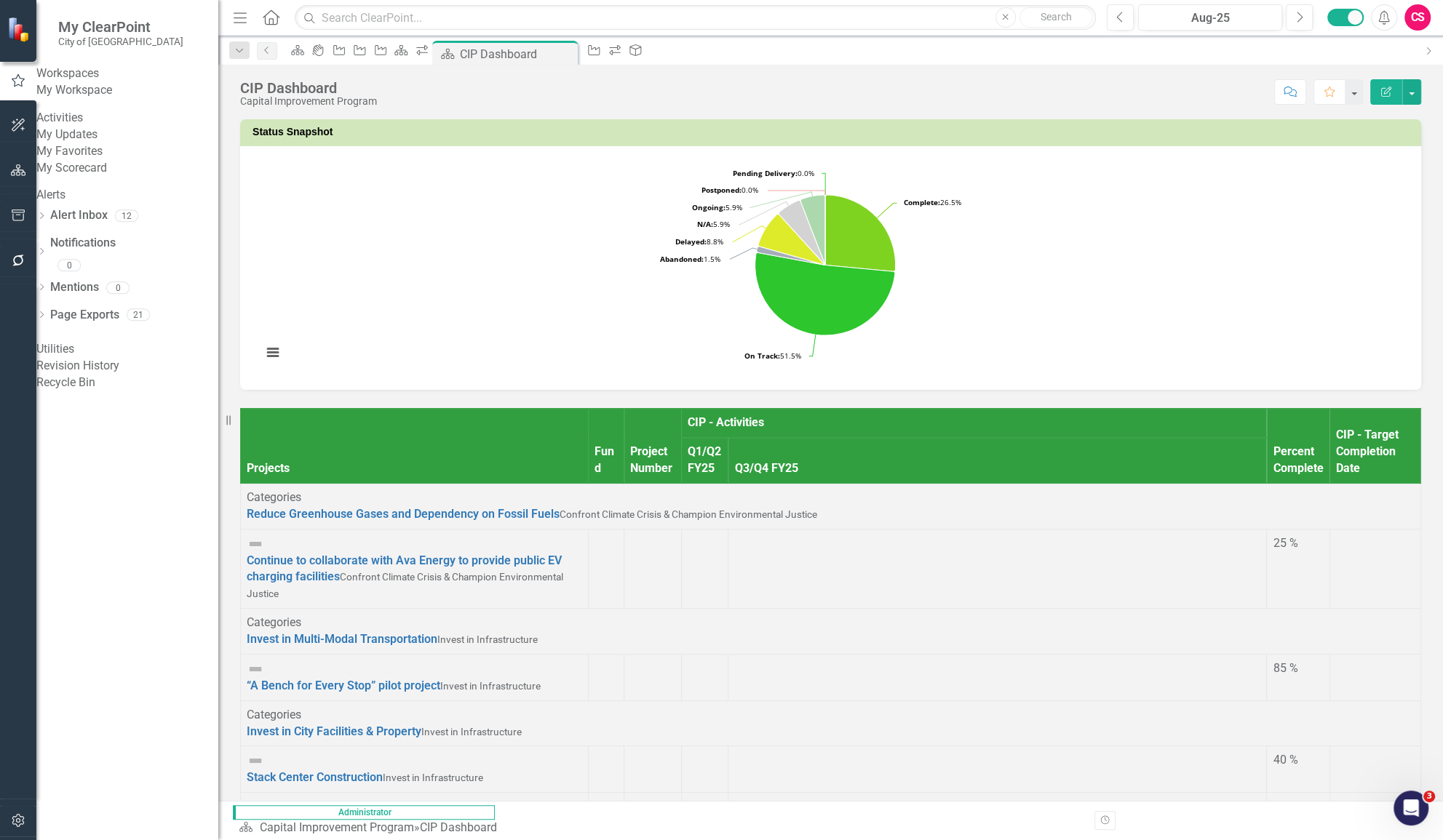
click at [95, 95] on link "My Workspace" at bounding box center [127, 90] width 182 height 17
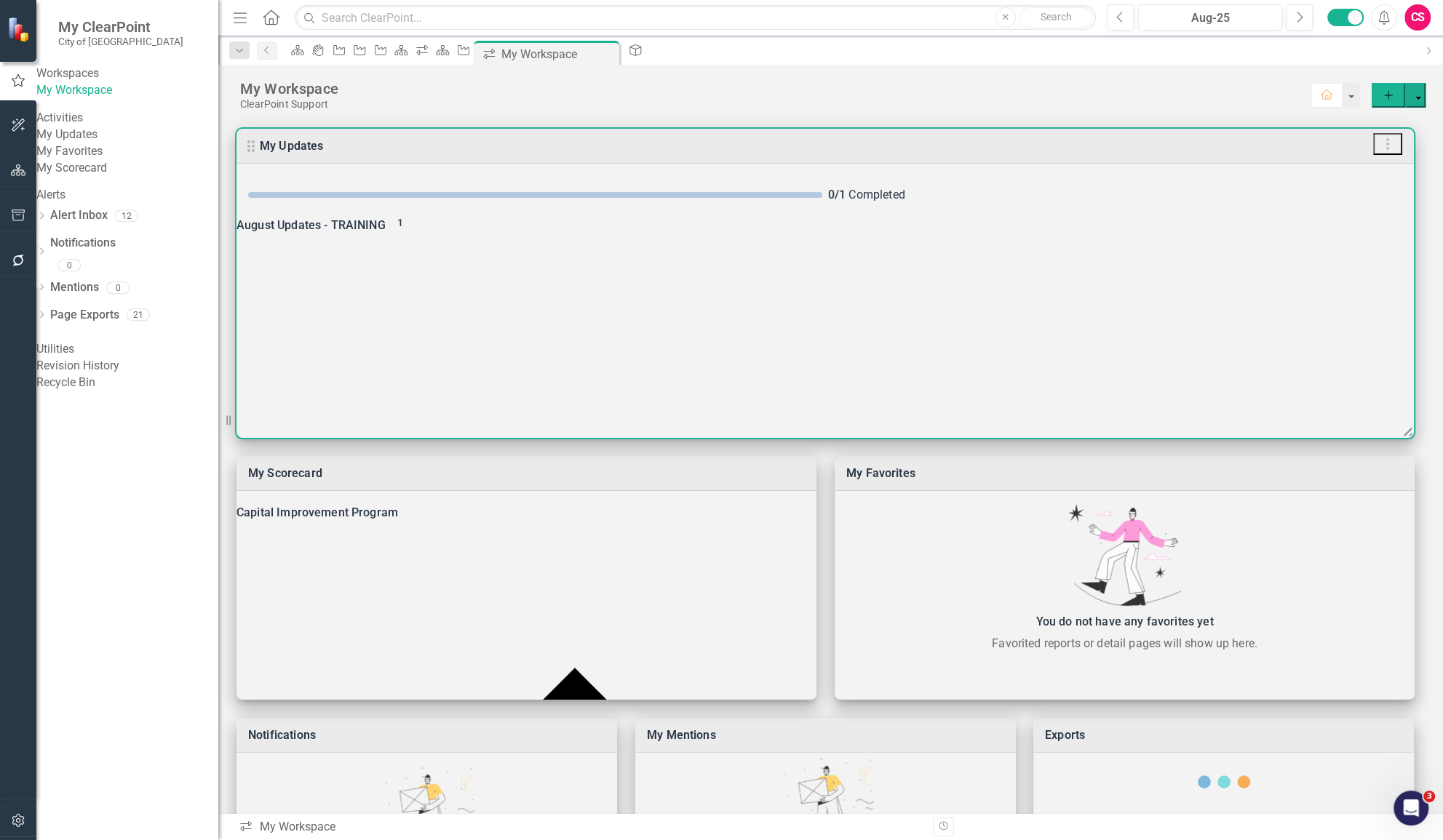
click at [380, 235] on div "August Updates - TRAINING 1" at bounding box center [825, 225] width 1178 height 20
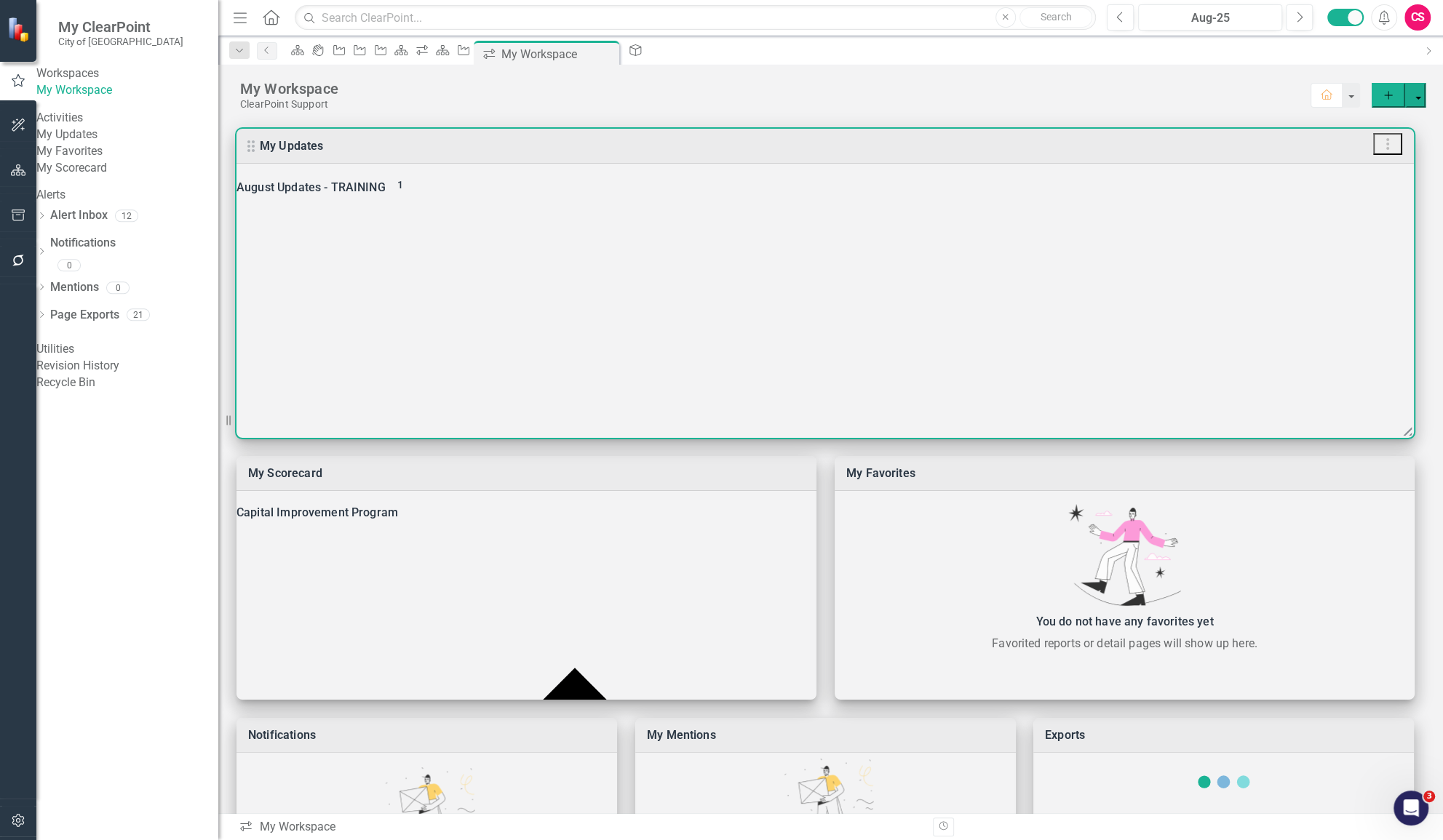
scroll to position [56, 0]
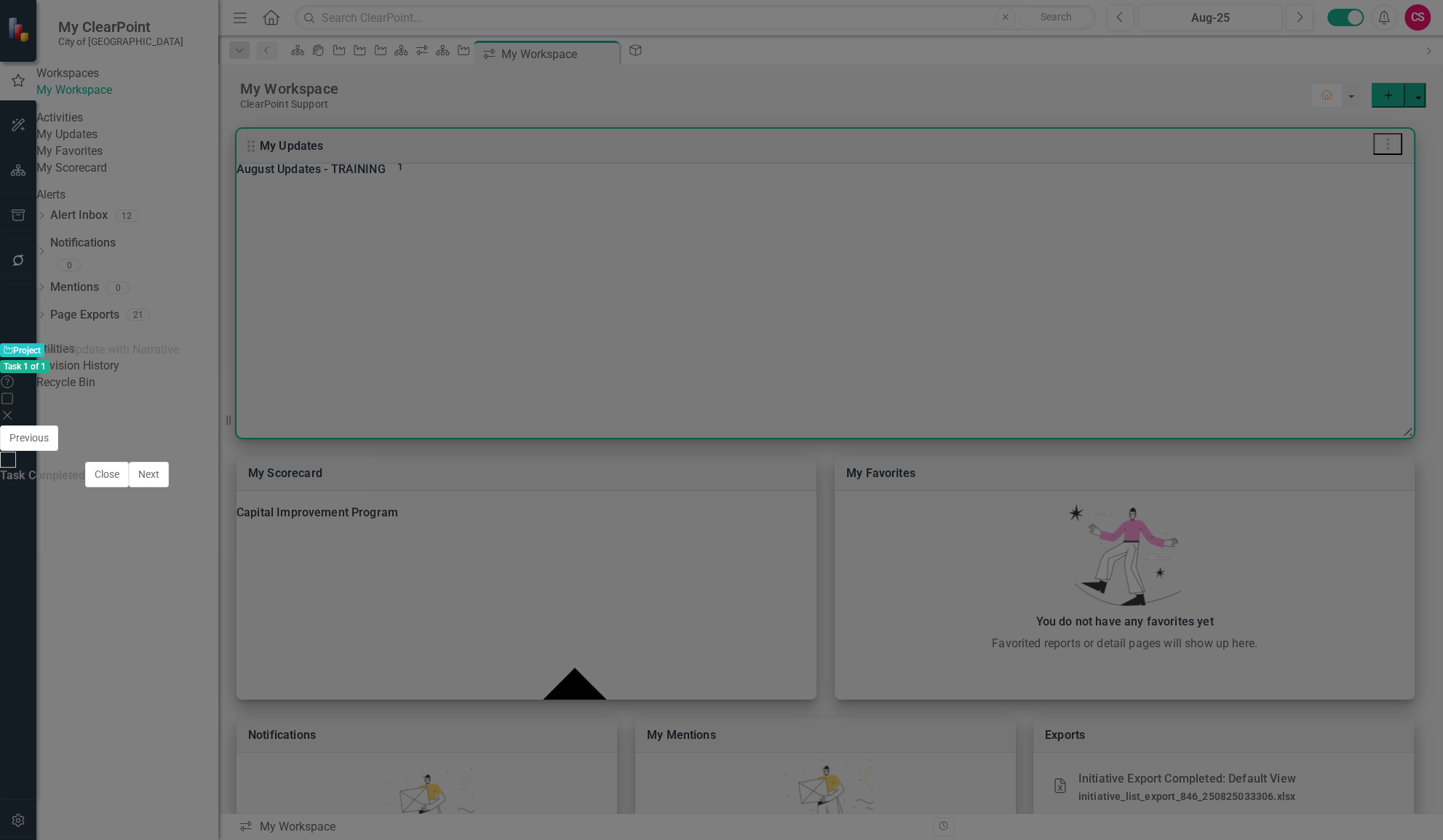
click at [45, 441] on img at bounding box center [33, 452] width 23 height 23
click at [117, 433] on img at bounding box center [104, 444] width 23 height 23
click at [363, 670] on td "CIP - Activities" at bounding box center [288, 680] width 530 height 22
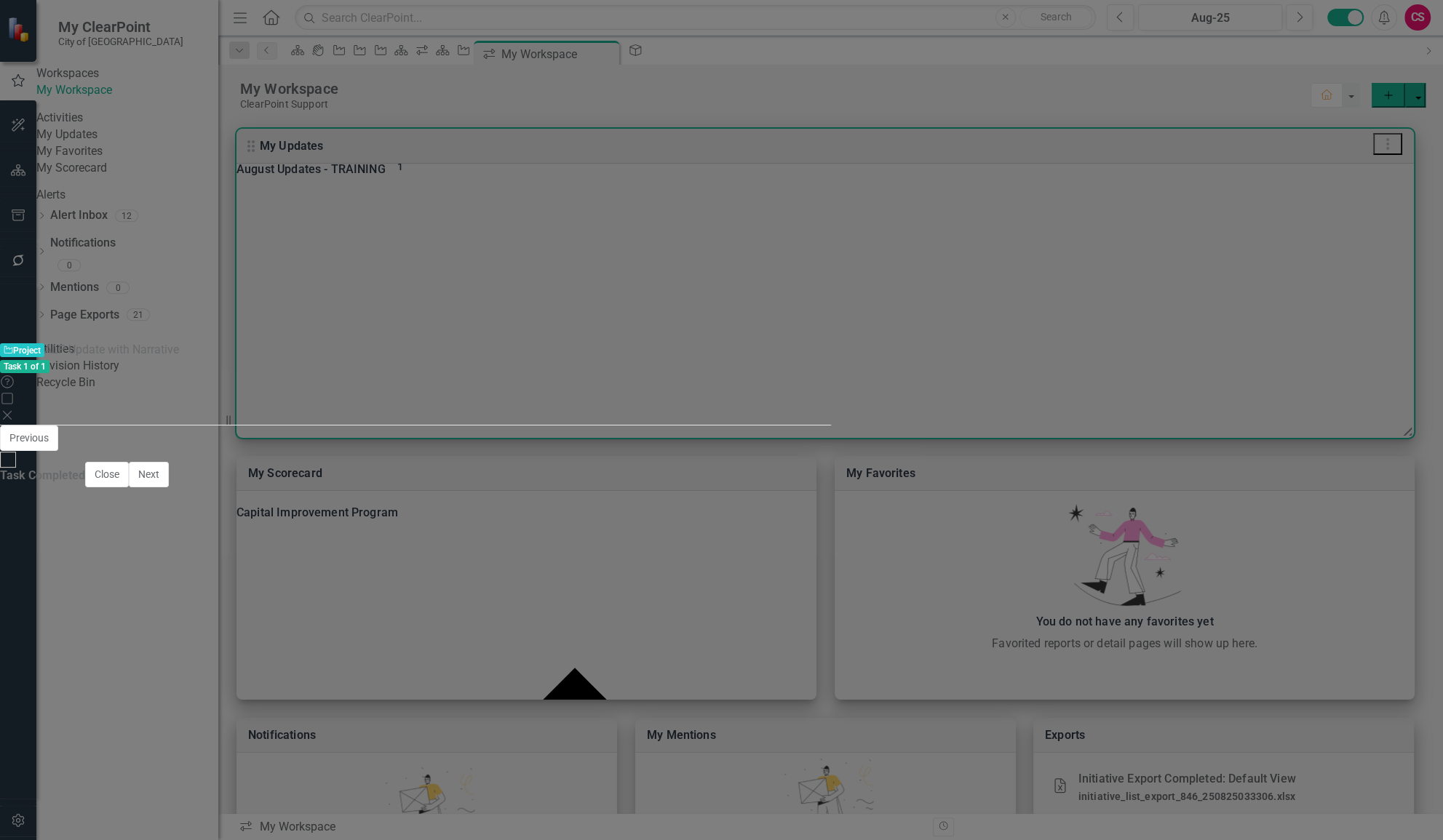
click at [363, 661] on td "CIP - Activities" at bounding box center [288, 671] width 530 height 22
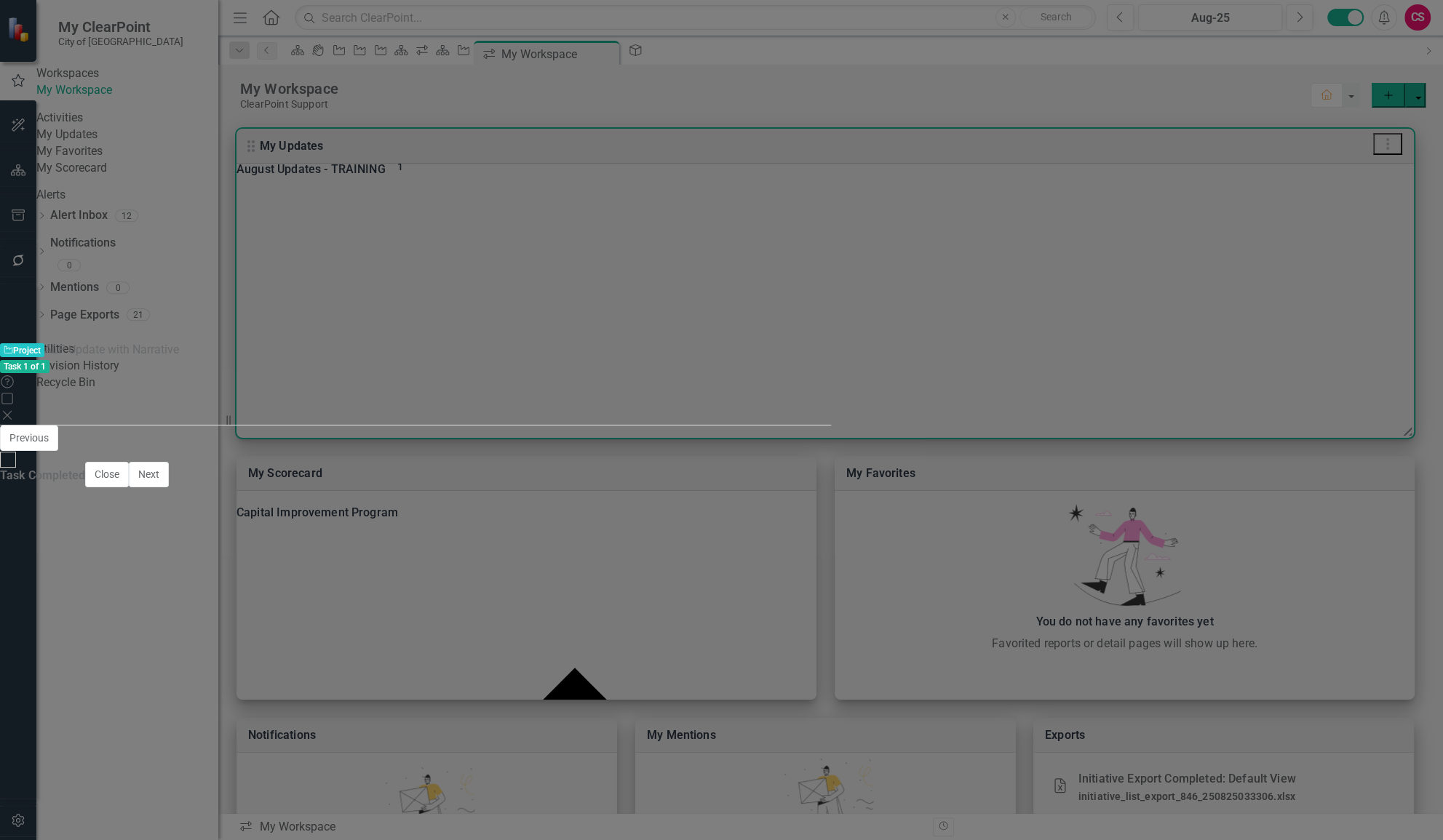
click at [492, 566] on div "Completed" at bounding box center [722, 602] width 460 height 73
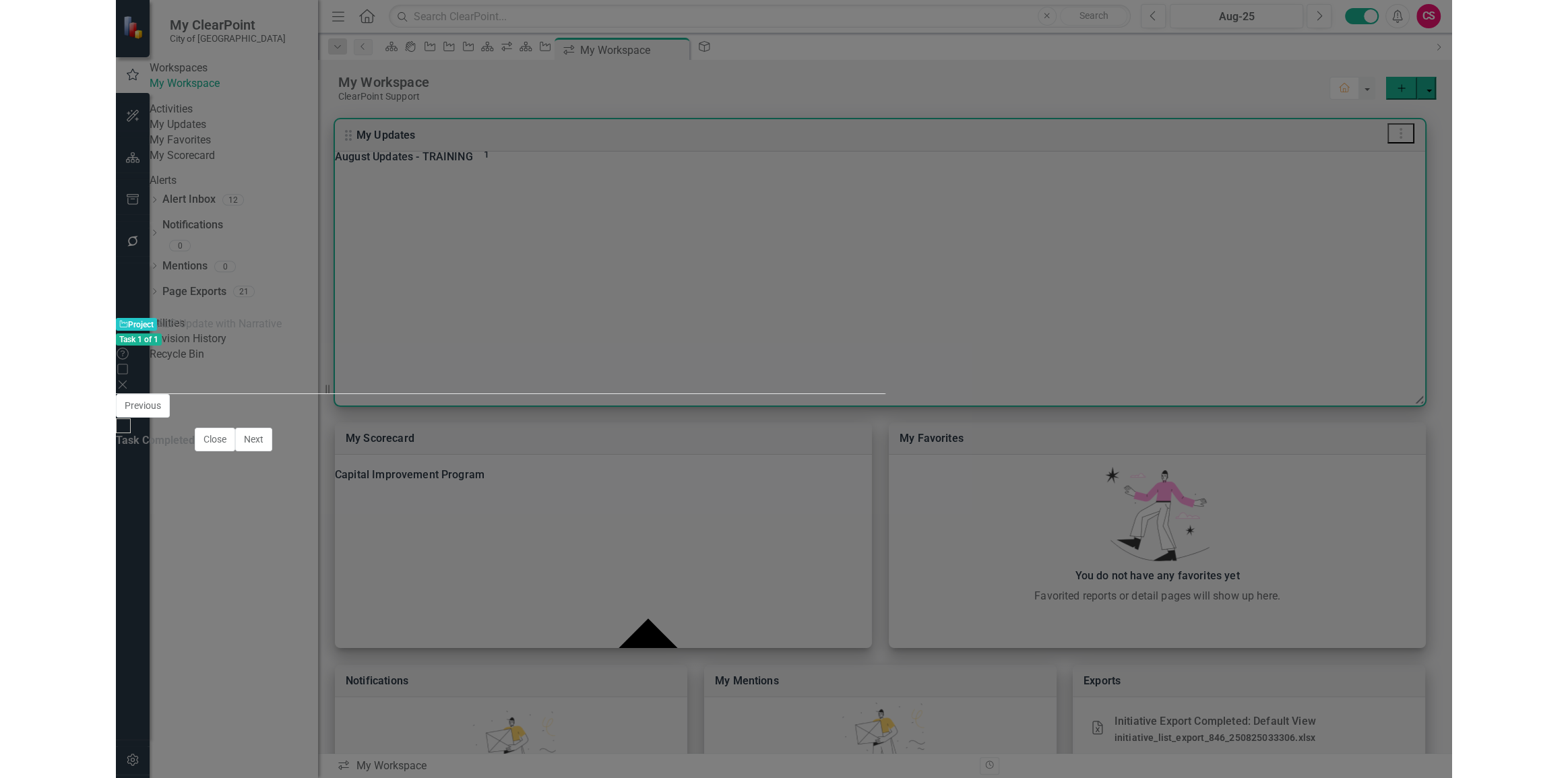
scroll to position [306, 0]
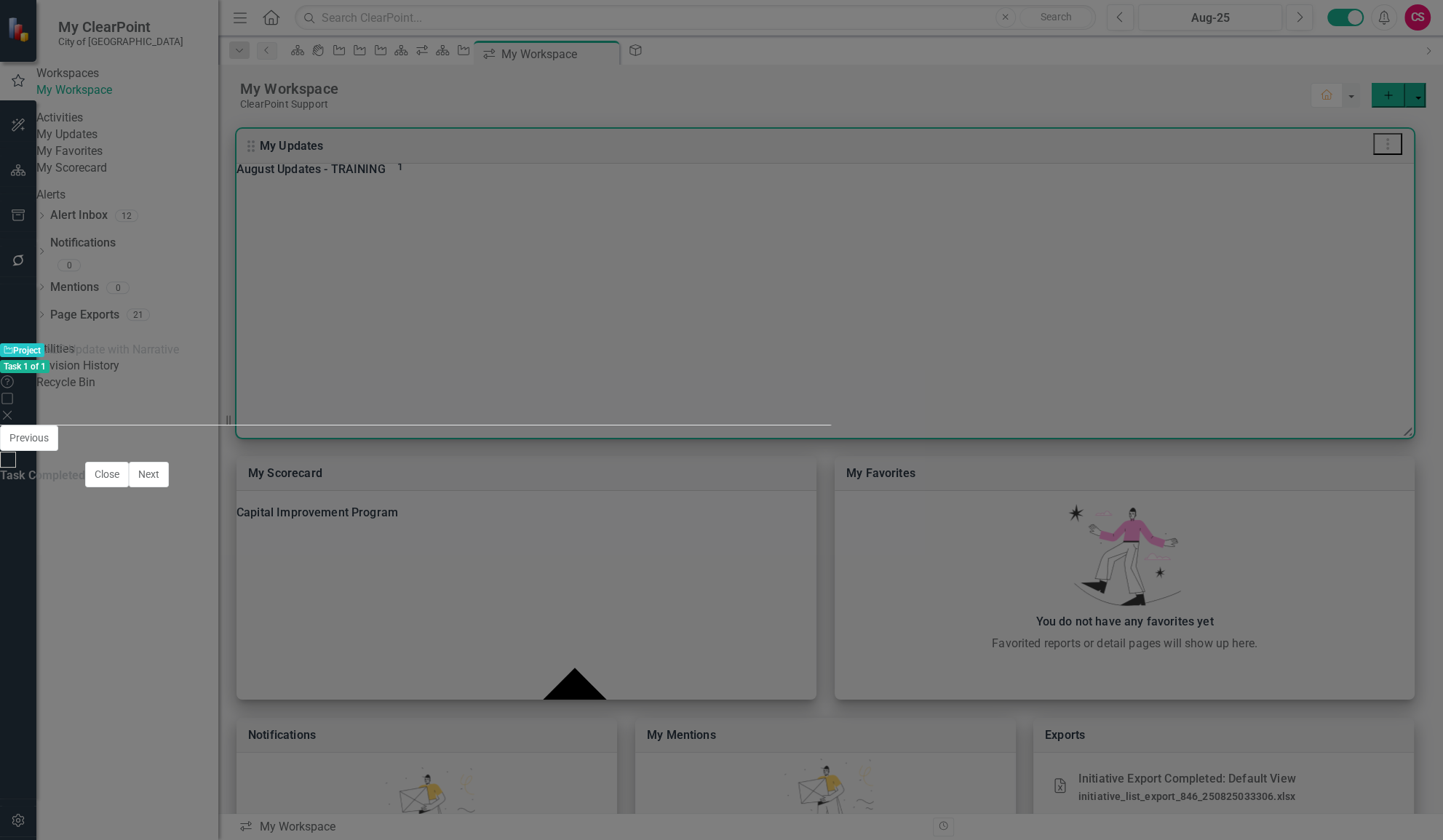
click at [1404, 425] on div "In progress Expand ALP Update with Narrative Close Save" at bounding box center [722, 476] width 1443 height 104
click at [16, 467] on div at bounding box center [8, 459] width 16 height 16
click at [19, 471] on input "Task Completed" at bounding box center [8, 459] width 22 height 22
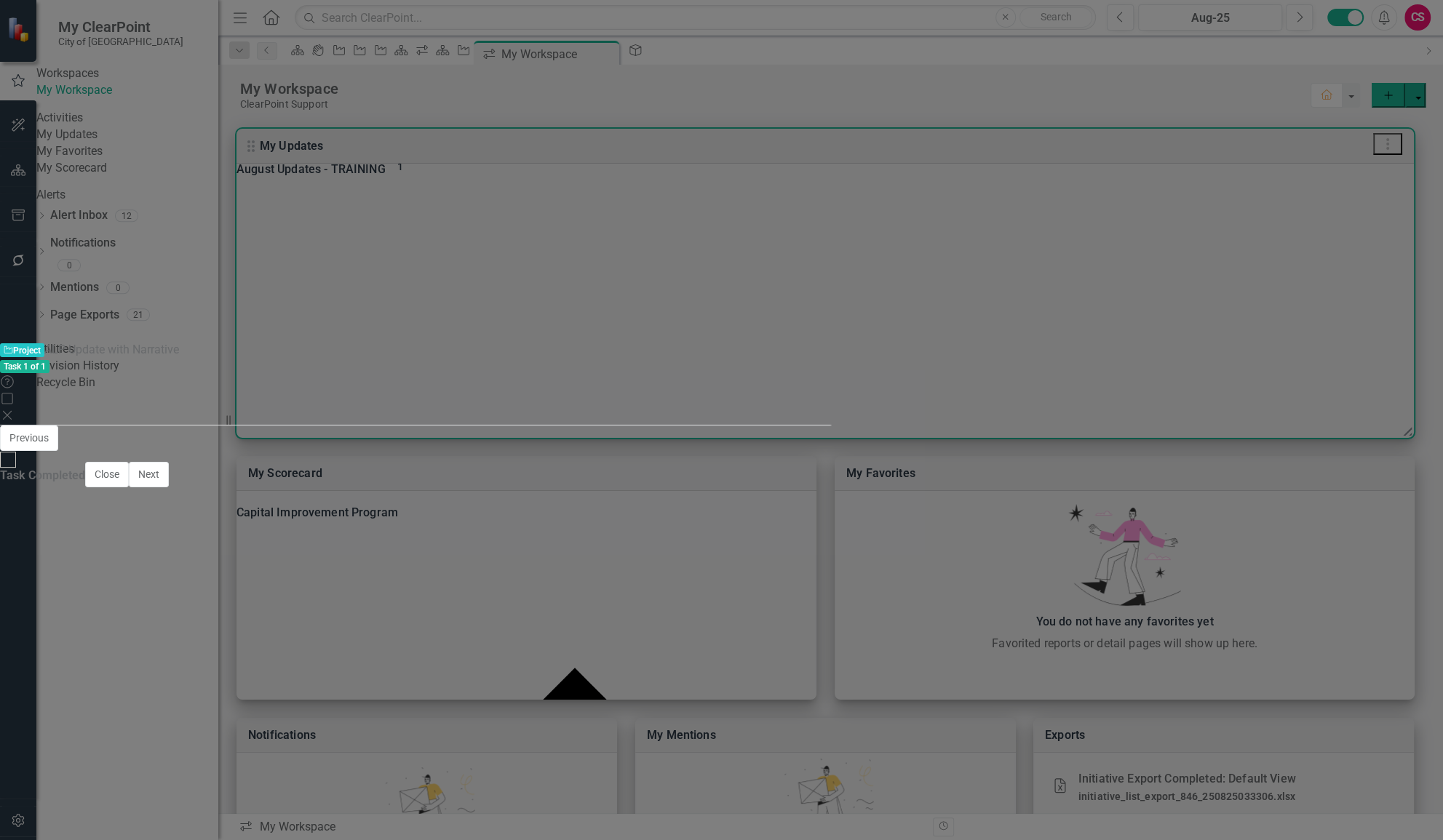
checkbox input "true"
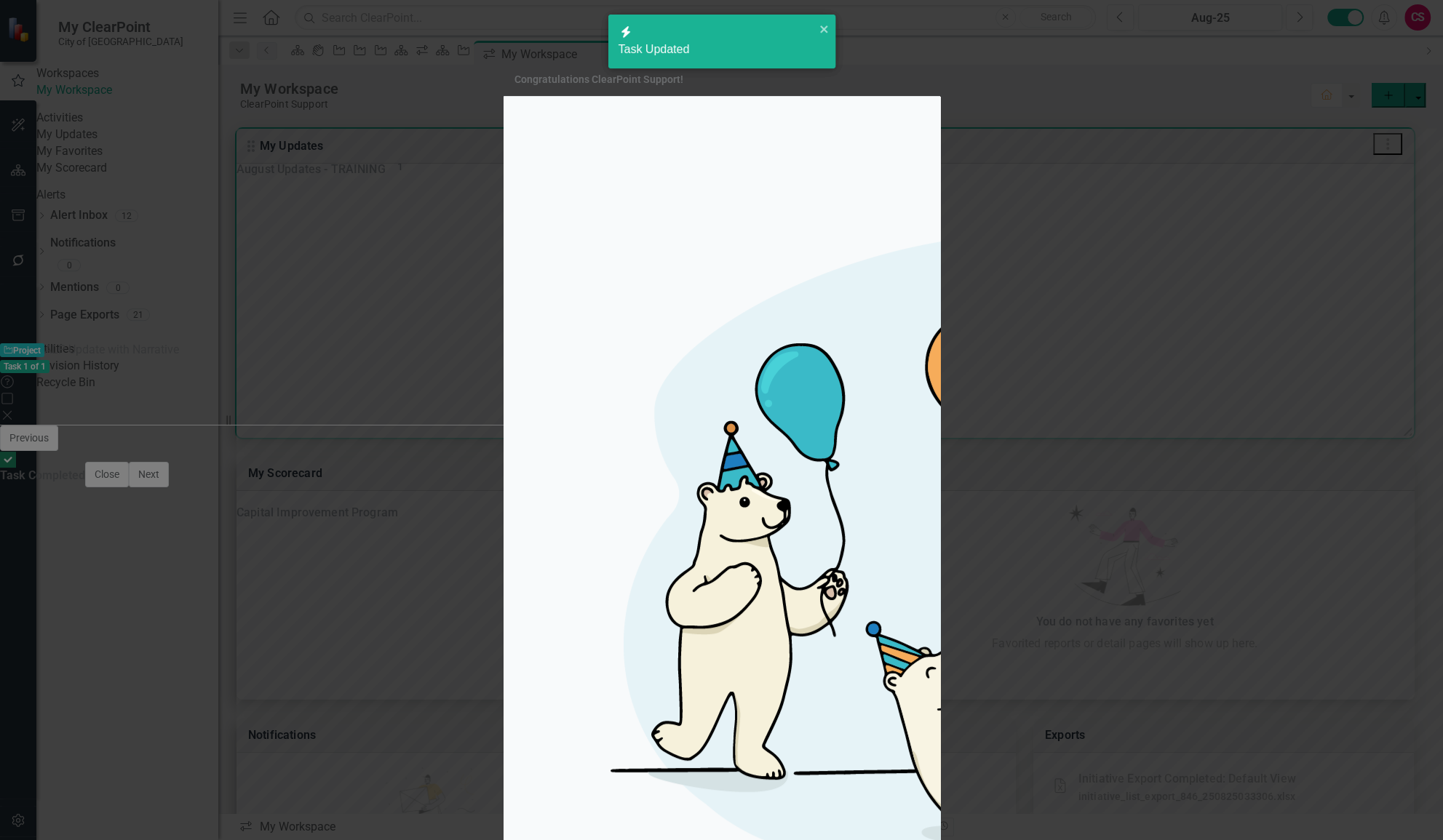
checkbox input "true"
click at [509, 441] on div "The workflow August Updates - TRAINING is now complete." at bounding box center [722, 548] width 436 height 905
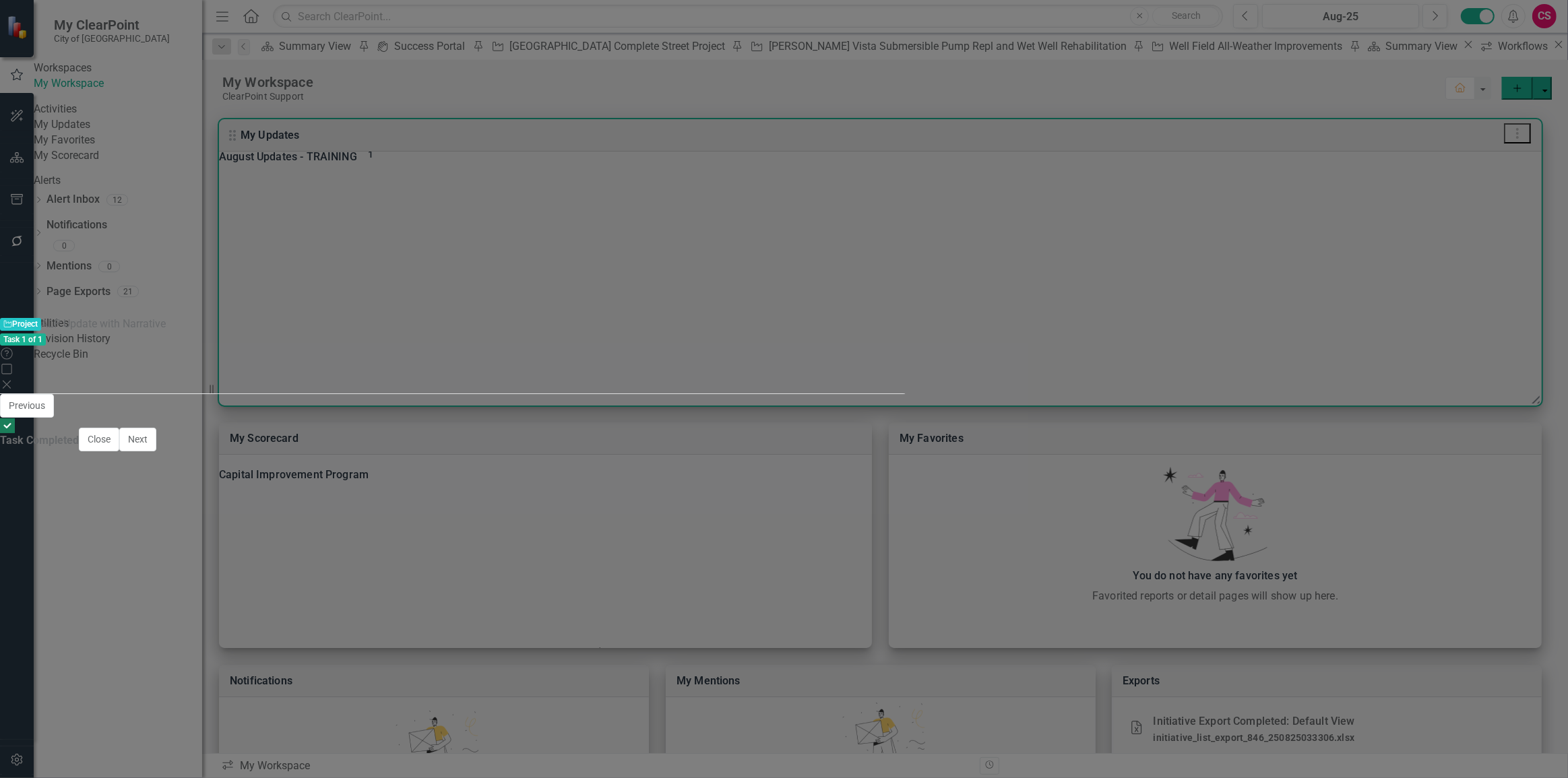
scroll to position [39, 0]
click at [948, 436] on icon "Close" at bounding box center [941, 440] width 12 height 10
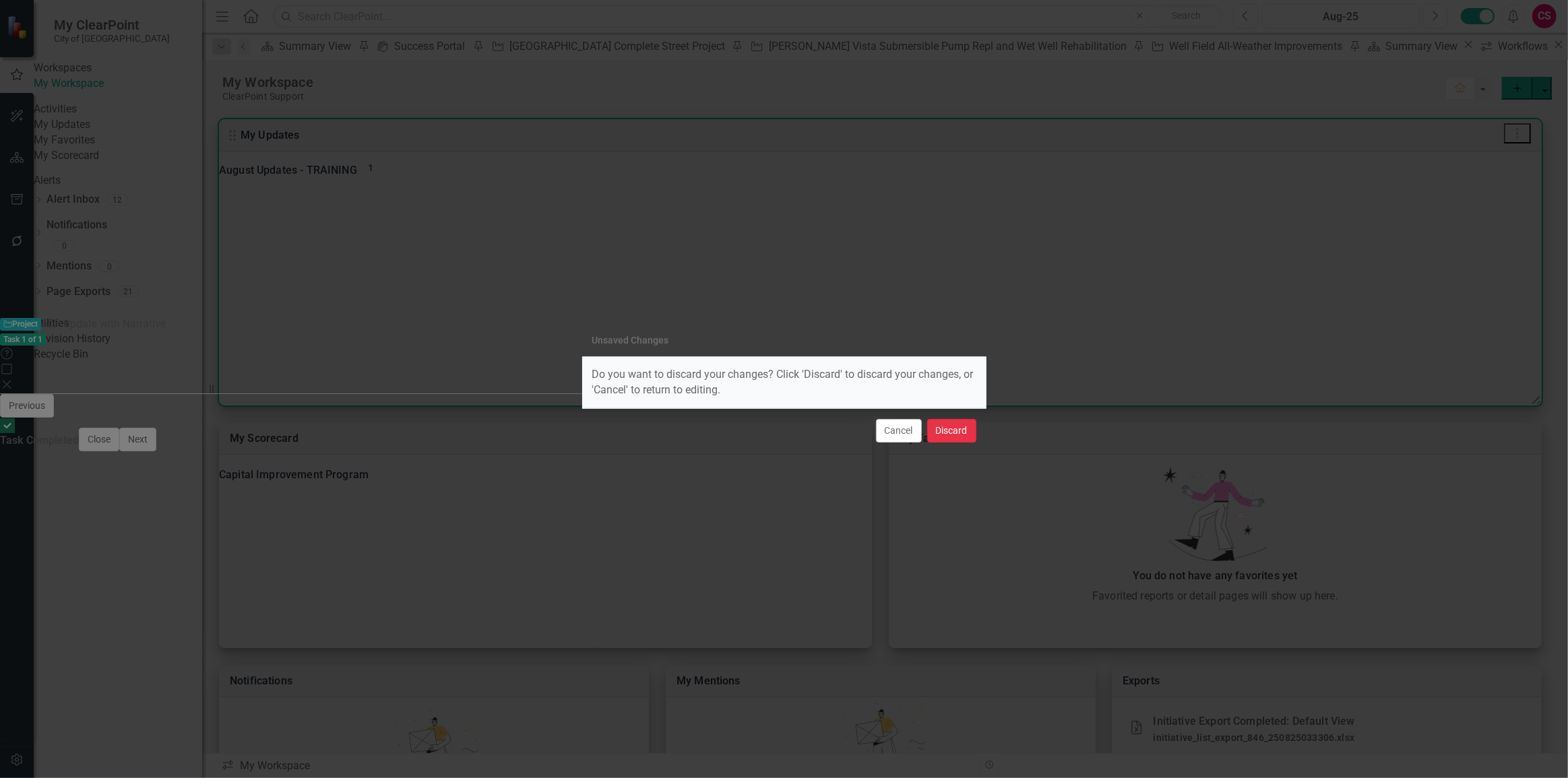
click at [936, 436] on button "Discard" at bounding box center [951, 431] width 49 height 24
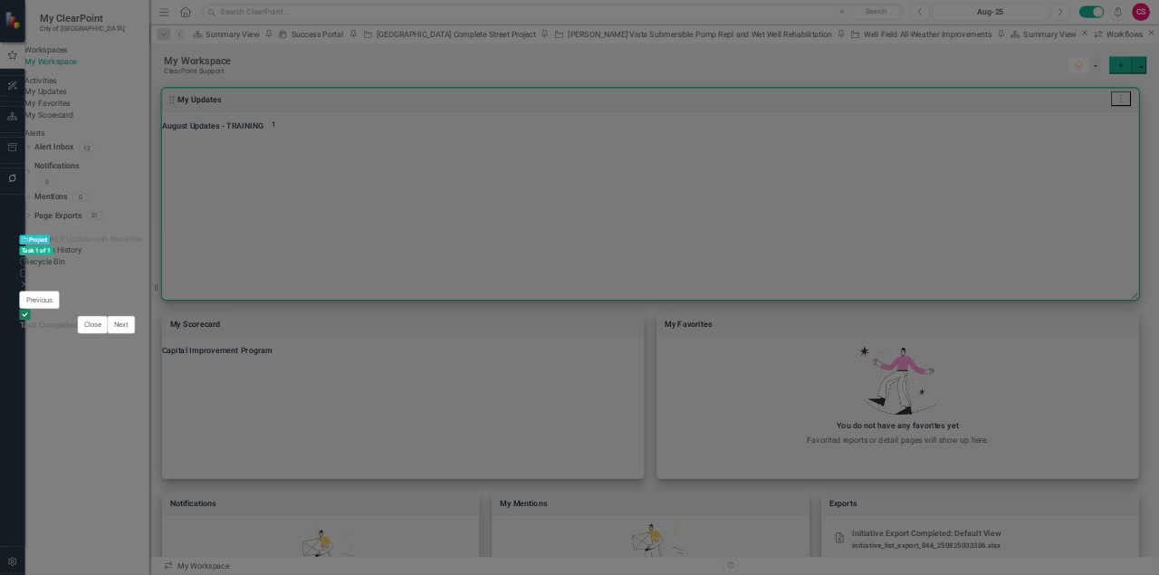
scroll to position [0, 0]
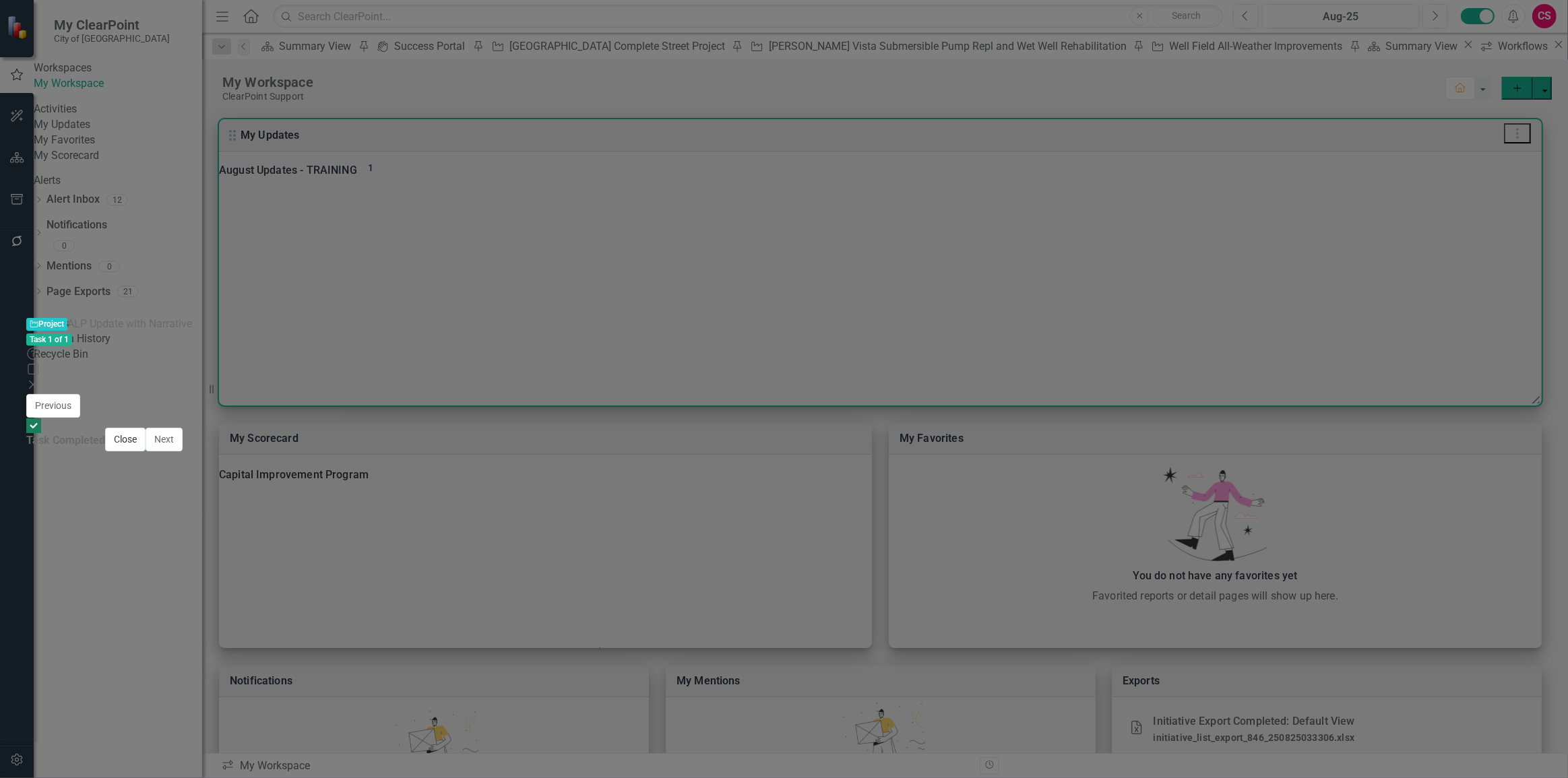
click at [146, 451] on button "Close" at bounding box center [125, 440] width 40 height 24
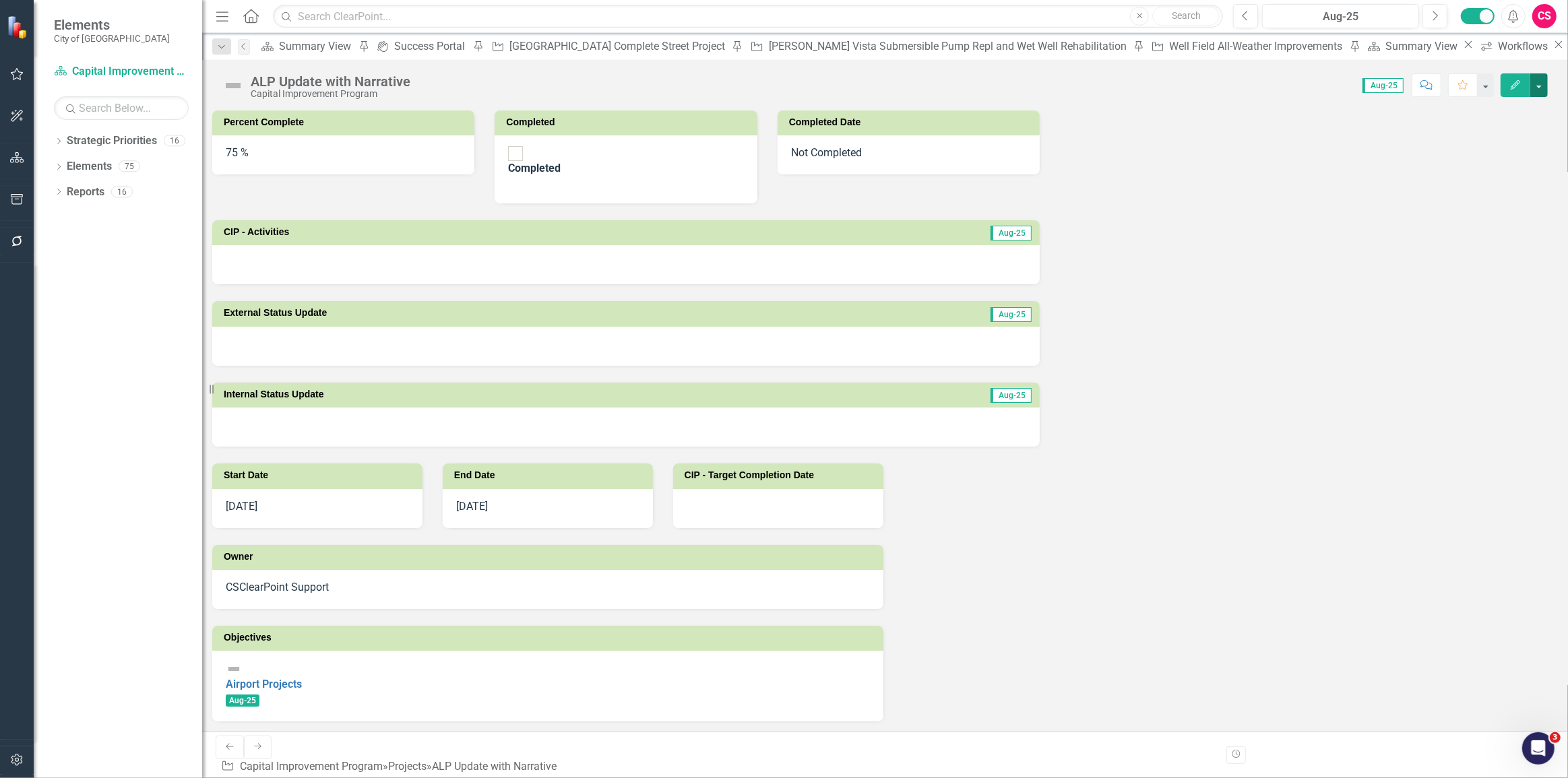
click at [1534, 89] on button "button" at bounding box center [1539, 86] width 18 height 24
click at [1433, 202] on link "Revision History Revision History" at bounding box center [1465, 214] width 164 height 25
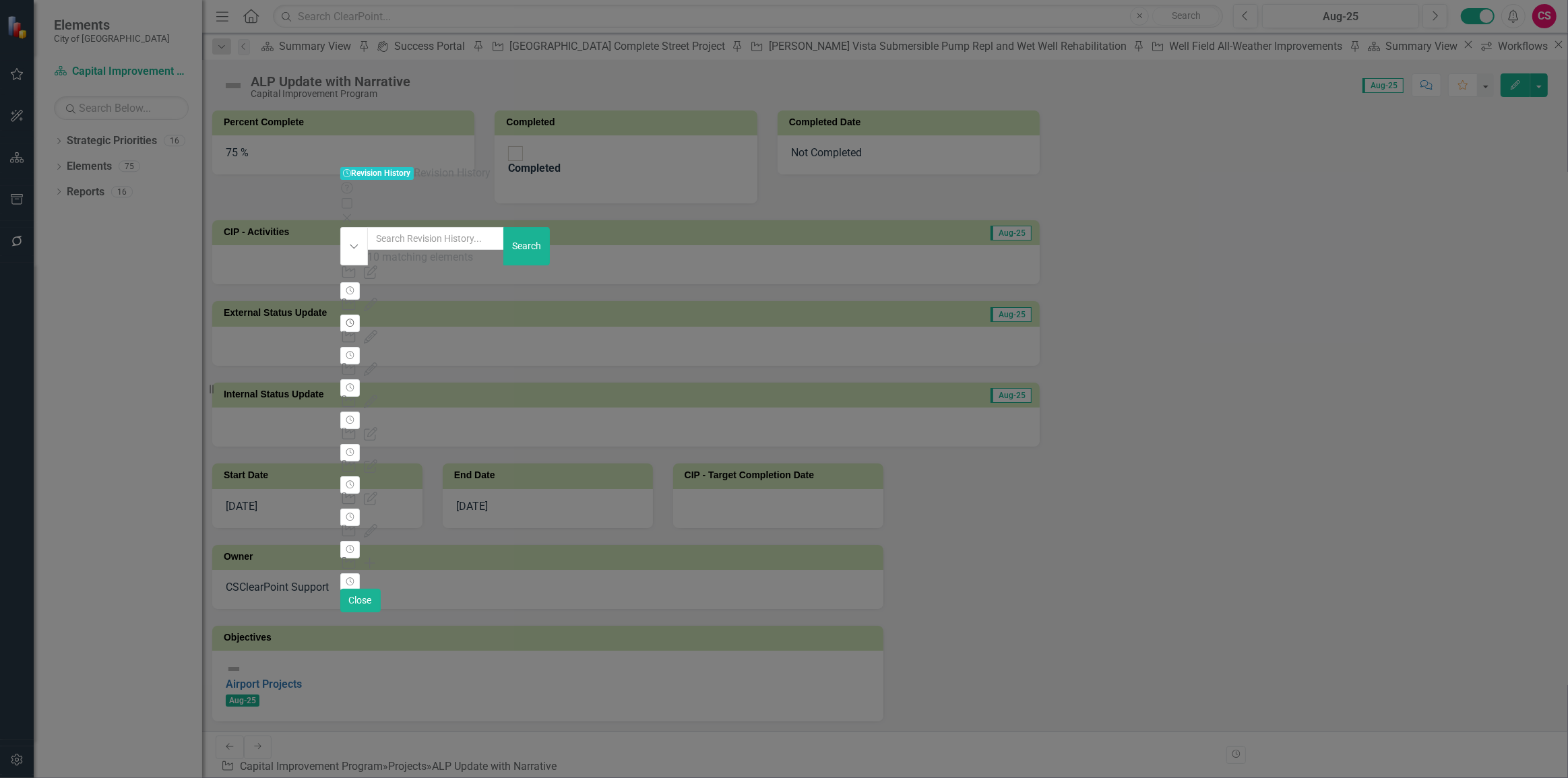
click at [360, 315] on button "Revision History" at bounding box center [350, 324] width 19 height 18
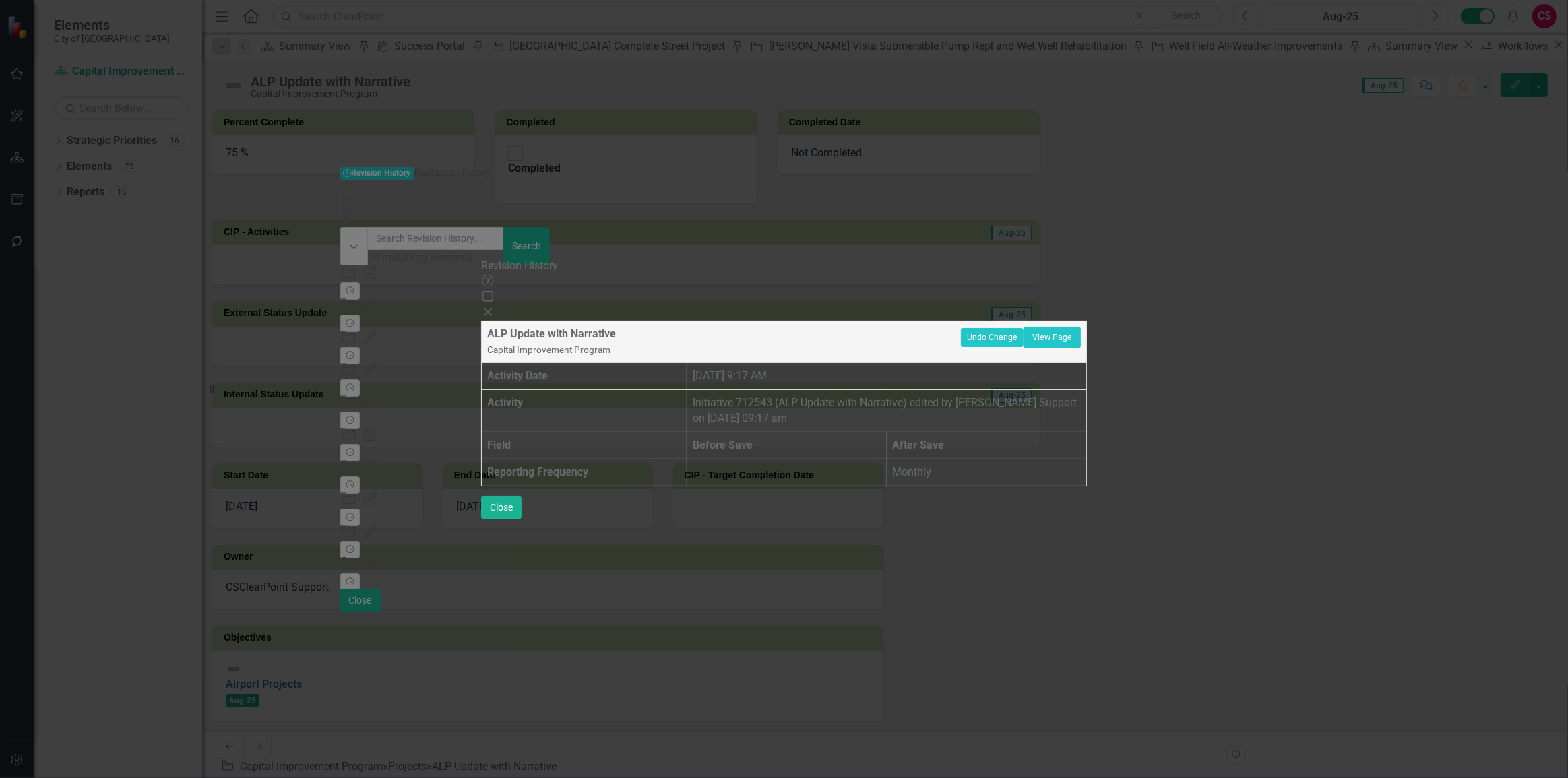
click at [495, 306] on icon "Close" at bounding box center [488, 312] width 13 height 10
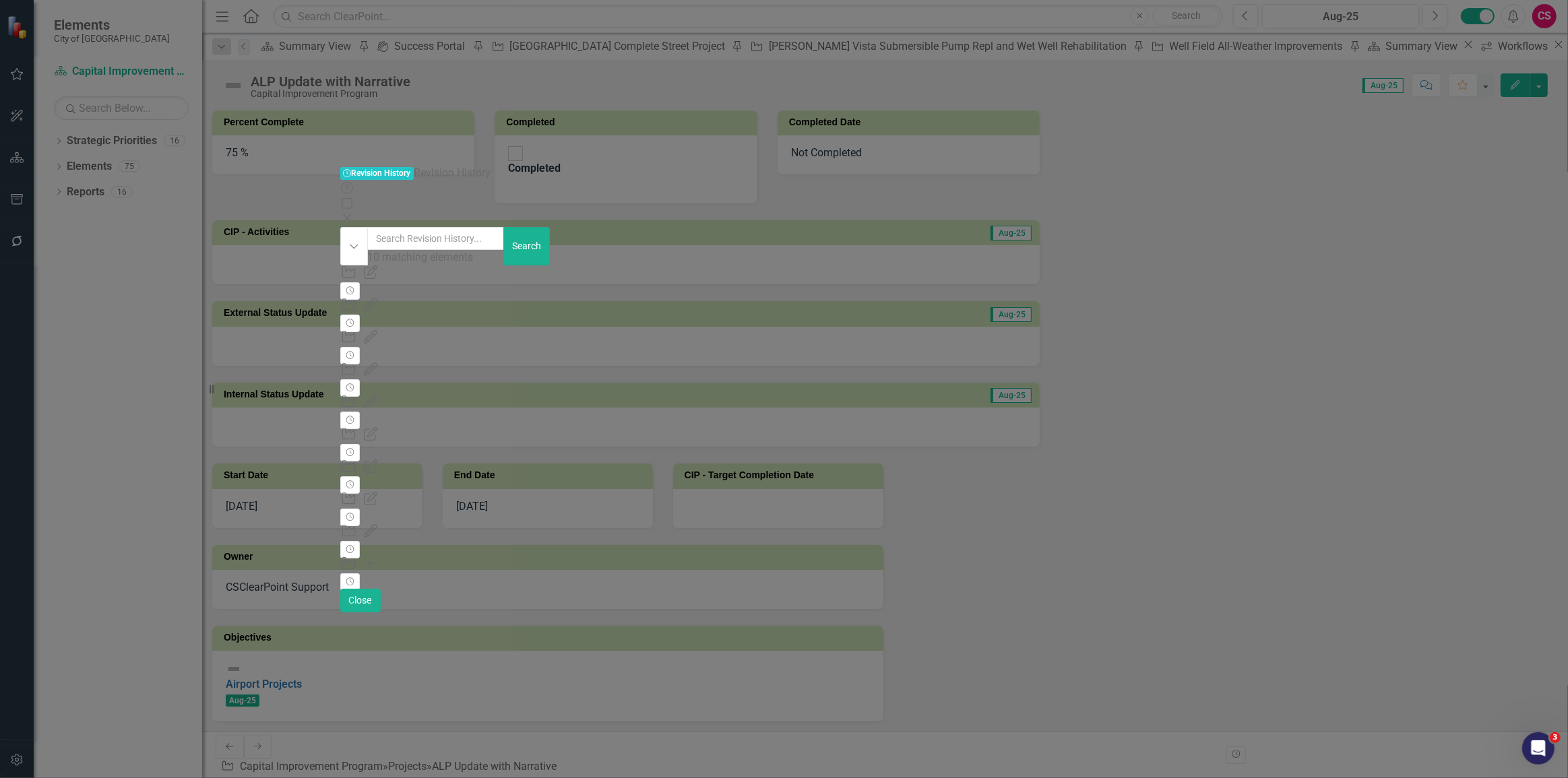
click at [1226, 362] on div "Project Edited Initiative 712543 (ALP Update with Narrative) edited by [PERSON_…" at bounding box center [783, 378] width 885 height 32
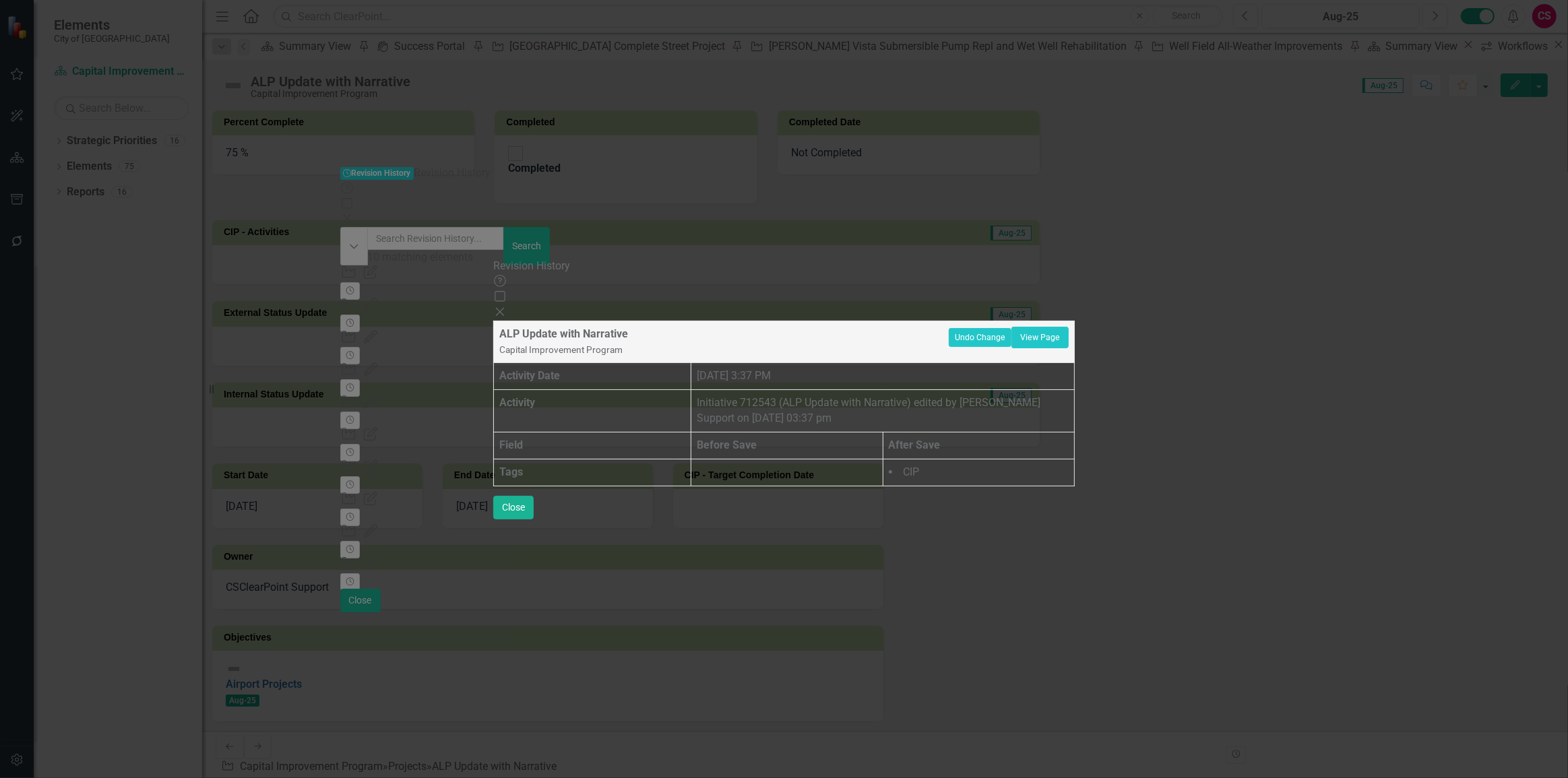
click at [504, 308] on icon at bounding box center [500, 312] width 8 height 8
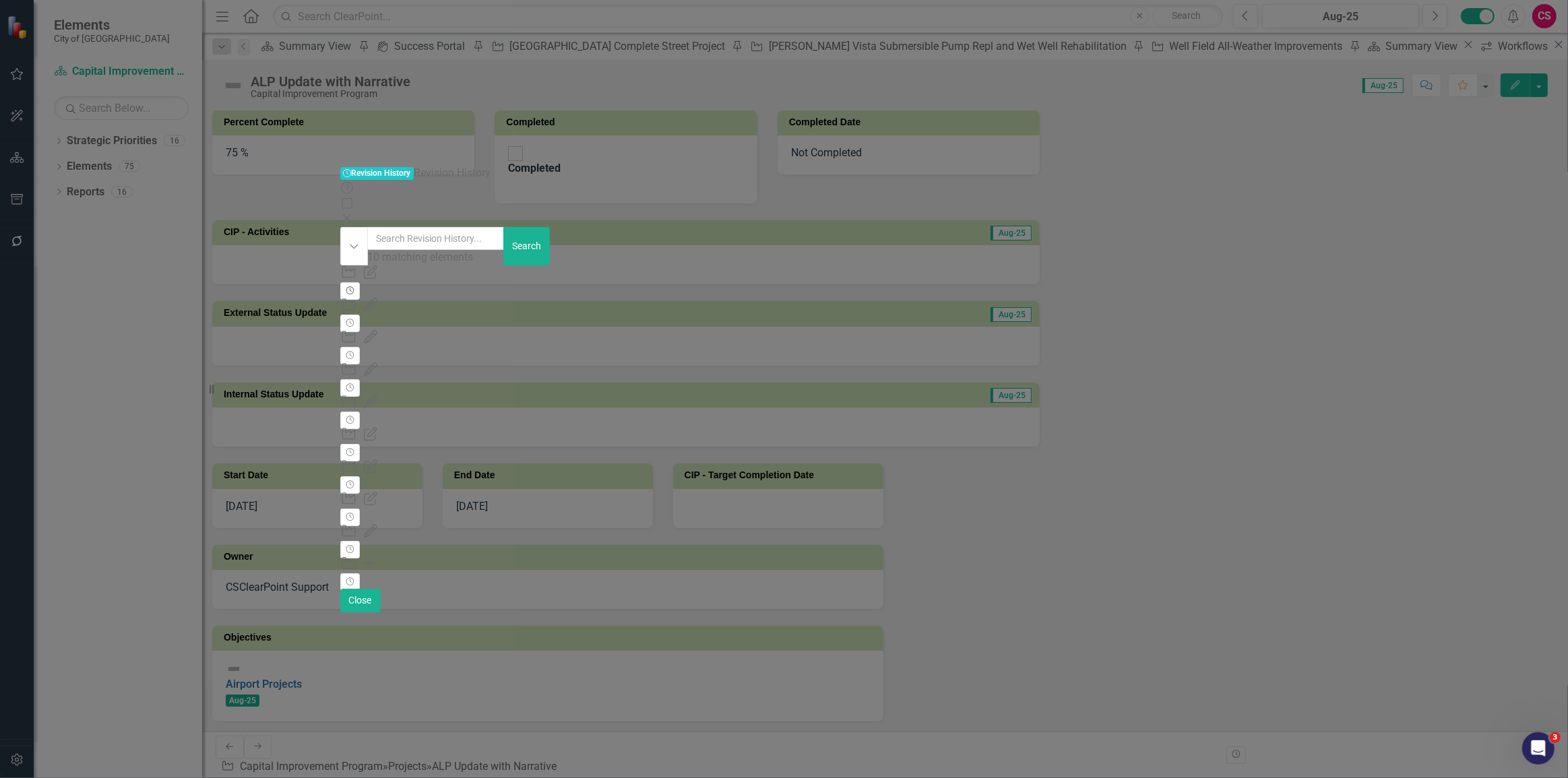
click at [360, 283] on button "Revision History" at bounding box center [350, 292] width 19 height 18
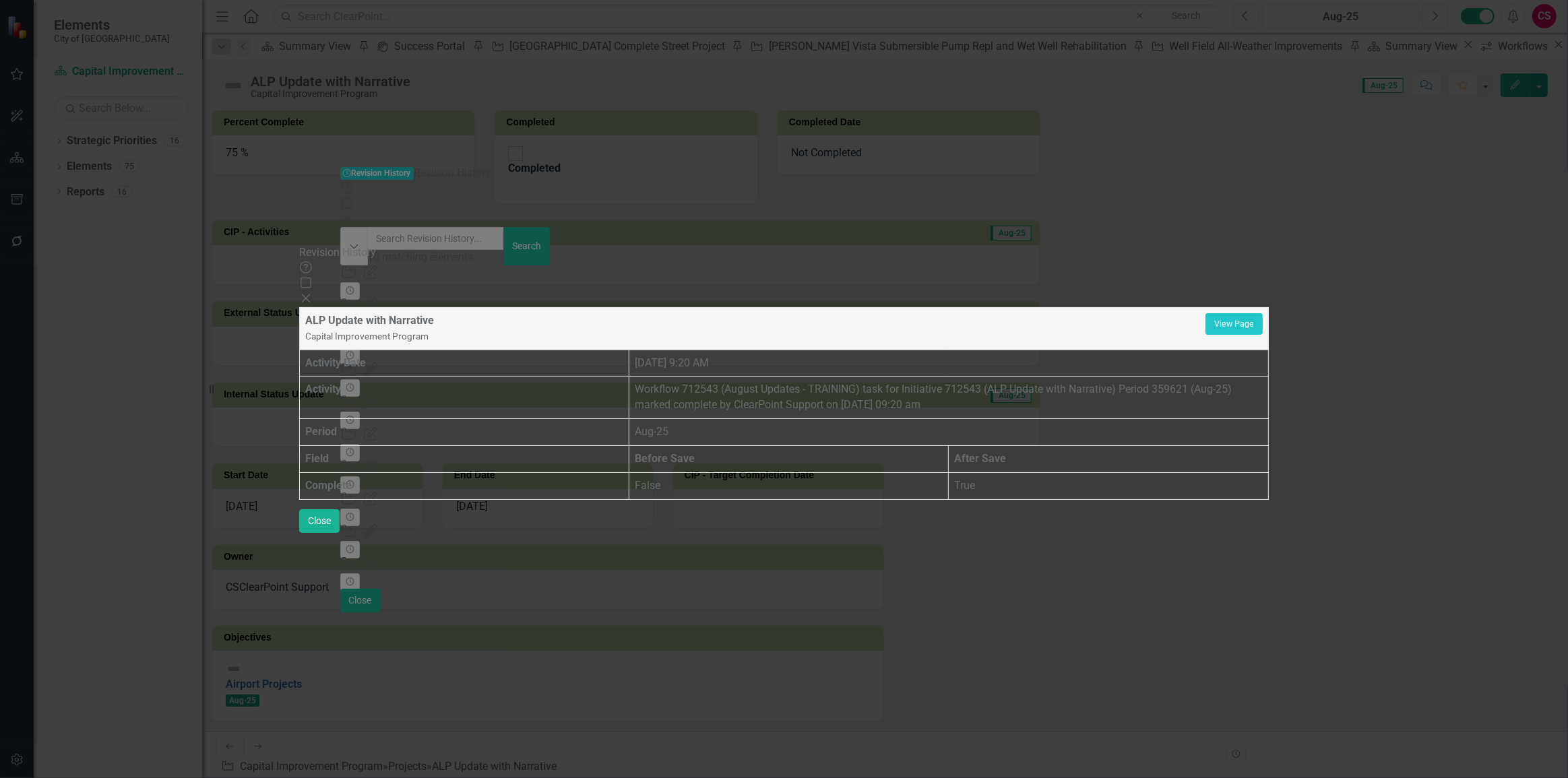
click at [310, 295] on icon at bounding box center [306, 298] width 8 height 8
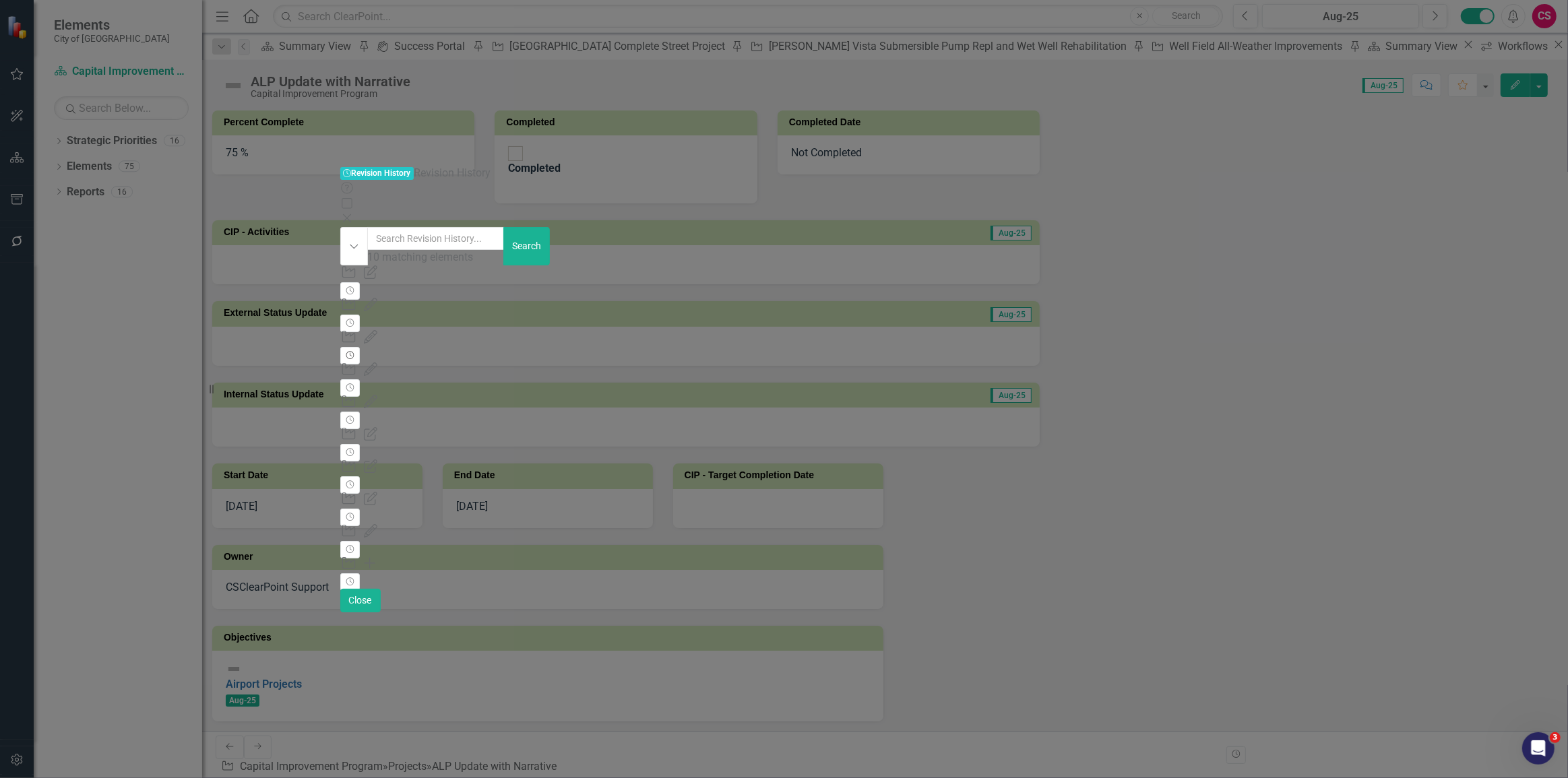
click at [360, 347] on button "Revision History" at bounding box center [350, 356] width 19 height 18
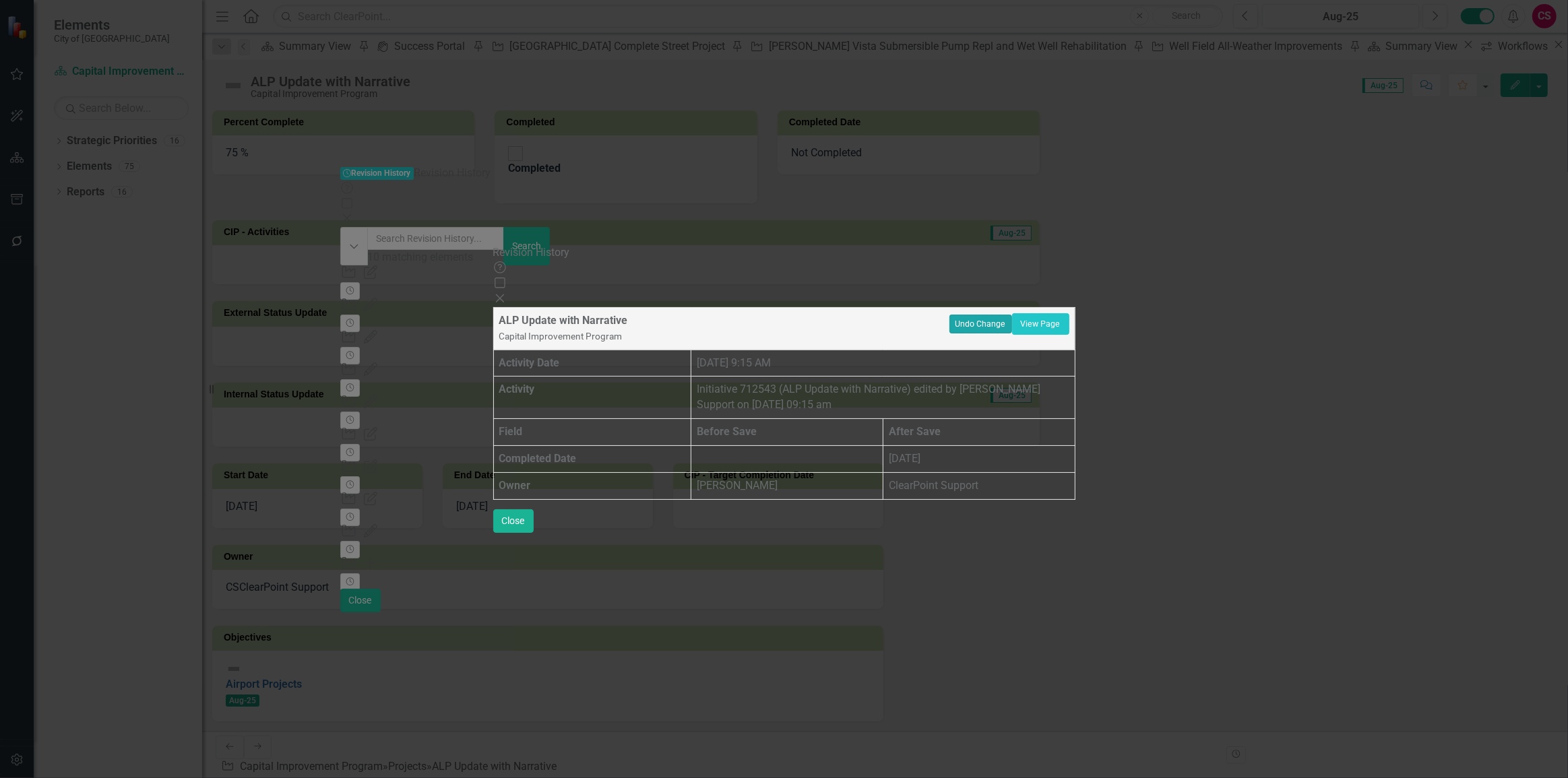
click at [1012, 315] on button "Undo Change" at bounding box center [980, 324] width 62 height 19
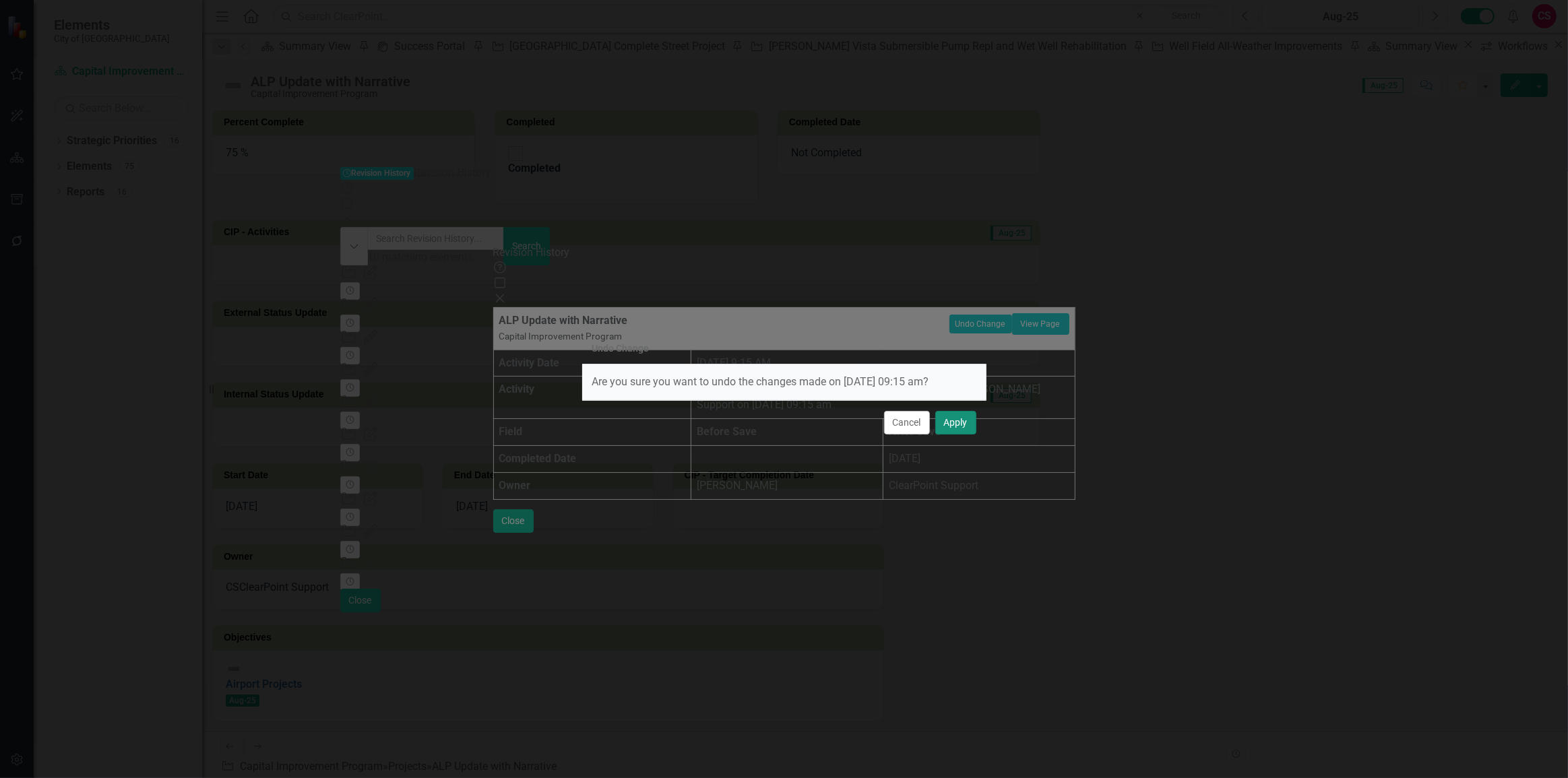
click at [965, 422] on button "Apply" at bounding box center [955, 423] width 41 height 24
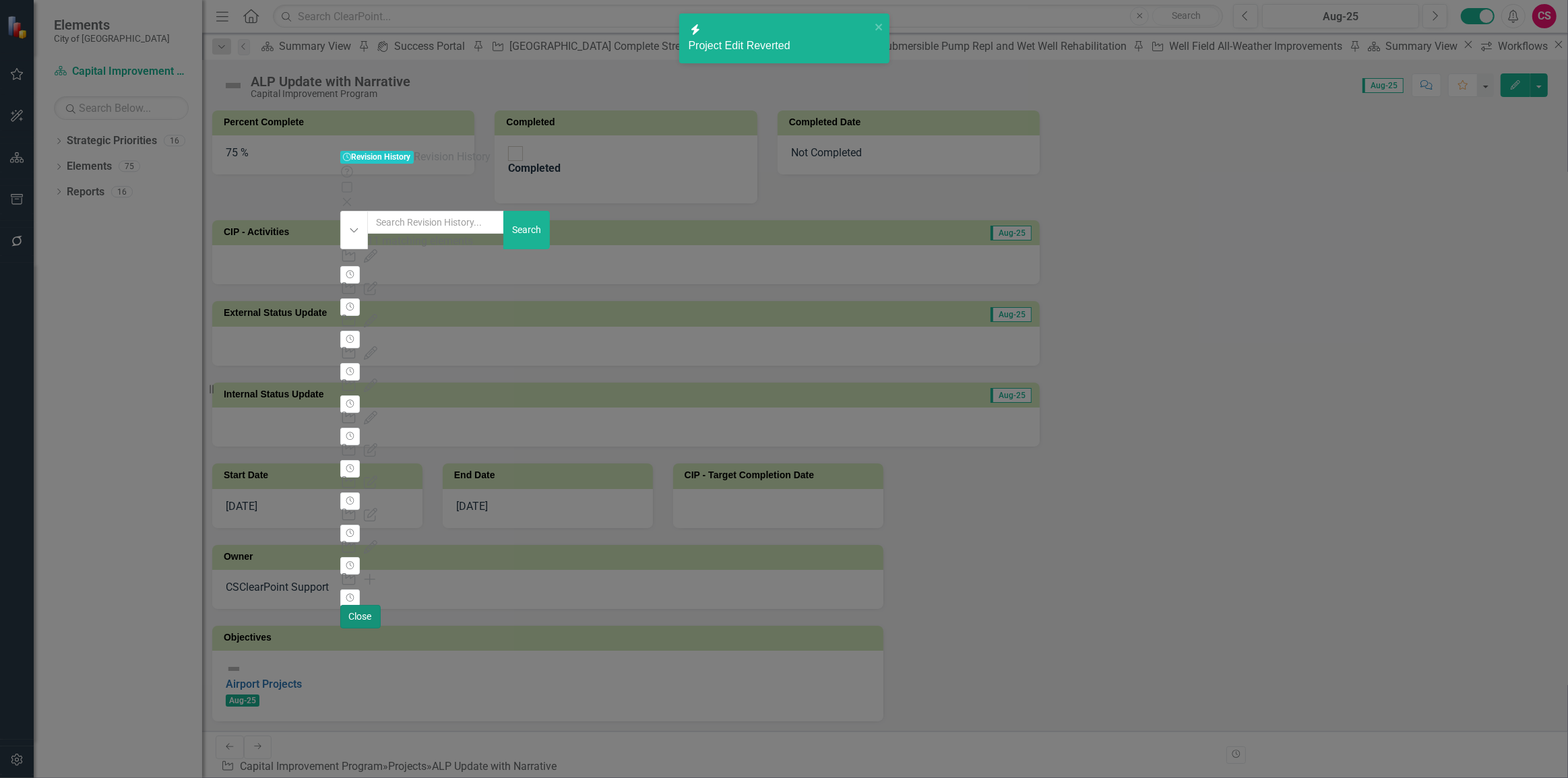
click at [381, 628] on button "Close" at bounding box center [360, 617] width 40 height 24
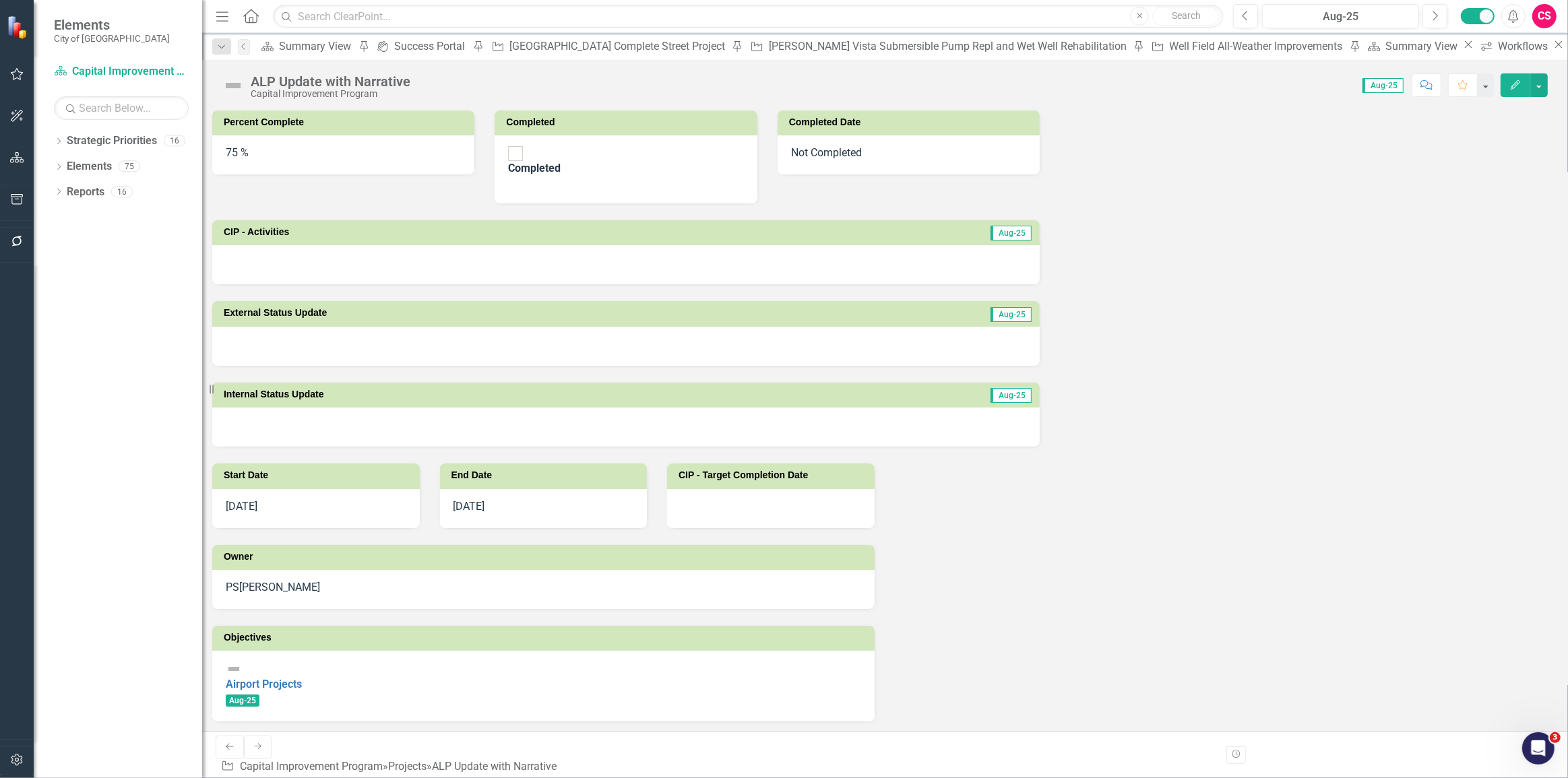
click at [27, 762] on button "button" at bounding box center [17, 761] width 30 height 28
click at [97, 215] on div "System Setup" at bounding box center [118, 207] width 168 height 16
click at [95, 215] on link "System Setup" at bounding box center [118, 207] width 168 height 16
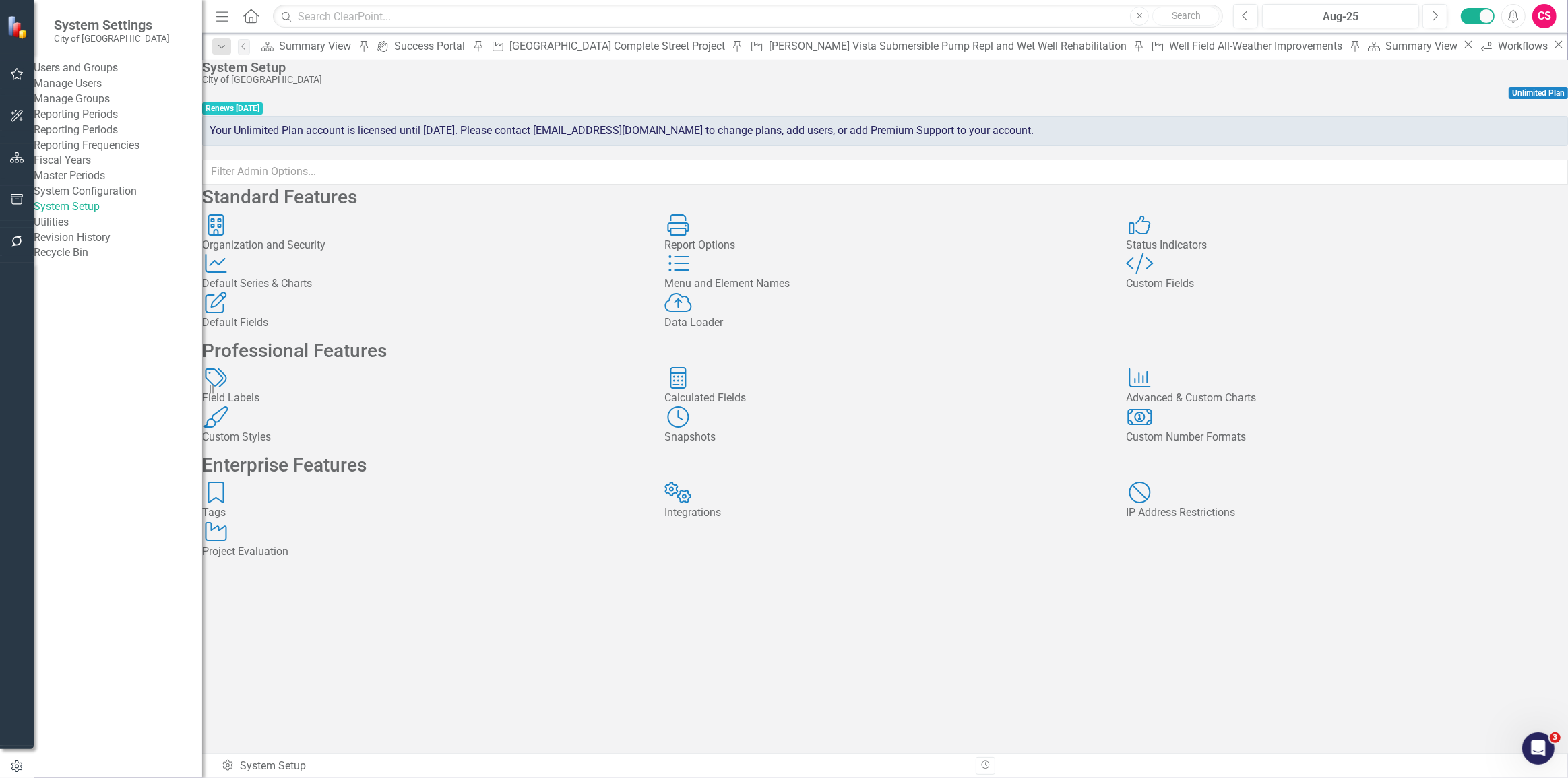
click at [1167, 254] on div "Status Indicators Status Indicators" at bounding box center [1347, 234] width 442 height 39
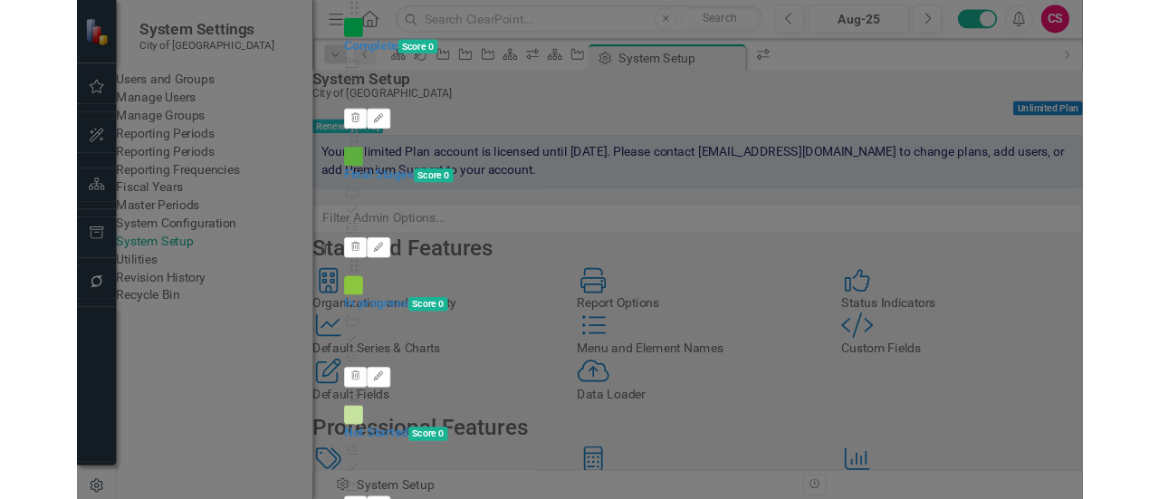
scroll to position [263, 0]
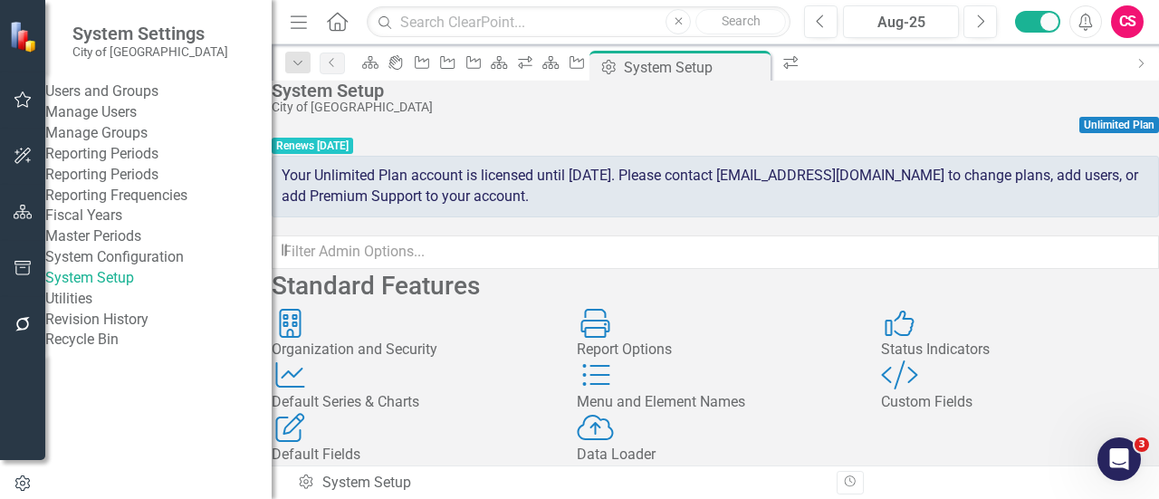
click at [962, 360] on div "Status Indicators" at bounding box center [1020, 350] width 278 height 21
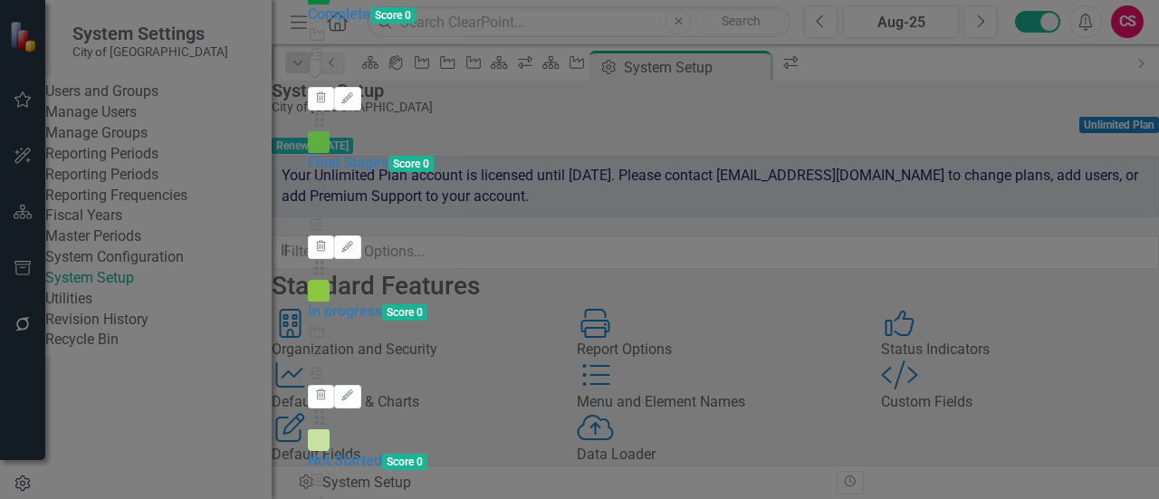
scroll to position [519, 0]
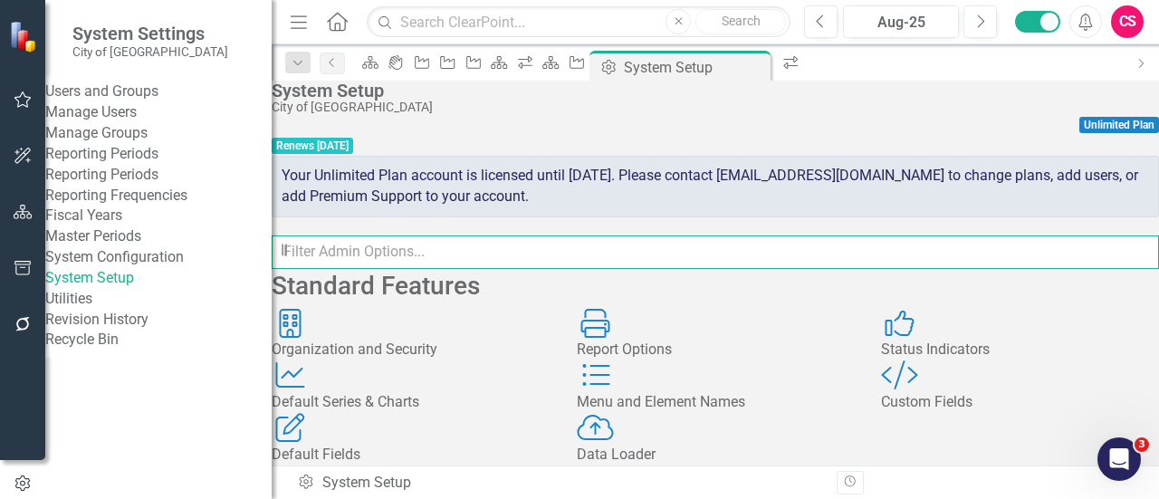
click at [735, 241] on input "text" at bounding box center [716, 252] width 888 height 34
